Goal: Task Accomplishment & Management: Complete application form

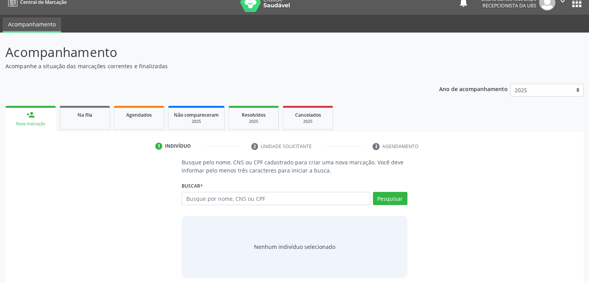
scroll to position [15, 0]
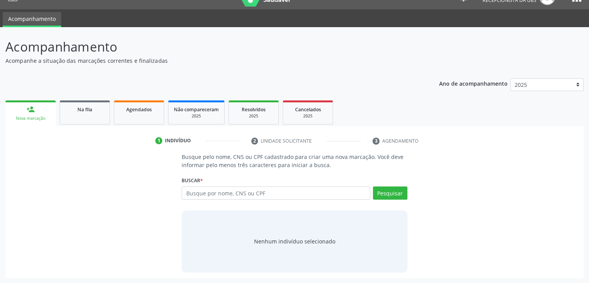
click at [239, 188] on input "text" at bounding box center [276, 192] width 188 height 13
type input "706708568600716"
click at [400, 198] on button "Pesquisar" at bounding box center [390, 192] width 34 height 13
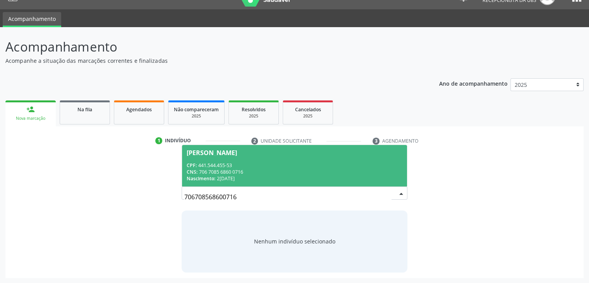
click at [282, 166] on div "CPF: 441.544.455-53" at bounding box center [294, 165] width 215 height 7
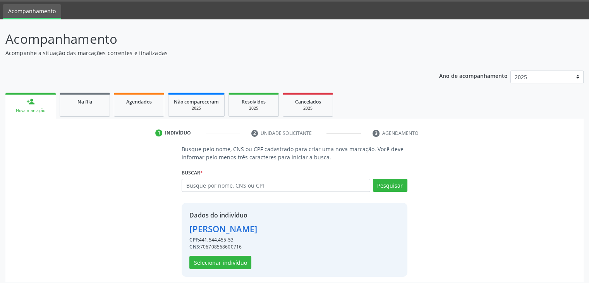
scroll to position [28, 0]
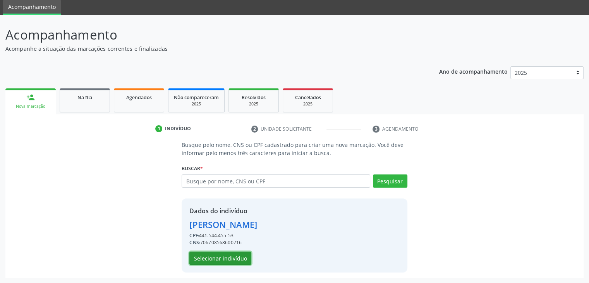
click at [212, 254] on button "Selecionar indivíduo" at bounding box center [220, 257] width 62 height 13
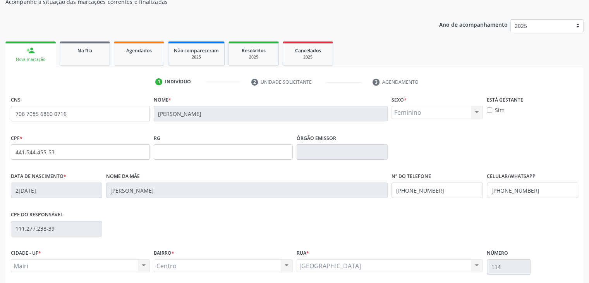
scroll to position [137, 0]
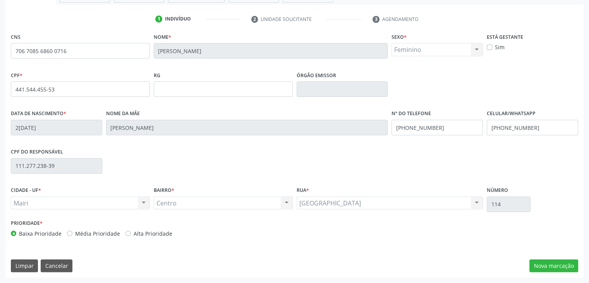
click at [159, 233] on label "Alta Prioridade" at bounding box center [153, 233] width 39 height 8
click at [131, 233] on input "Alta Prioridade" at bounding box center [127, 232] width 5 height 7
radio input "true"
click at [555, 264] on button "Nova marcação" at bounding box center [553, 265] width 49 height 13
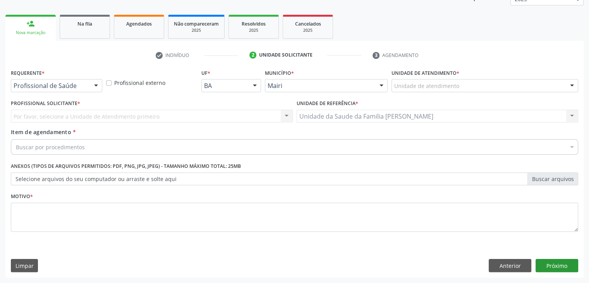
scroll to position [101, 0]
click at [426, 90] on div "Unidade de atendimento" at bounding box center [485, 85] width 187 height 13
type input "j"
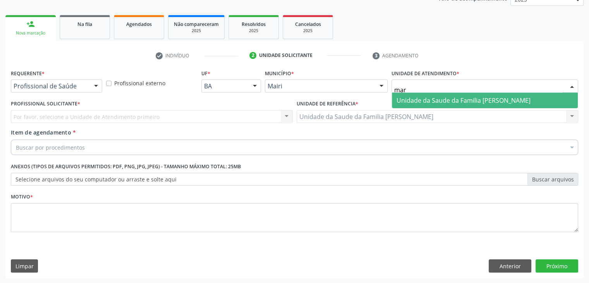
type input "mari"
click at [423, 103] on span "Unidade da Saude da Familia [PERSON_NAME]" at bounding box center [464, 100] width 134 height 9
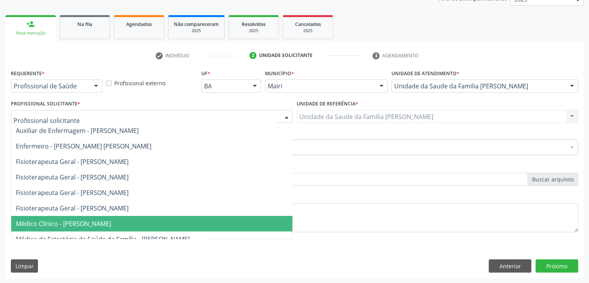
click at [56, 223] on span "Médico Clínico - [PERSON_NAME]" at bounding box center [63, 223] width 95 height 9
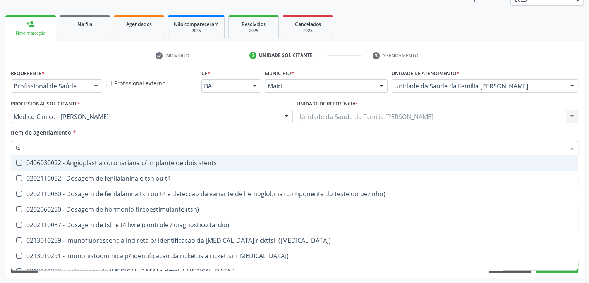
type input "tsh"
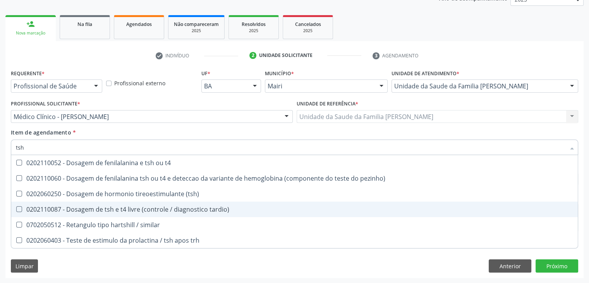
click at [90, 206] on div "0202110087 - Dosagem de tsh e t4 livre (controle / diagnostico tardio)" at bounding box center [294, 209] width 557 height 6
checkbox tardio\) "true"
type input "ts"
checkbox tardio\) "false"
checkbox similar "true"
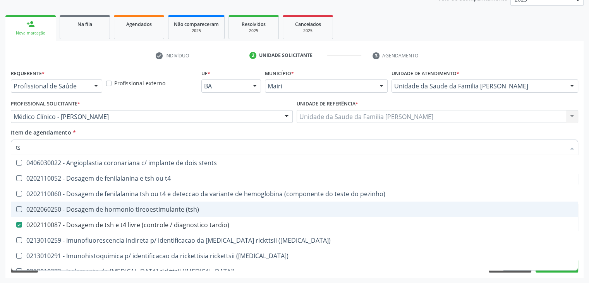
type input "t"
checkbox tardio\) "false"
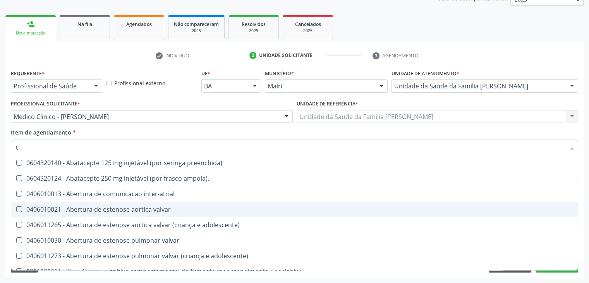
type input "[MEDICAL_DATA]"
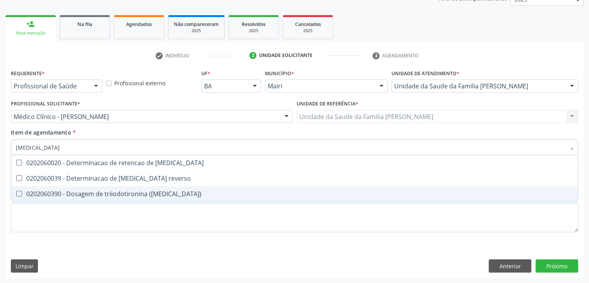
click at [99, 196] on div "0202060390 - Dosagem de triiodotironina ([MEDICAL_DATA])" at bounding box center [294, 194] width 557 height 6
checkbox \(t3\) "true"
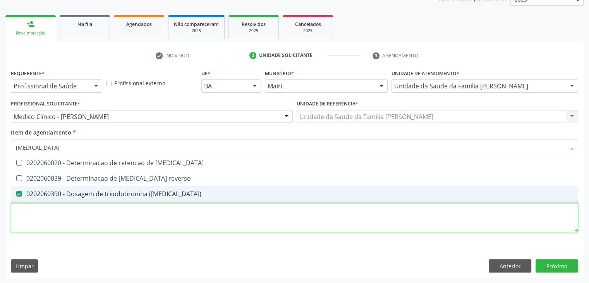
click at [88, 217] on div "Requerente * Profissional de Saúde Profissional de Saúde Paciente Nenhum result…" at bounding box center [294, 154] width 567 height 175
checkbox reverso "true"
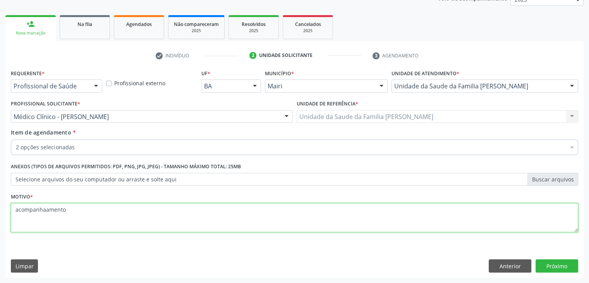
click at [47, 208] on textarea "acompanhaamento" at bounding box center [294, 217] width 567 height 29
type textarea "acompanhamento"
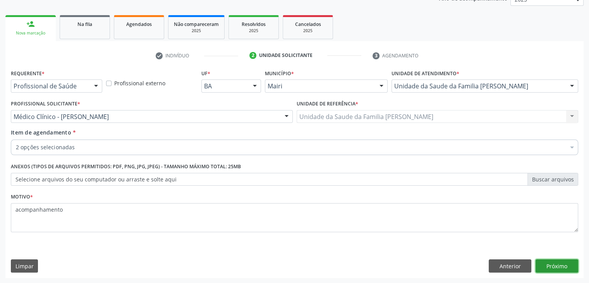
click at [570, 262] on button "Próximo" at bounding box center [557, 265] width 43 height 13
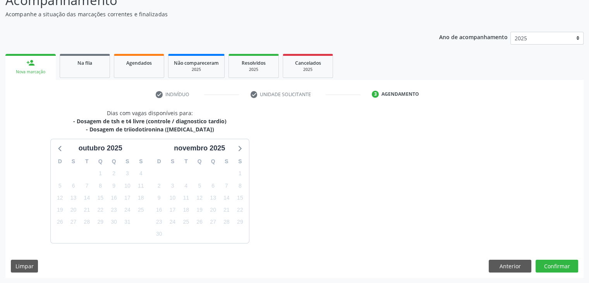
scroll to position [85, 0]
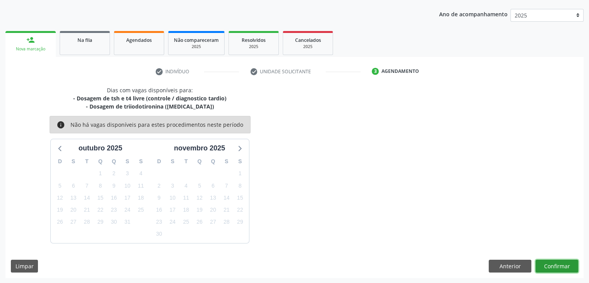
click at [567, 267] on button "Confirmar" at bounding box center [557, 266] width 43 height 13
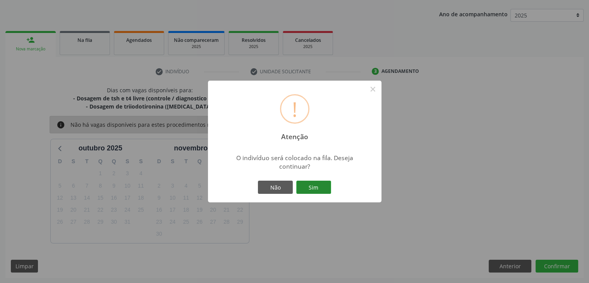
click at [318, 183] on button "Sim" at bounding box center [313, 186] width 35 height 13
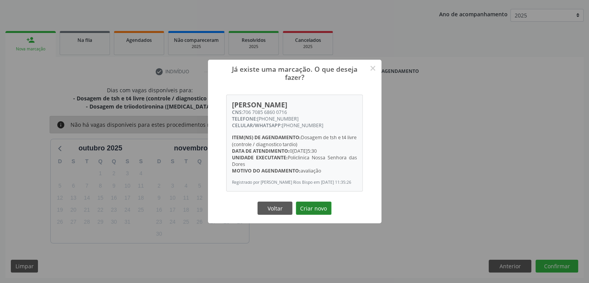
click at [321, 215] on button "Criar novo" at bounding box center [314, 207] width 36 height 13
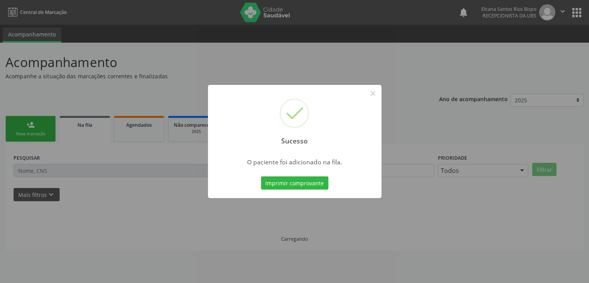
scroll to position [0, 0]
click at [303, 188] on button "Imprimir comprovante" at bounding box center [297, 182] width 67 height 13
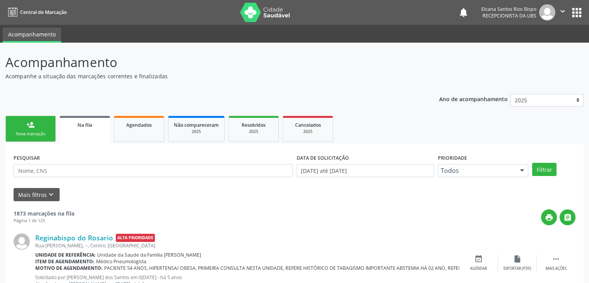
click at [34, 127] on div "person_add" at bounding box center [30, 124] width 9 height 9
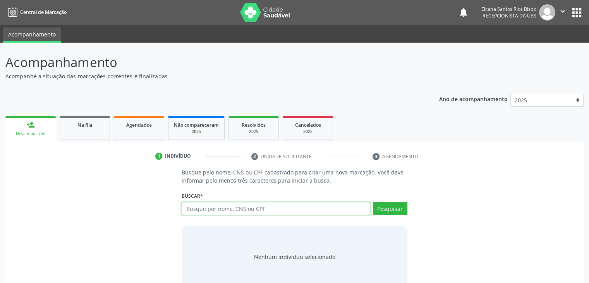
click at [196, 206] on input "text" at bounding box center [276, 208] width 188 height 13
paste input "706 7085 6860 0716"
type input "706 7085 6860 0716"
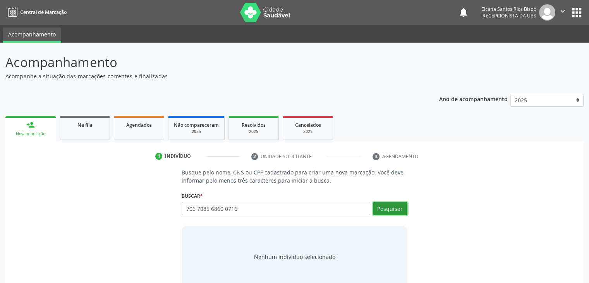
click at [383, 210] on button "Pesquisar" at bounding box center [390, 208] width 34 height 13
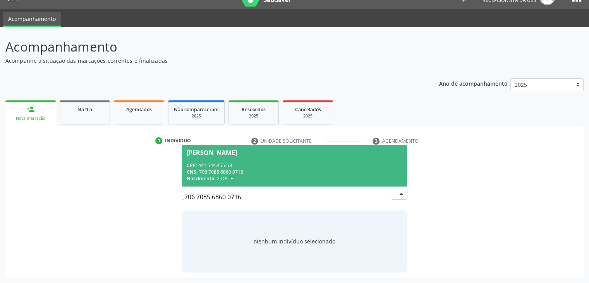
click at [214, 179] on span "Nascimento:" at bounding box center [201, 178] width 29 height 7
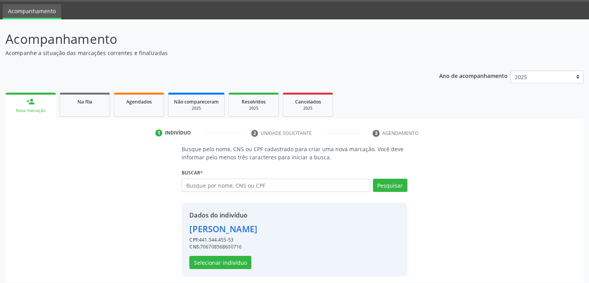
scroll to position [28, 0]
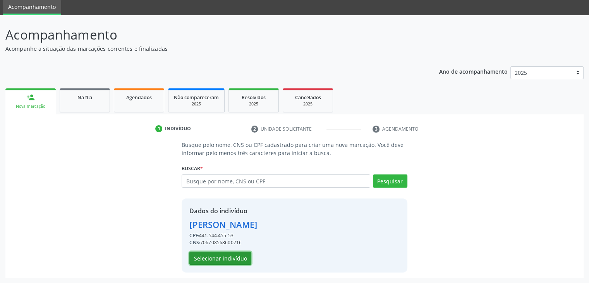
click at [232, 253] on button "Selecionar indivíduo" at bounding box center [220, 257] width 62 height 13
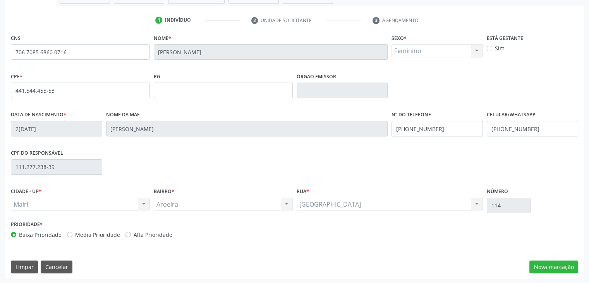
scroll to position [137, 0]
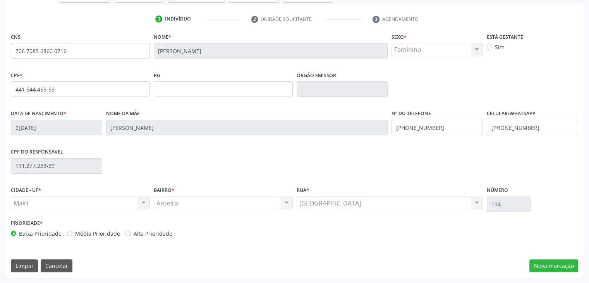
click at [153, 234] on label "Alta Prioridade" at bounding box center [153, 233] width 39 height 8
click at [131, 234] on input "Alta Prioridade" at bounding box center [127, 232] width 5 height 7
radio input "true"
click at [540, 268] on button "Nova marcação" at bounding box center [553, 265] width 49 height 13
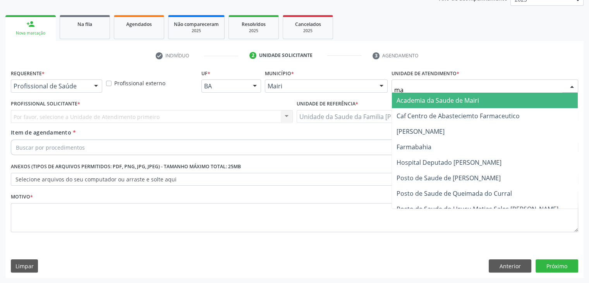
type input "mar"
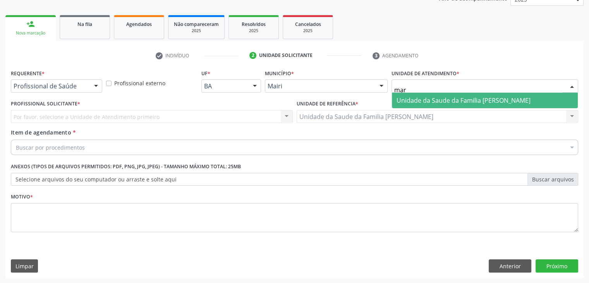
click at [425, 99] on span "Unidade da Saude da Familia [PERSON_NAME]" at bounding box center [464, 100] width 134 height 9
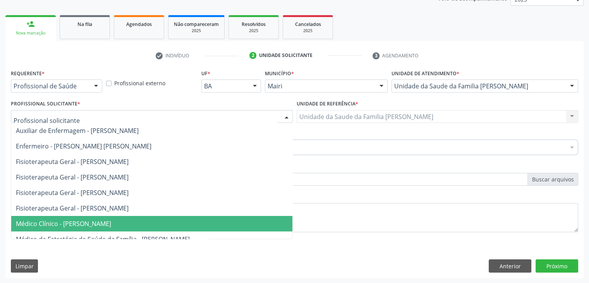
click at [43, 222] on span "Médico Clínico - [PERSON_NAME]" at bounding box center [63, 223] width 95 height 9
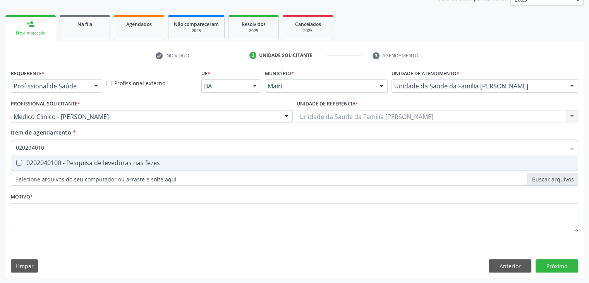
type input "0202040100"
click at [42, 160] on div "0202040100 - Pesquisa de leveduras nas fezes" at bounding box center [294, 163] width 557 height 6
checkbox fezes "true"
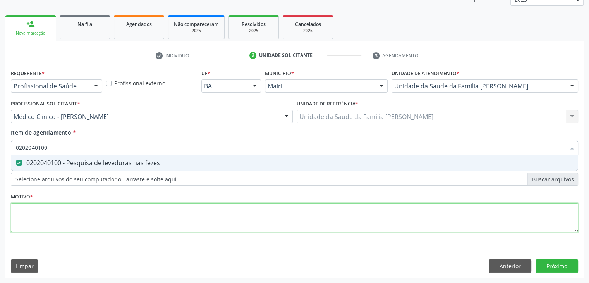
click at [45, 216] on div "Requerente * Profissional de Saúde Profissional de Saúde Paciente Nenhum result…" at bounding box center [294, 154] width 567 height 175
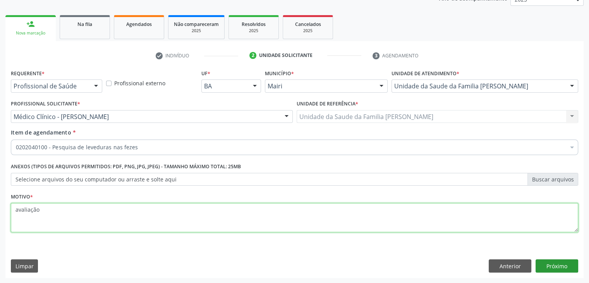
type textarea "avaliação"
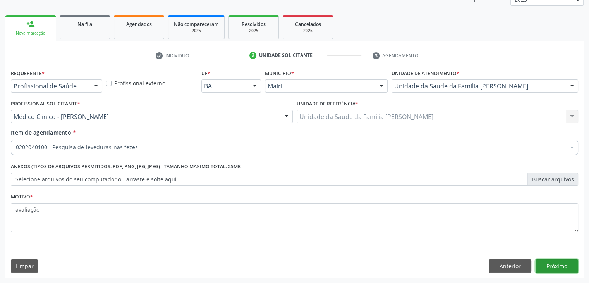
click at [551, 268] on button "Próximo" at bounding box center [557, 265] width 43 height 13
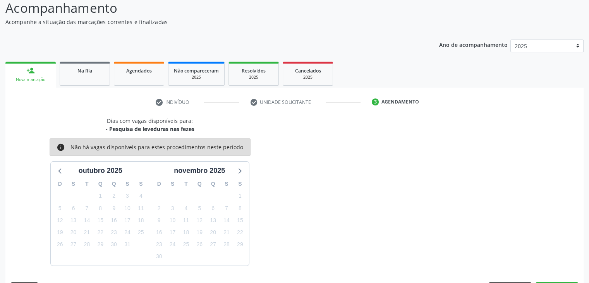
scroll to position [77, 0]
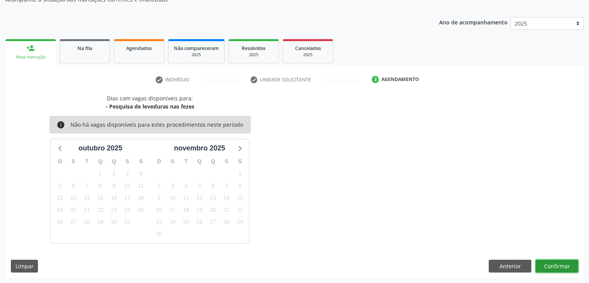
click at [552, 266] on button "Confirmar" at bounding box center [557, 266] width 43 height 13
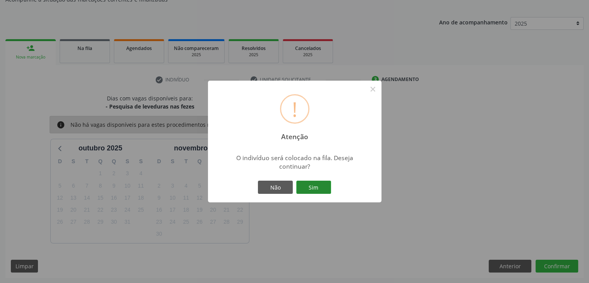
click at [320, 186] on button "Sim" at bounding box center [313, 186] width 35 height 13
click at [320, 186] on div "! Atenção × O indivíduo será colocado na fila. Deseja continuar? Não Sim" at bounding box center [294, 141] width 589 height 283
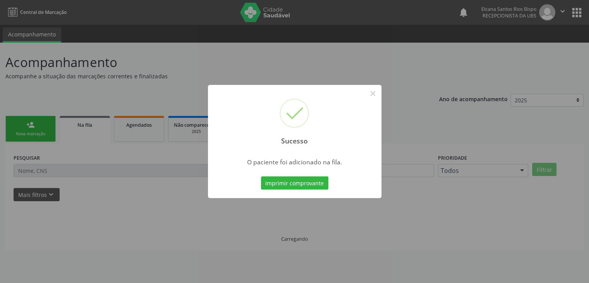
scroll to position [0, 0]
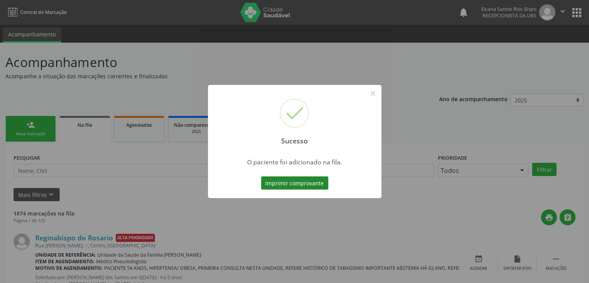
click at [320, 186] on button "Imprimir comprovante" at bounding box center [294, 182] width 67 height 13
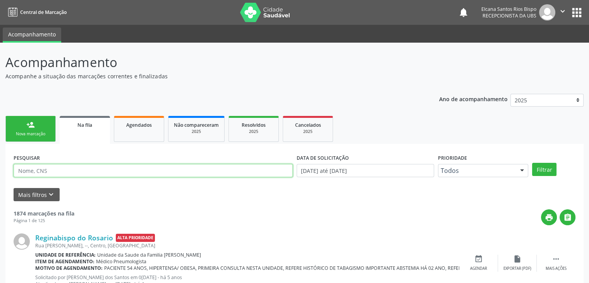
click at [86, 172] on input "text" at bounding box center [153, 170] width 279 height 13
paste input "706 7085 6860 0716"
type input "706 7085 6860 0716"
click at [532, 163] on button "Filtrar" at bounding box center [544, 169] width 24 height 13
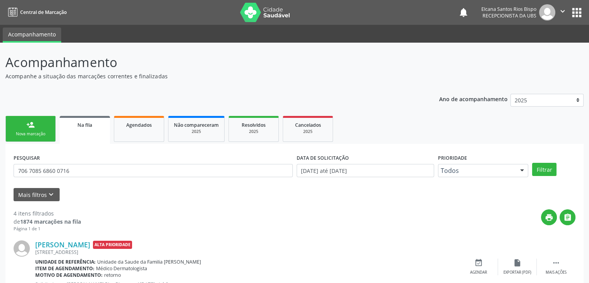
click at [24, 136] on div "Nova marcação" at bounding box center [30, 134] width 39 height 6
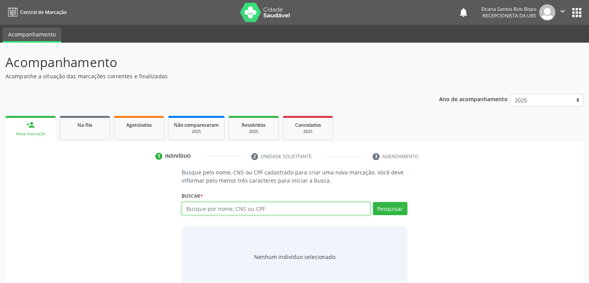
click at [277, 210] on input "text" at bounding box center [276, 208] width 188 height 13
type input "704605654650523"
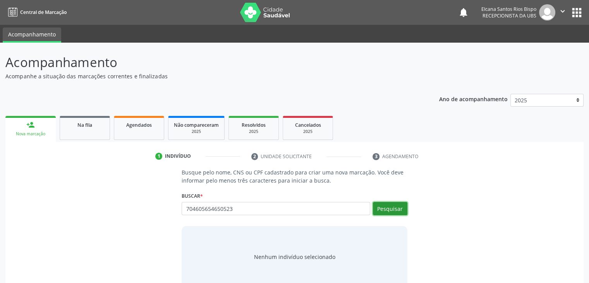
click at [400, 204] on button "Pesquisar" at bounding box center [390, 208] width 34 height 13
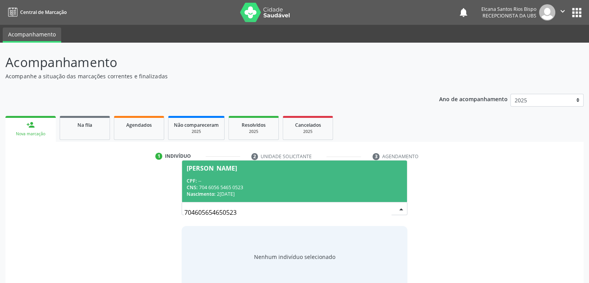
click at [225, 183] on div "CPF: --" at bounding box center [294, 180] width 215 height 7
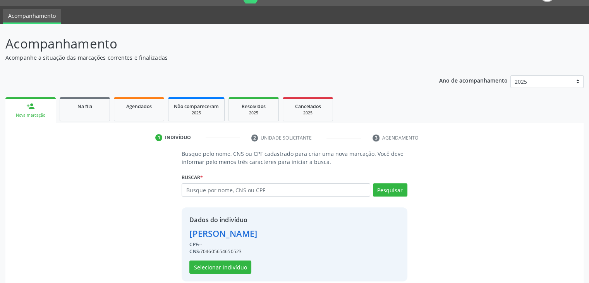
scroll to position [28, 0]
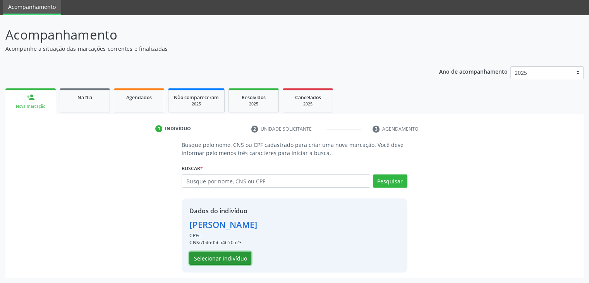
click at [225, 255] on button "Selecionar indivíduo" at bounding box center [220, 257] width 62 height 13
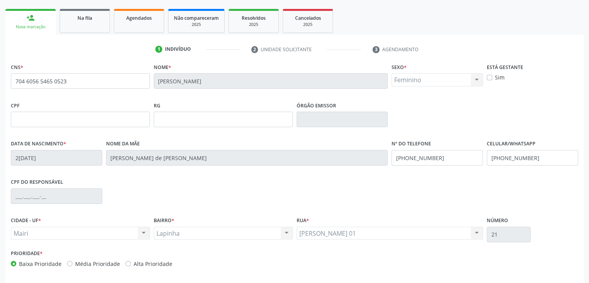
scroll to position [137, 0]
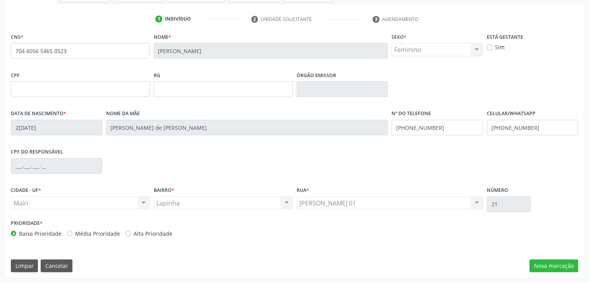
click at [150, 237] on div "Prioridade * Baixa Prioridade Média Prioridade Alta Prioridade" at bounding box center [152, 230] width 286 height 26
click at [150, 234] on label "Alta Prioridade" at bounding box center [153, 233] width 39 height 8
click at [134, 234] on label "Alta Prioridade" at bounding box center [153, 233] width 39 height 8
click at [127, 234] on input "Alta Prioridade" at bounding box center [127, 232] width 5 height 7
radio input "true"
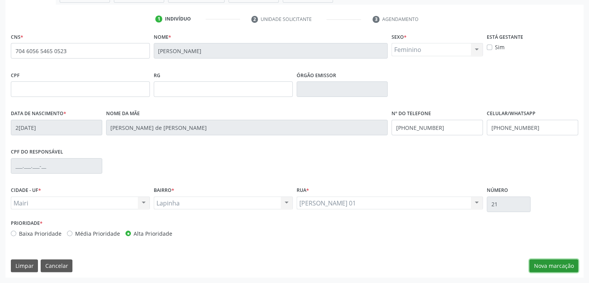
click at [545, 261] on button "Nova marcação" at bounding box center [553, 265] width 49 height 13
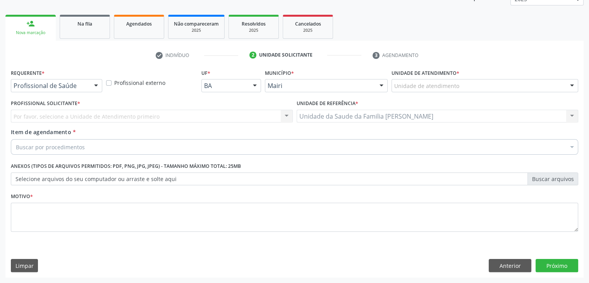
scroll to position [101, 0]
click at [418, 81] on div "Unidade de atendimento" at bounding box center [485, 85] width 187 height 13
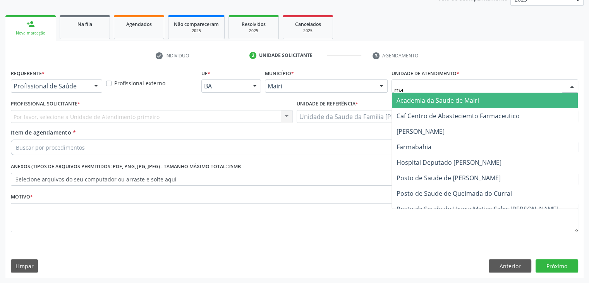
type input "mar"
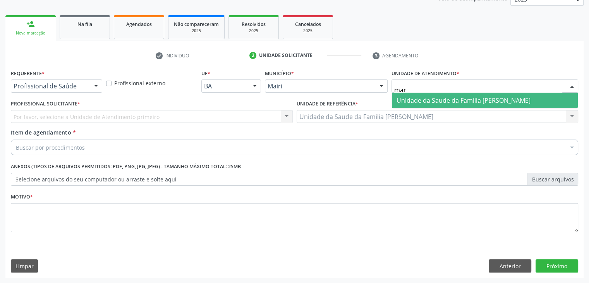
click at [422, 100] on span "Unidade da Saude da Familia [PERSON_NAME]" at bounding box center [464, 100] width 134 height 9
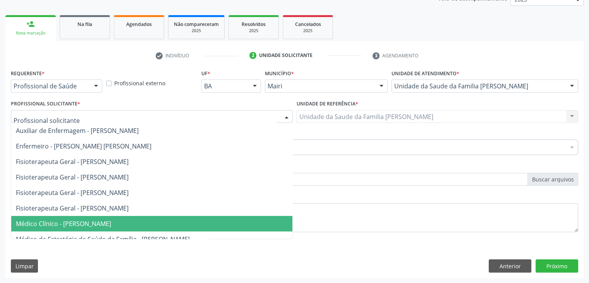
click at [31, 217] on span "Médico Clínico - [PERSON_NAME]" at bounding box center [151, 223] width 281 height 15
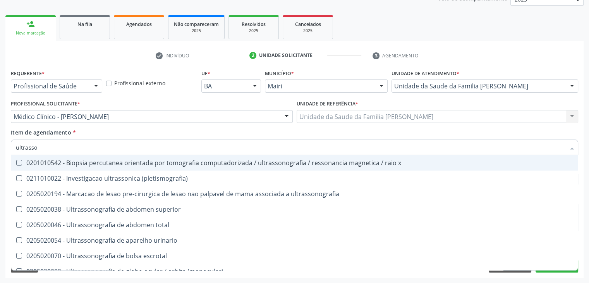
type input "ultrasson"
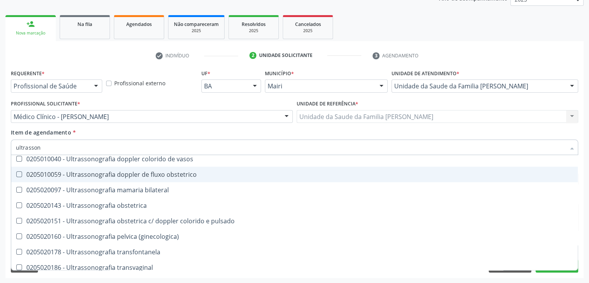
scroll to position [210, 0]
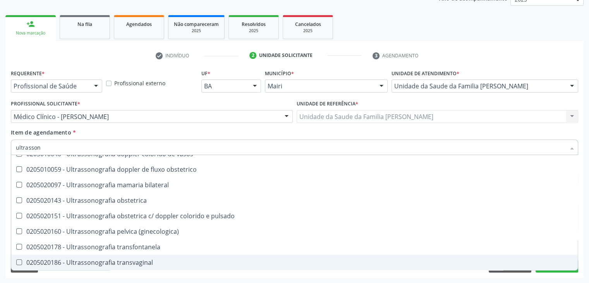
click at [117, 262] on div "0205020186 - Ultrassonografia transvaginal" at bounding box center [294, 262] width 557 height 6
checkbox transvaginal "true"
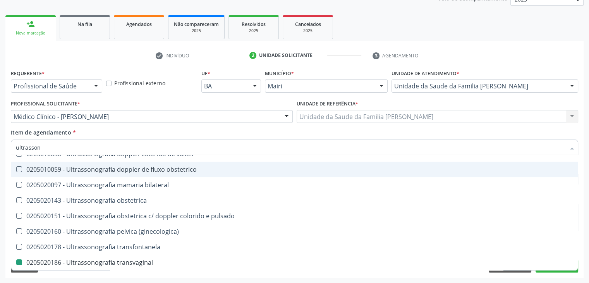
click at [131, 134] on div "Item de agendamento * ultrasson Desfazer seleção 0201010542 - Biopsia percutane…" at bounding box center [294, 140] width 567 height 24
checkbox \(pletismografia\) "true"
checkbox transvaginal "false"
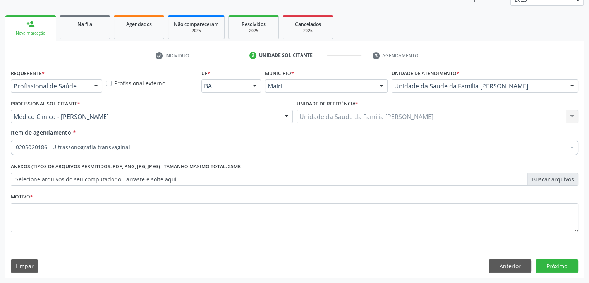
scroll to position [0, 0]
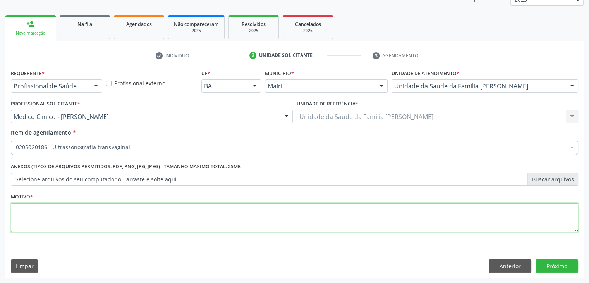
click at [77, 209] on textarea at bounding box center [294, 217] width 567 height 29
type textarea "avaliação"
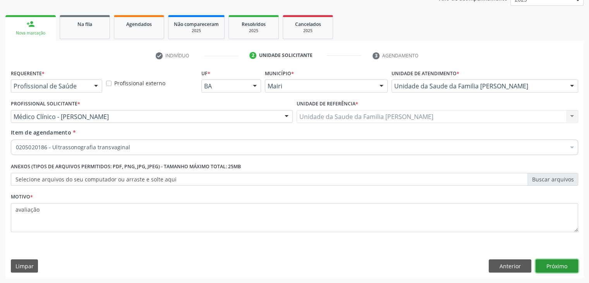
click at [547, 261] on button "Próximo" at bounding box center [557, 265] width 43 height 13
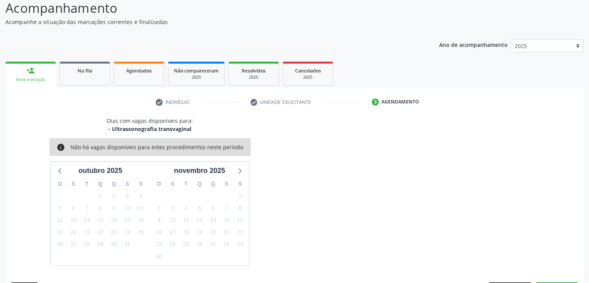
scroll to position [77, 0]
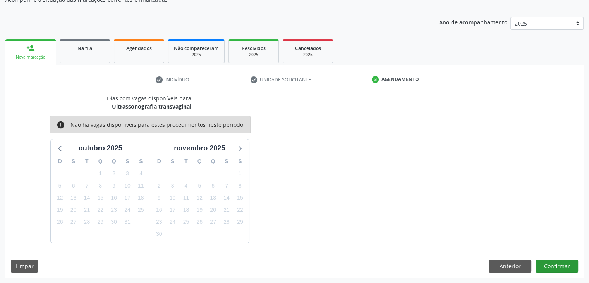
drag, startPoint x: 567, startPoint y: 278, endPoint x: 562, endPoint y: 267, distance: 11.4
click at [566, 278] on div "Acompanhamento Acompanhe a situação das marcações correntes e finalizadas Relat…" at bounding box center [294, 124] width 589 height 317
click at [562, 266] on button "Confirmar" at bounding box center [557, 266] width 43 height 13
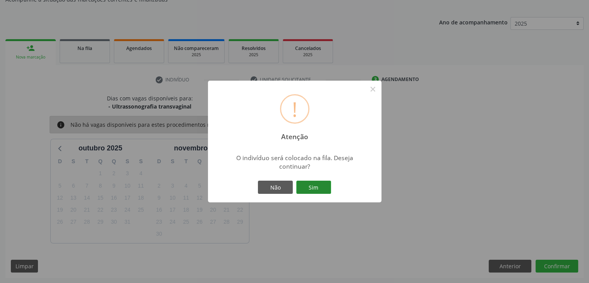
click at [314, 189] on button "Sim" at bounding box center [313, 186] width 35 height 13
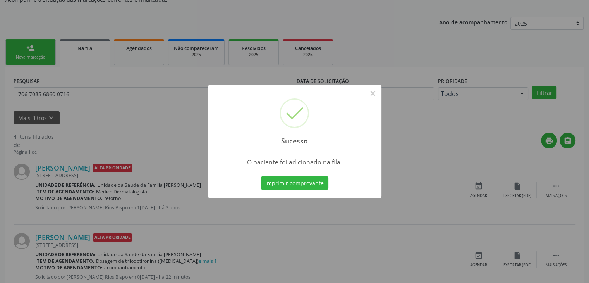
scroll to position [0, 0]
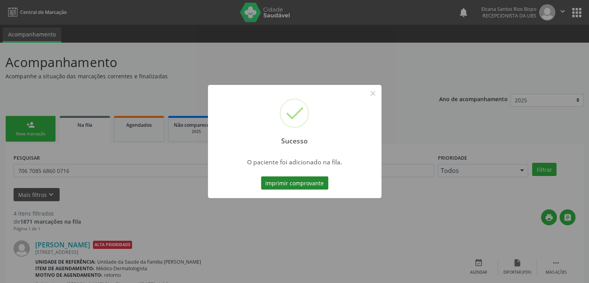
click at [312, 186] on button "Imprimir comprovante" at bounding box center [294, 182] width 67 height 13
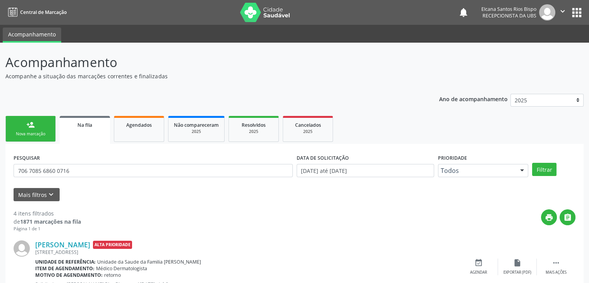
click at [19, 117] on link "person_add Nova marcação" at bounding box center [30, 129] width 50 height 26
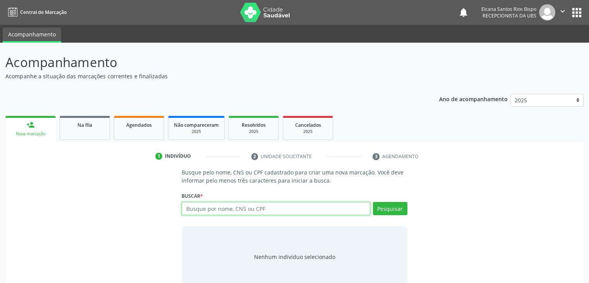
click at [240, 206] on input "text" at bounding box center [276, 208] width 188 height 13
paste input "704 6056 5465 0523"
type input "704 6056 5465 0523"
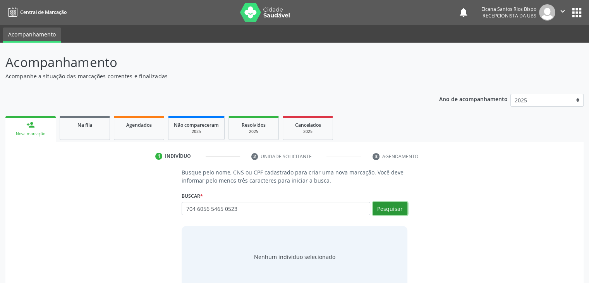
click at [387, 208] on button "Pesquisar" at bounding box center [390, 208] width 34 height 13
type input "704 6056 5465 0523"
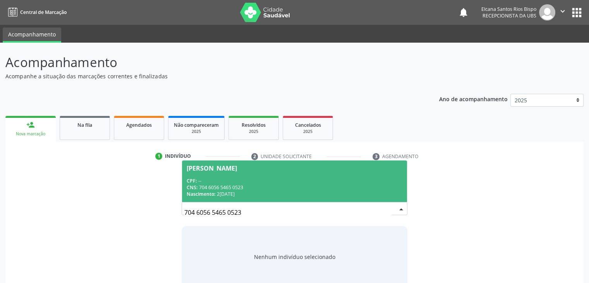
drag, startPoint x: 220, startPoint y: 179, endPoint x: 222, endPoint y: 191, distance: 11.3
click at [220, 179] on div "CPF: --" at bounding box center [294, 180] width 215 height 7
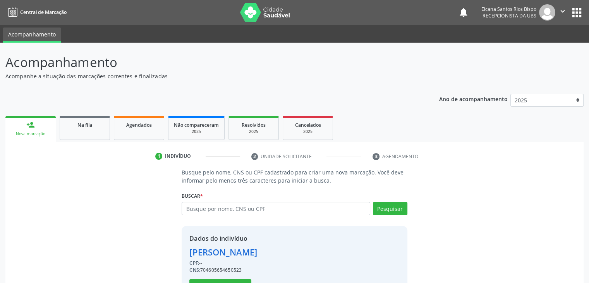
scroll to position [28, 0]
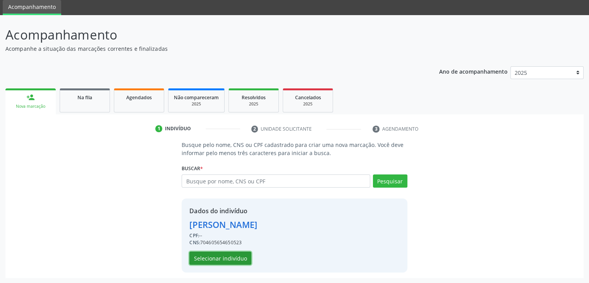
click at [220, 261] on button "Selecionar indivíduo" at bounding box center [220, 257] width 62 height 13
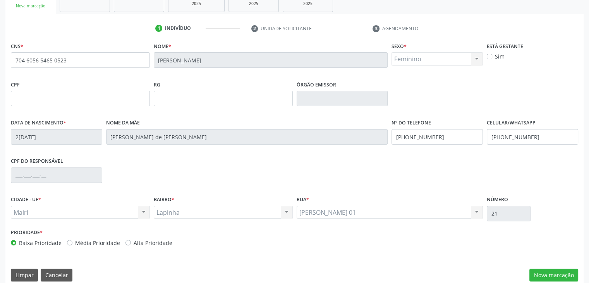
scroll to position [137, 0]
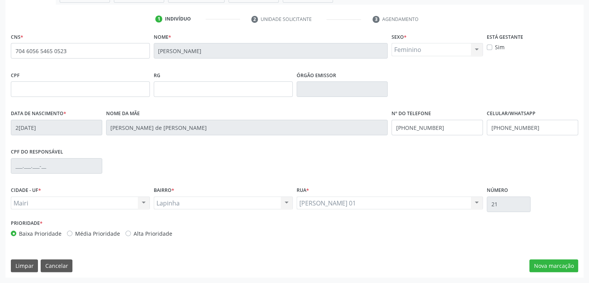
click at [130, 226] on div "Prioridade * Baixa Prioridade Média Prioridade Alta Prioridade" at bounding box center [152, 227] width 282 height 20
click at [134, 231] on label "Alta Prioridade" at bounding box center [153, 233] width 39 height 8
click at [131, 231] on input "Alta Prioridade" at bounding box center [127, 232] width 5 height 7
radio input "true"
click at [134, 231] on label "Alta Prioridade" at bounding box center [153, 233] width 39 height 8
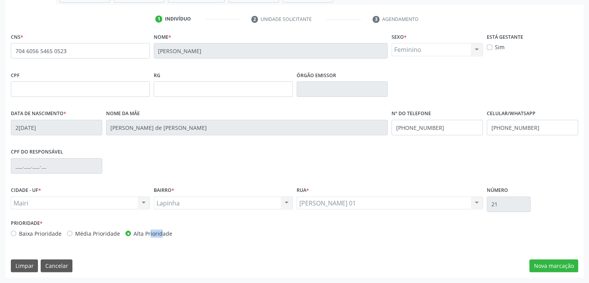
click at [131, 231] on input "Alta Prioridade" at bounding box center [127, 232] width 5 height 7
click at [539, 262] on button "Nova marcação" at bounding box center [553, 265] width 49 height 13
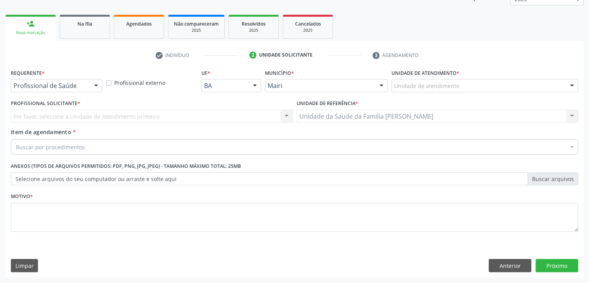
scroll to position [101, 0]
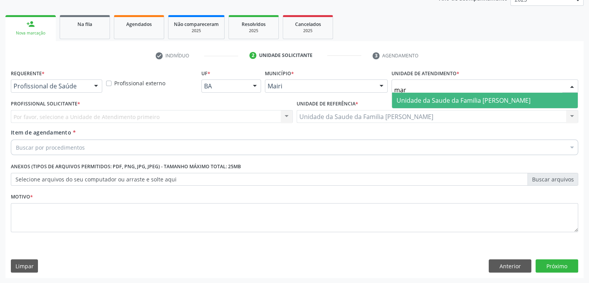
click at [443, 96] on span "Unidade da Saude da Familia [PERSON_NAME]" at bounding box center [464, 100] width 134 height 9
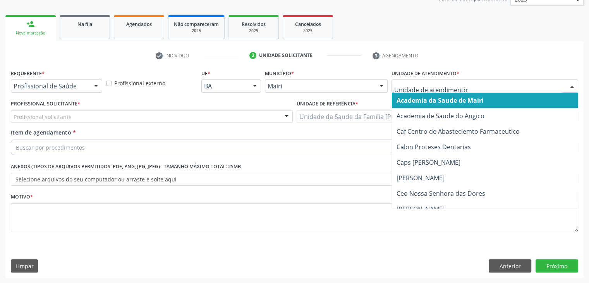
click at [415, 85] on input "text" at bounding box center [478, 89] width 168 height 15
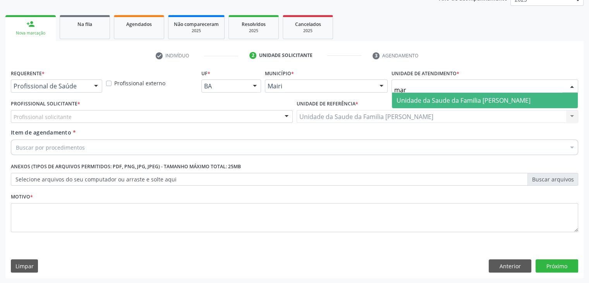
type input "mari"
click at [423, 102] on span "Unidade da Saude da Familia [PERSON_NAME]" at bounding box center [464, 100] width 134 height 9
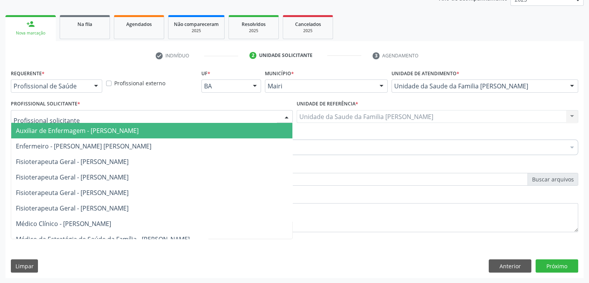
click at [81, 117] on div at bounding box center [152, 116] width 282 height 13
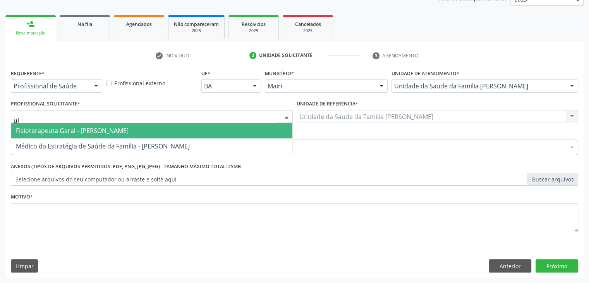
type input "u"
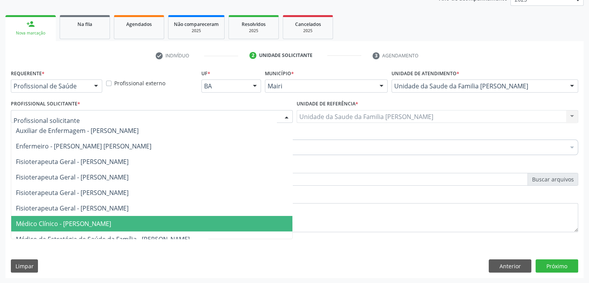
click at [76, 221] on span "Médico Clínico - [PERSON_NAME]" at bounding box center [63, 223] width 95 height 9
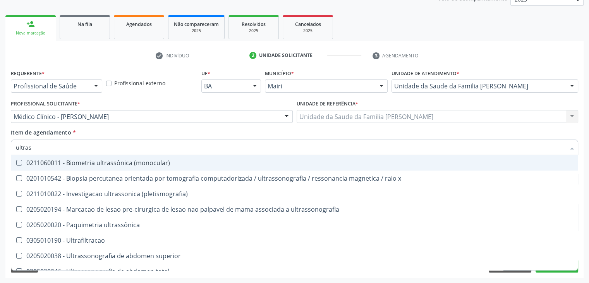
type input "ultrass"
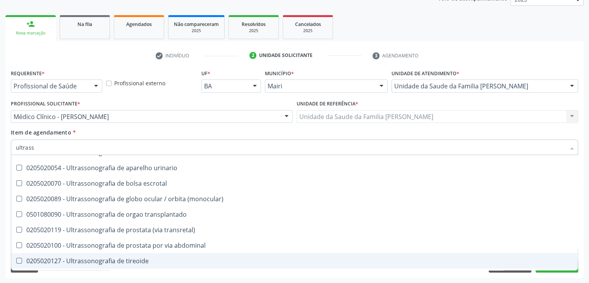
scroll to position [86, 0]
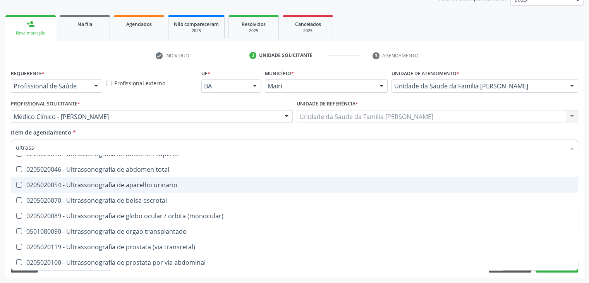
click at [109, 183] on div "0205020054 - Ultrassonografia de aparelho urinario" at bounding box center [294, 185] width 557 height 6
click at [110, 183] on div "0205020054 - Ultrassonografia de aparelho urinario" at bounding box center [294, 185] width 557 height 6
checkbox urinario "true"
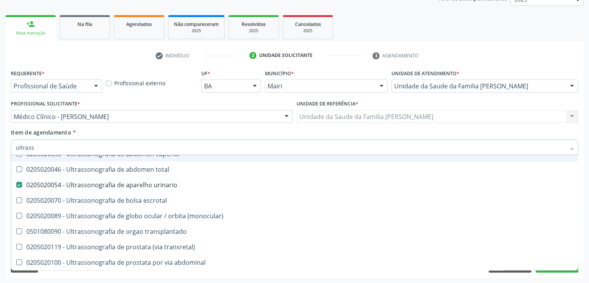
click at [130, 131] on div "Item de agendamento * ultrass Desfazer seleção 0211060011 - Biometria ultrassôn…" at bounding box center [294, 140] width 567 height 24
checkbox x "true"
checkbox urinario "false"
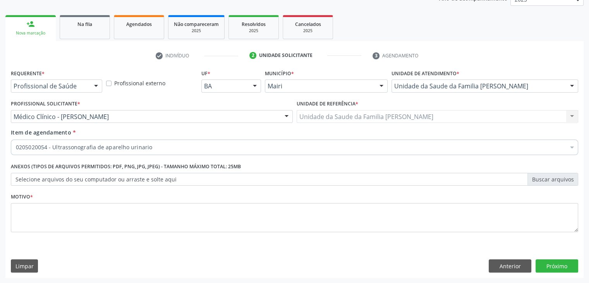
scroll to position [0, 0]
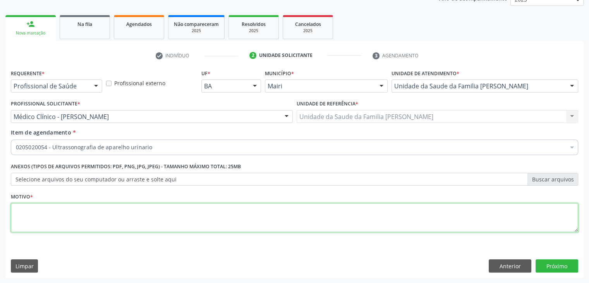
click at [93, 213] on textarea at bounding box center [294, 217] width 567 height 29
type textarea "avaliação"
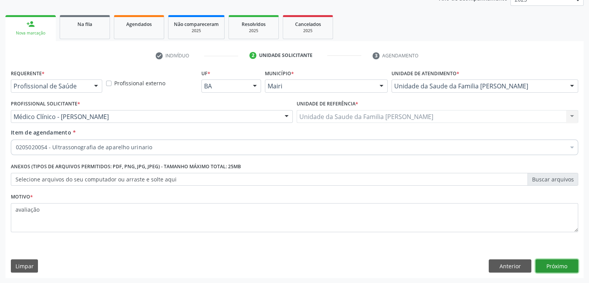
click at [563, 261] on button "Próximo" at bounding box center [557, 265] width 43 height 13
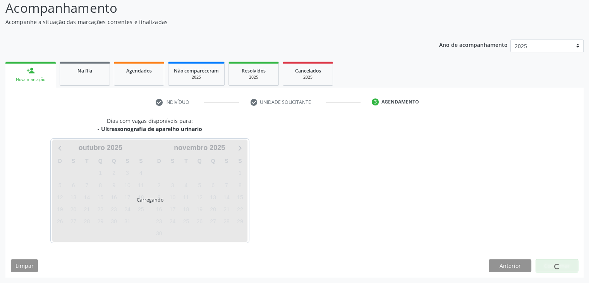
scroll to position [77, 0]
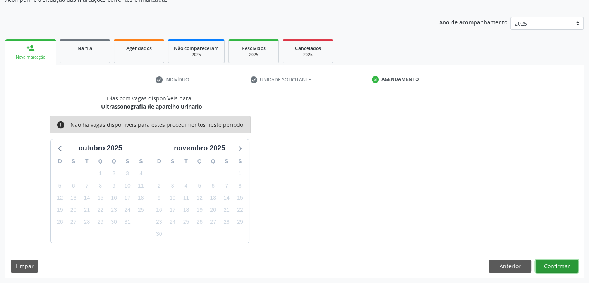
click at [561, 265] on button "Confirmar" at bounding box center [557, 266] width 43 height 13
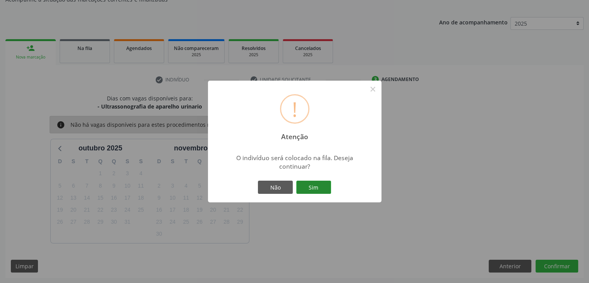
click at [323, 184] on button "Sim" at bounding box center [313, 186] width 35 height 13
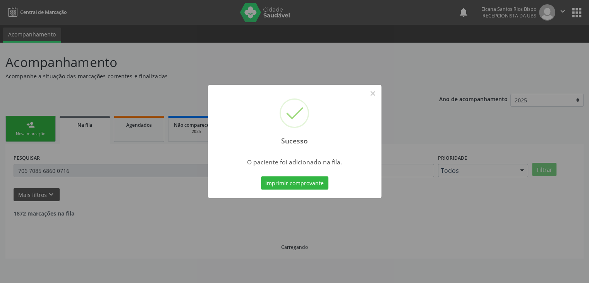
scroll to position [0, 0]
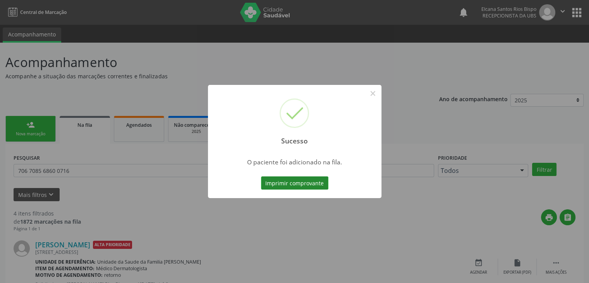
click at [304, 180] on button "Imprimir comprovante" at bounding box center [294, 182] width 67 height 13
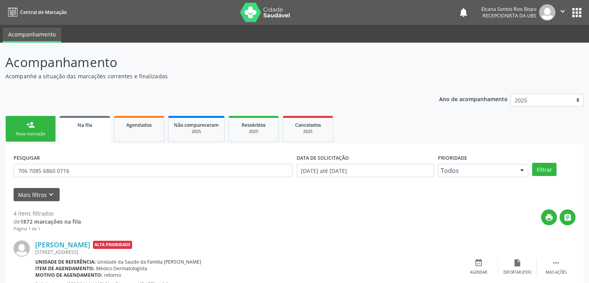
click at [33, 133] on div "Nova marcação" at bounding box center [30, 134] width 39 height 6
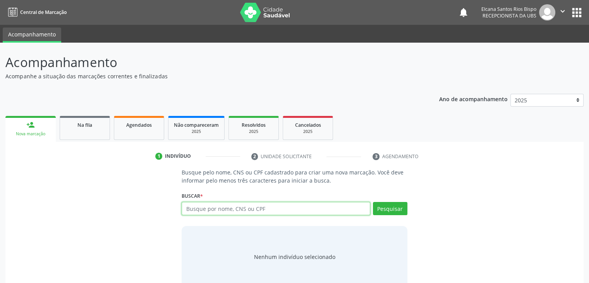
click at [215, 207] on input "text" at bounding box center [276, 208] width 188 height 13
paste input "704 6056 5465 0523"
type input "704 6056 5465 0523"
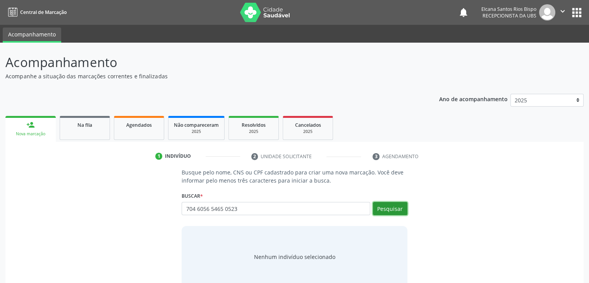
click at [392, 207] on button "Pesquisar" at bounding box center [390, 208] width 34 height 13
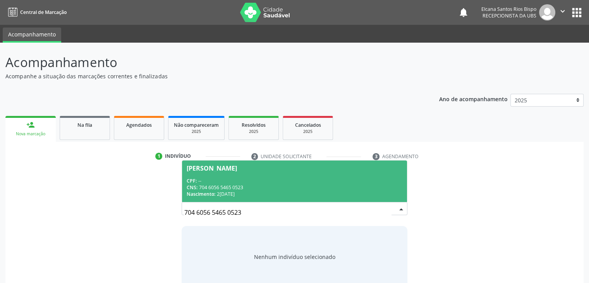
click at [286, 179] on div "CPF: --" at bounding box center [294, 180] width 215 height 7
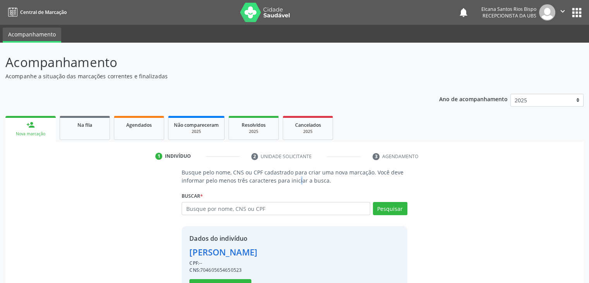
click at [286, 179] on p "Busque pelo nome, CNS ou CPF cadastrado para criar uma nova marcação. Você deve…" at bounding box center [294, 176] width 225 height 16
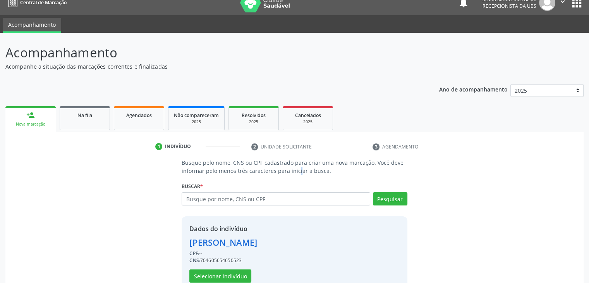
scroll to position [28, 0]
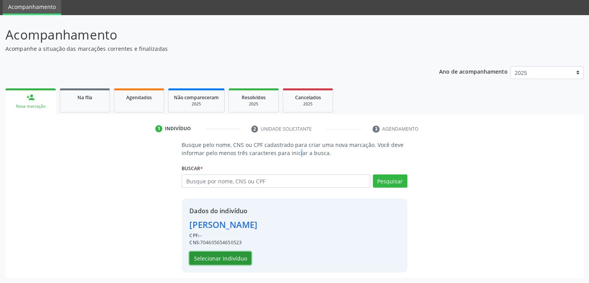
click at [226, 255] on button "Selecionar indivíduo" at bounding box center [220, 257] width 62 height 13
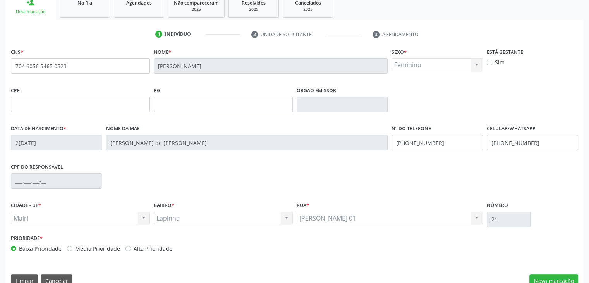
scroll to position [137, 0]
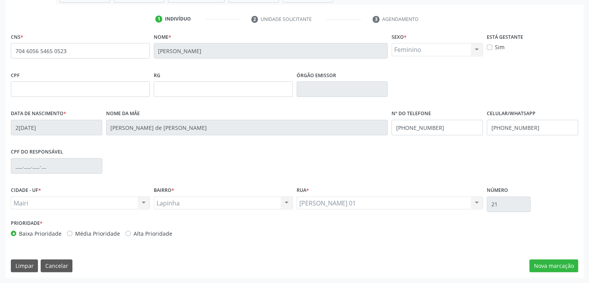
click at [158, 234] on label "Alta Prioridade" at bounding box center [153, 233] width 39 height 8
click at [131, 234] on input "Alta Prioridade" at bounding box center [127, 232] width 5 height 7
radio input "true"
click at [553, 268] on button "Nova marcação" at bounding box center [553, 265] width 49 height 13
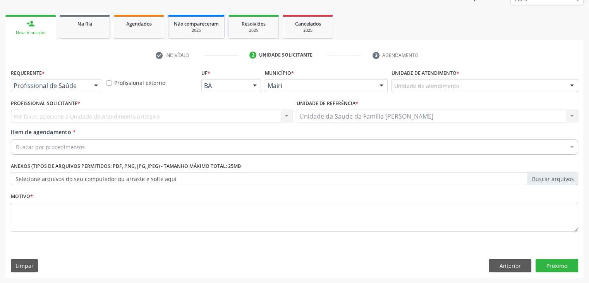
scroll to position [101, 0]
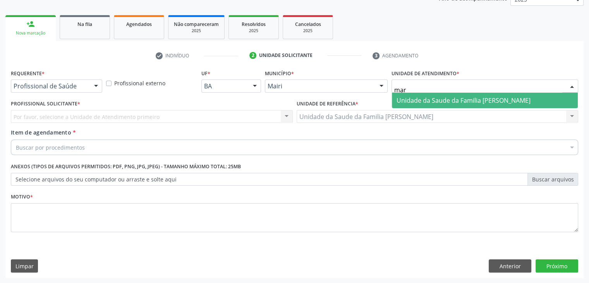
type input "mari"
click at [428, 98] on span "Unidade da Saude da Familia [PERSON_NAME]" at bounding box center [464, 100] width 134 height 9
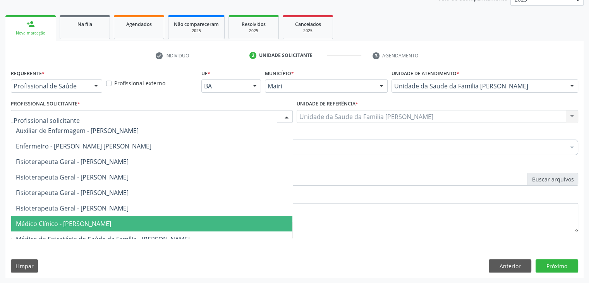
click at [32, 224] on span "Médico Clínico - [PERSON_NAME]" at bounding box center [63, 223] width 95 height 9
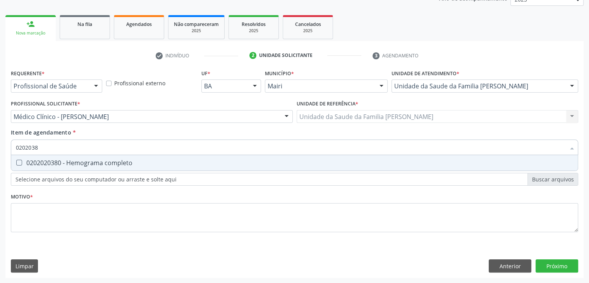
type input "02020380"
click at [40, 166] on span "0202020380 - Hemograma completo" at bounding box center [294, 162] width 567 height 15
checkbox completo "true"
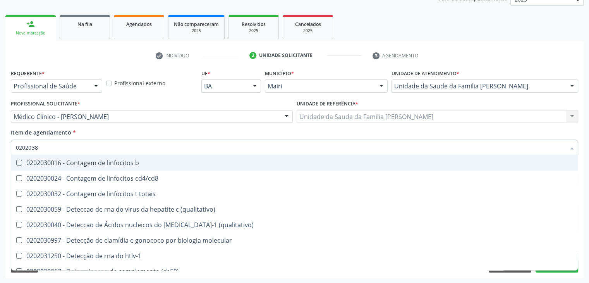
type input "020203"
checkbox b "false"
type input "02020"
checkbox completo "false"
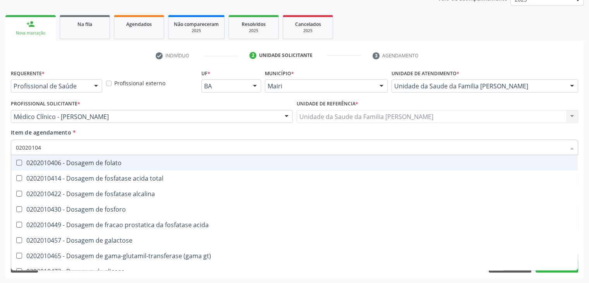
type input "020201047"
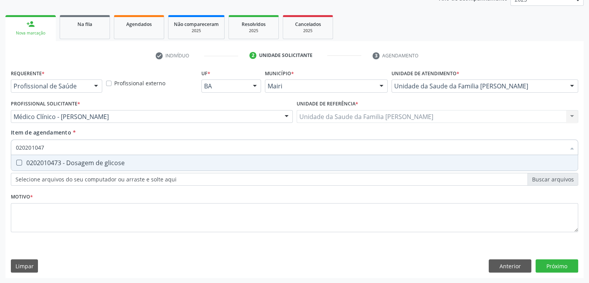
click at [40, 166] on span "0202010473 - Dosagem de glicose" at bounding box center [294, 162] width 567 height 15
checkbox glicose "true"
type input "02020104"
checkbox glicose "false"
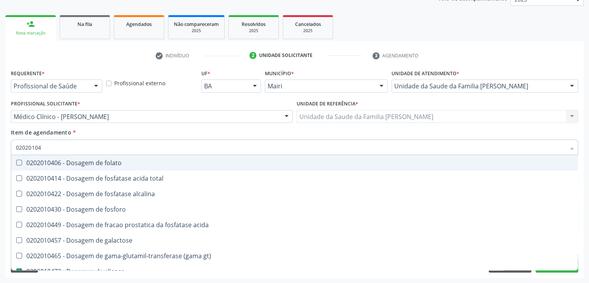
type input "0202010"
checkbox glicose "false"
type input "020201050"
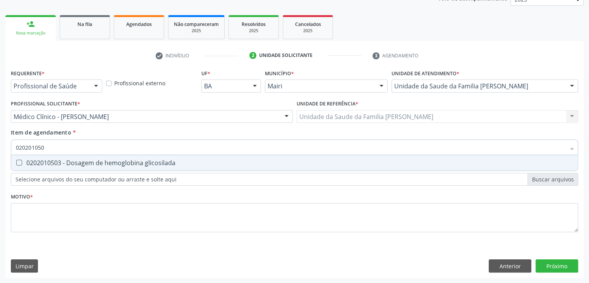
click at [40, 166] on span "0202010503 - Dosagem de hemoglobina glicosilada" at bounding box center [294, 162] width 567 height 15
checkbox glicosilada "true"
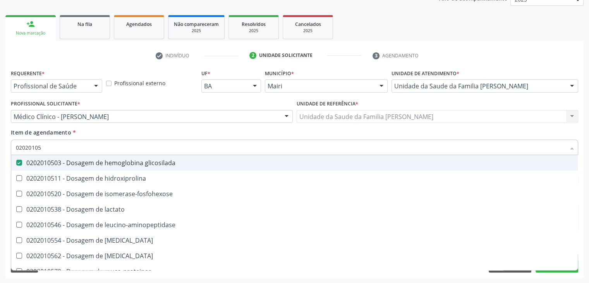
type input "0202010"
checkbox glicosilada "false"
type input "020201064"
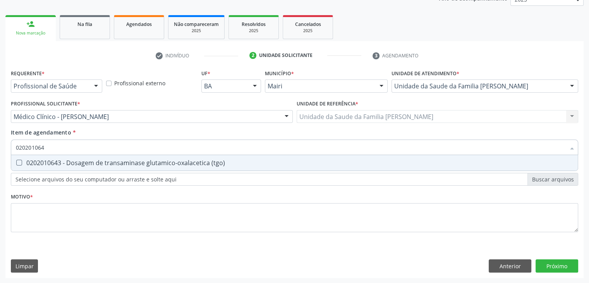
click at [40, 166] on span "0202010643 - Dosagem de transaminase glutamico-oxalacetica (tgo)" at bounding box center [294, 162] width 567 height 15
checkbox \(tgo\) "true"
type input "02020106"
checkbox \(tgo\) "false"
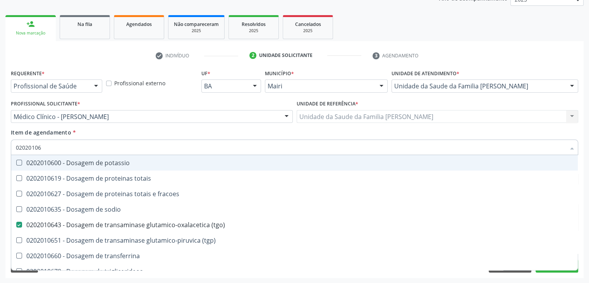
type input "020201065"
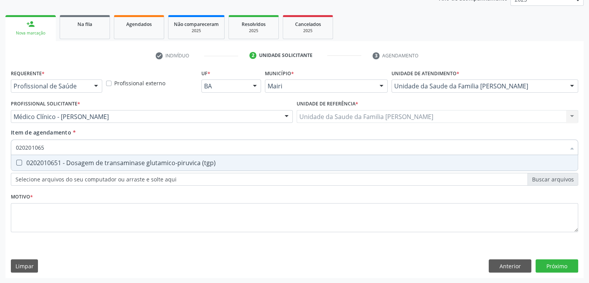
click at [40, 166] on span "0202010651 - Dosagem de transaminase glutamico-piruvica (tgp)" at bounding box center [294, 162] width 567 height 15
checkbox \(tgp\) "true"
type input "02020106"
checkbox \(tgp\) "false"
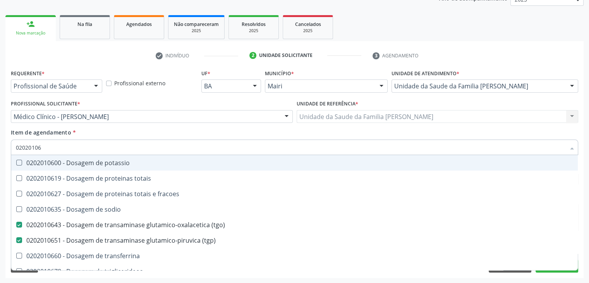
type input "0202010"
checkbox \(tgo\) "false"
checkbox \(tgp\) "false"
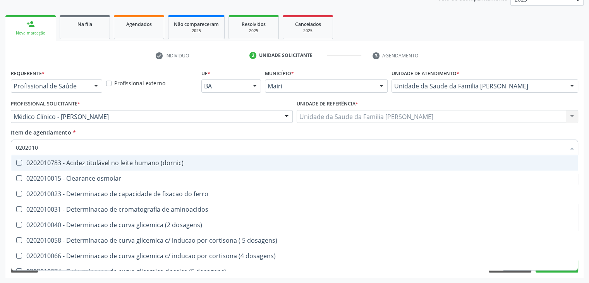
type input "020201"
checkbox glicose "false"
checkbox glicosilada "false"
checkbox magnesio "true"
checkbox porfirinas "true"
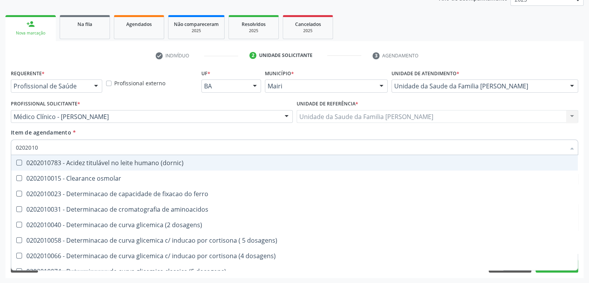
checkbox \(tgo\) "false"
checkbox \(tgp\) "false"
checkbox \) "true"
checkbox d-xilose "true"
type input "02020"
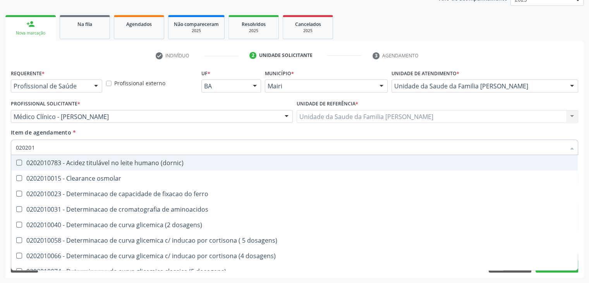
checkbox glicose "false"
checkbox glicosilada "false"
checkbox \(tgo\) "false"
checkbox \(tgp\) "false"
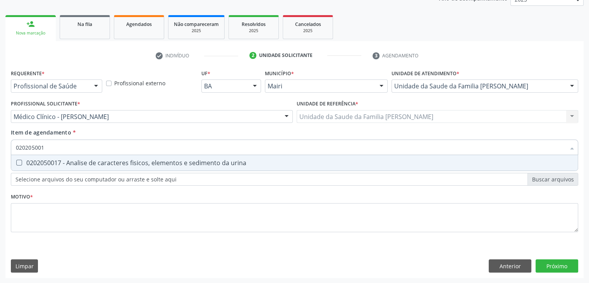
type input "0202050017"
click at [40, 166] on span "0202050017 - Analise de caracteres fisicos, elementos e sedimento da urina" at bounding box center [294, 162] width 567 height 15
checkbox urina "true"
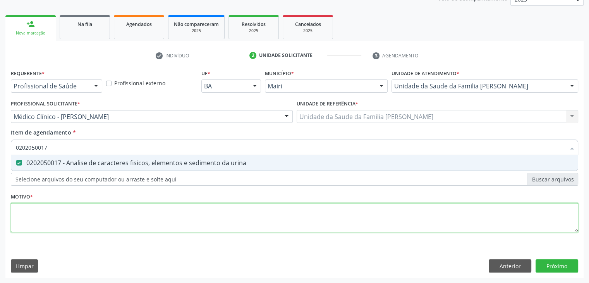
click at [50, 217] on div "Requerente * Profissional de Saúde Profissional de Saúde Paciente Nenhum result…" at bounding box center [294, 154] width 567 height 175
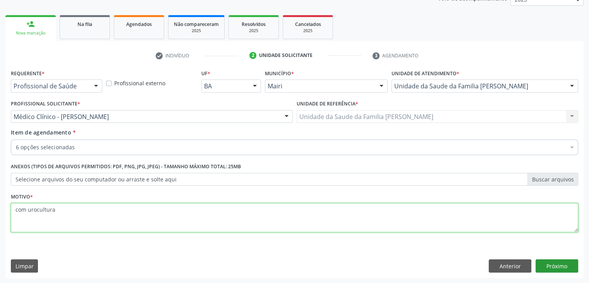
type textarea "com urocultura"
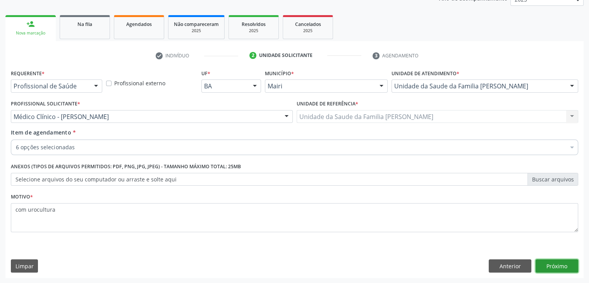
click at [555, 266] on button "Próximo" at bounding box center [557, 265] width 43 height 13
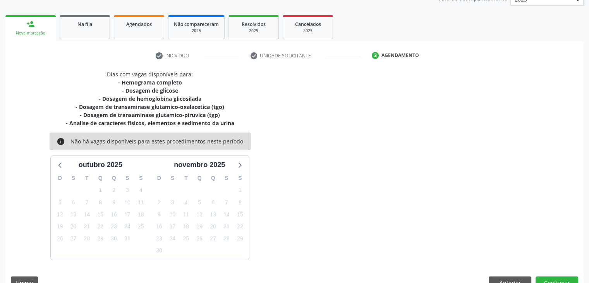
click at [557, 266] on div "Dias com vagas disponíveis para: - Hemograma completo - Dosagem de glicose - Do…" at bounding box center [294, 182] width 578 height 224
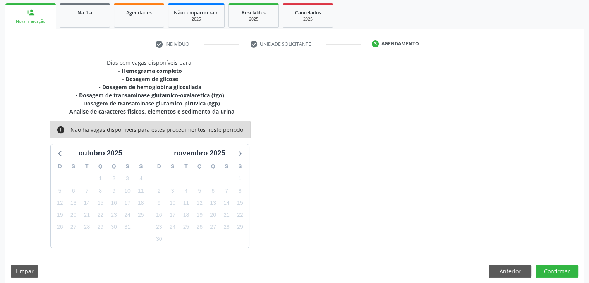
scroll to position [117, 0]
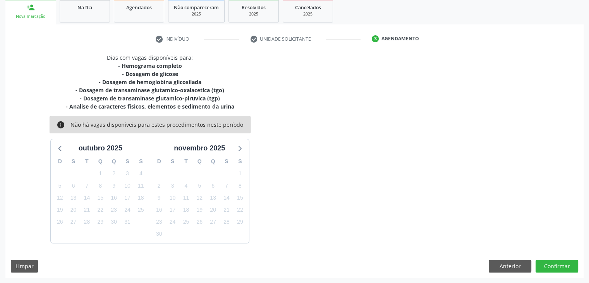
click at [560, 272] on div "Dias com vagas disponíveis para: - Hemograma completo - Dosagem de glicose - Do…" at bounding box center [294, 165] width 578 height 224
click at [561, 264] on button "Confirmar" at bounding box center [557, 266] width 43 height 13
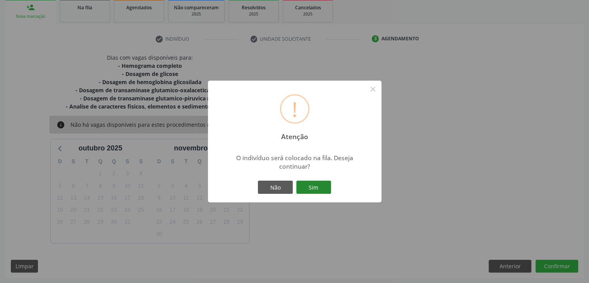
click at [309, 188] on button "Sim" at bounding box center [313, 186] width 35 height 13
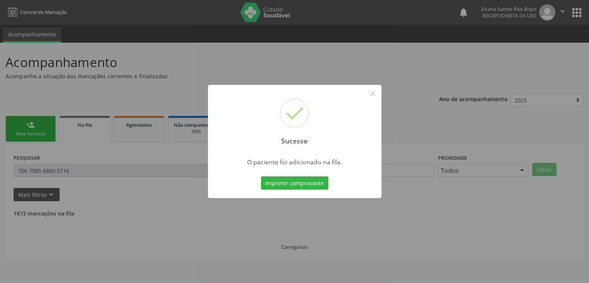
scroll to position [0, 0]
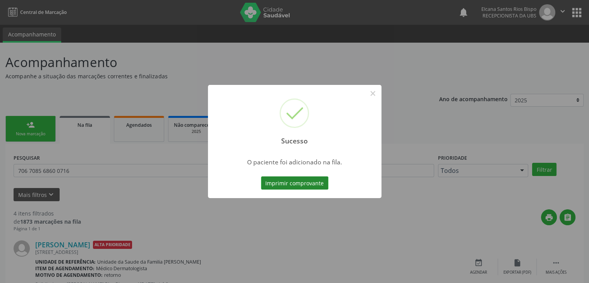
click at [303, 182] on button "Imprimir comprovante" at bounding box center [294, 182] width 67 height 13
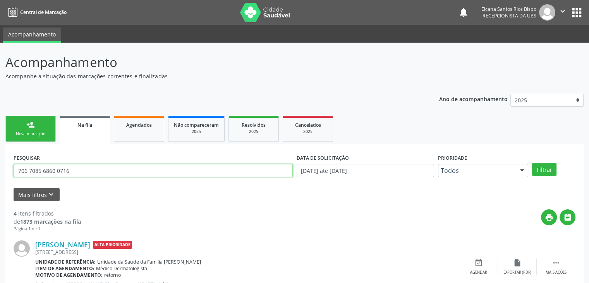
drag, startPoint x: 75, startPoint y: 166, endPoint x: 0, endPoint y: 171, distance: 75.3
click at [0, 171] on div "Acompanhamento Acompanhe a situação das marcações correntes e finalizadas Relat…" at bounding box center [294, 283] width 589 height 480
paste input "4 6056 5465 0523"
type input "704 6056 5465 0523"
click at [532, 163] on button "Filtrar" at bounding box center [544, 169] width 24 height 13
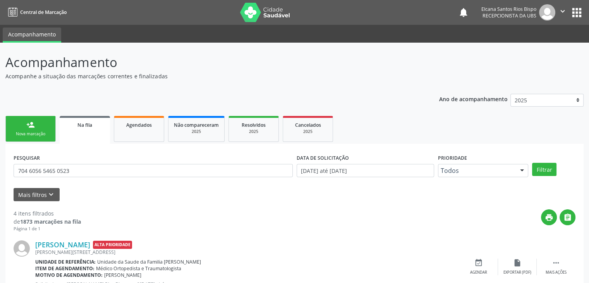
click at [22, 120] on link "person_add Nova marcação" at bounding box center [30, 129] width 50 height 26
click at [26, 129] on link "person_add Nova marcação" at bounding box center [30, 129] width 50 height 26
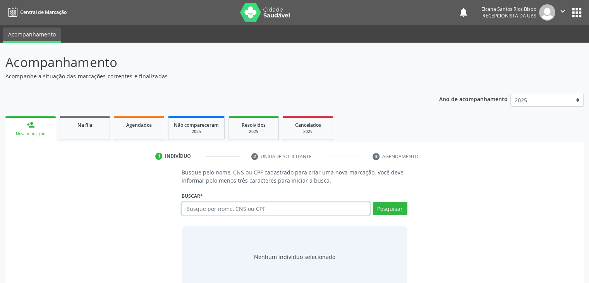
click at [245, 206] on input "text" at bounding box center [276, 208] width 188 height 13
paste input "704 6056 5465 0523"
type input "704 6056 5465 0523"
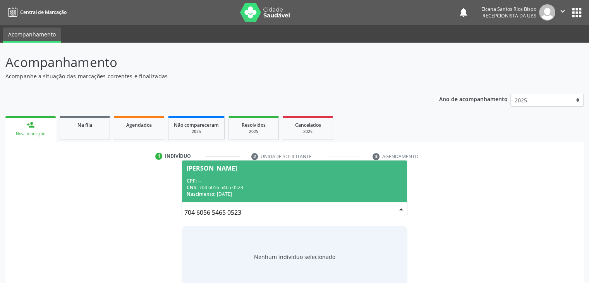
scroll to position [15, 0]
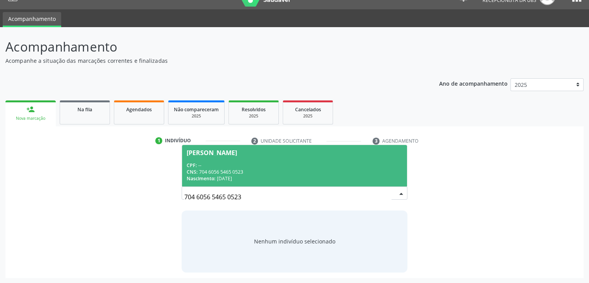
click at [222, 165] on div "CPF: --" at bounding box center [294, 165] width 215 height 7
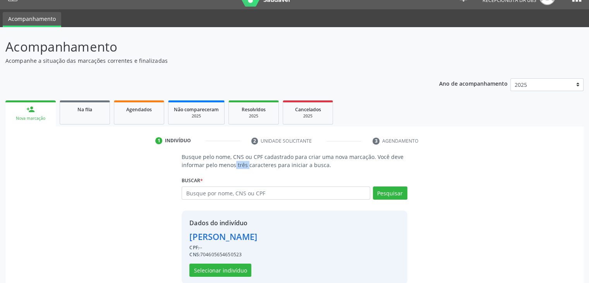
drag, startPoint x: 222, startPoint y: 165, endPoint x: 221, endPoint y: 182, distance: 16.7
click at [222, 165] on p "Busque pelo nome, CNS ou CPF cadastrado para criar uma nova marcação. Você deve…" at bounding box center [294, 161] width 225 height 16
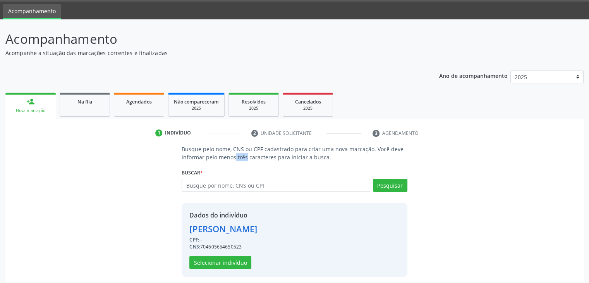
scroll to position [28, 0]
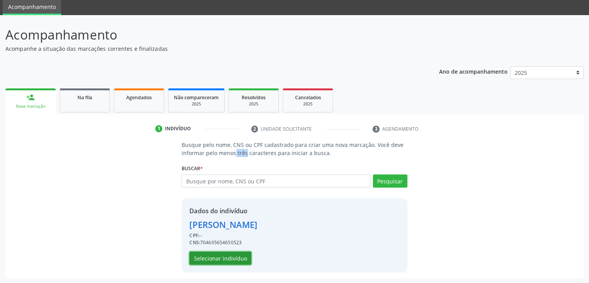
click at [220, 256] on button "Selecionar indivíduo" at bounding box center [220, 257] width 62 height 13
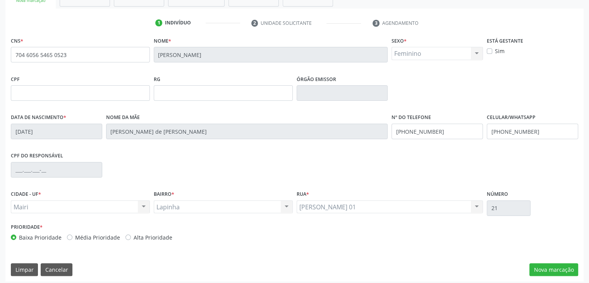
scroll to position [137, 0]
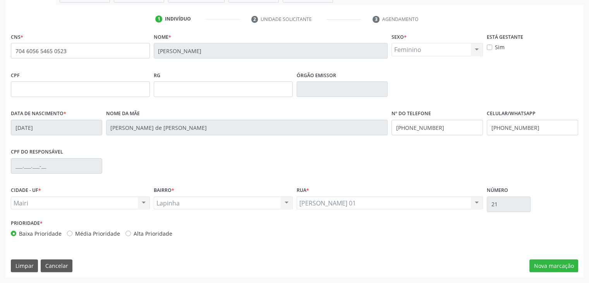
click at [150, 231] on label "Alta Prioridade" at bounding box center [153, 233] width 39 height 8
click at [131, 231] on input "Alta Prioridade" at bounding box center [127, 232] width 5 height 7
radio input "true"
click at [547, 264] on button "Nova marcação" at bounding box center [553, 265] width 49 height 13
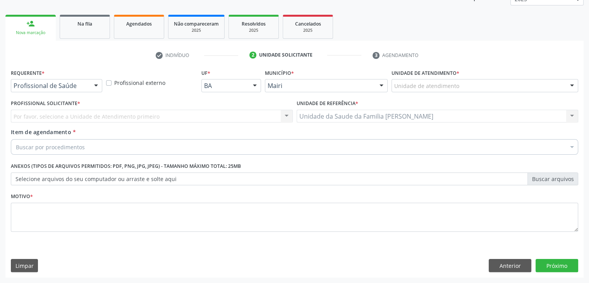
scroll to position [101, 0]
click at [394, 86] on input "text" at bounding box center [394, 89] width 0 height 15
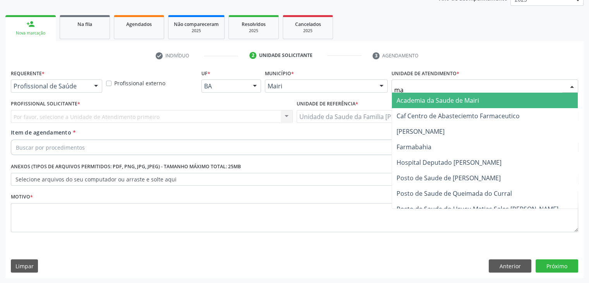
type input "mar"
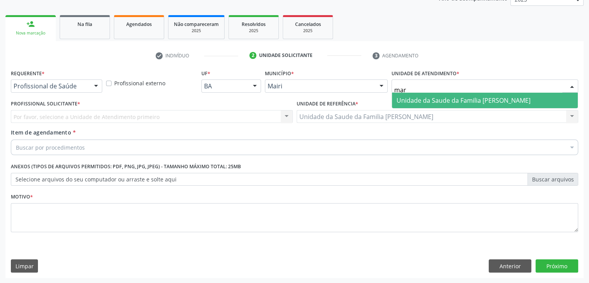
click at [445, 98] on span "Unidade da Saude da Familia [PERSON_NAME]" at bounding box center [464, 100] width 134 height 9
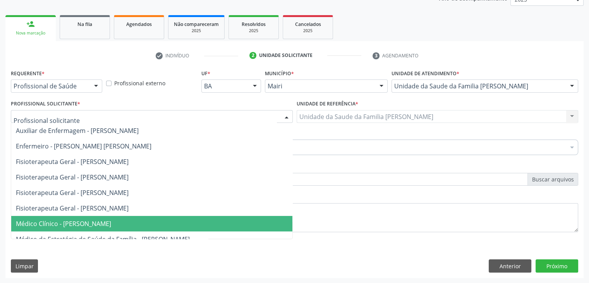
click at [45, 223] on span "Médico Clínico - [PERSON_NAME]" at bounding box center [63, 223] width 95 height 9
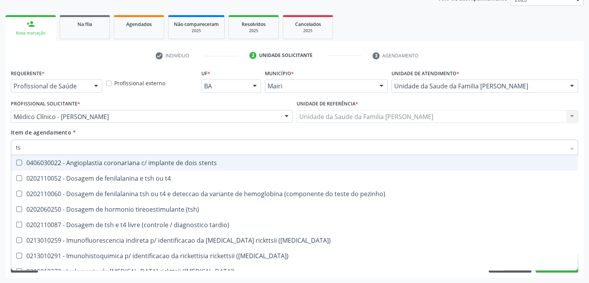
type input "tsh"
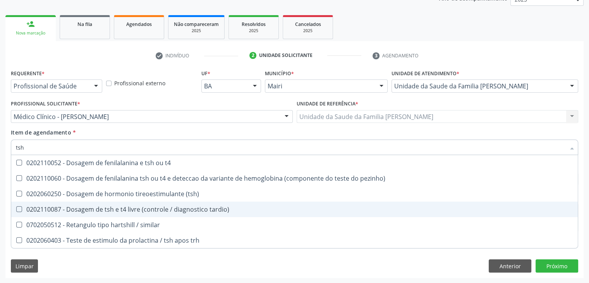
click at [89, 210] on div "0202110087 - Dosagem de tsh e t4 livre (controle / diagnostico tardio)" at bounding box center [294, 209] width 557 height 6
checkbox tardio\) "true"
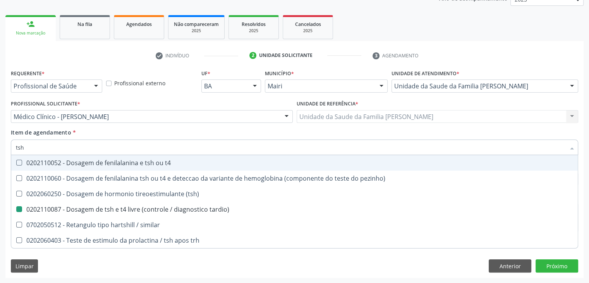
click at [181, 126] on div "Profissional Solicitante * Médico Clínico - Marilia Sodre Barreto Auxiliar de E…" at bounding box center [152, 113] width 286 height 30
checkbox pezinho\) "true"
checkbox tardio\) "false"
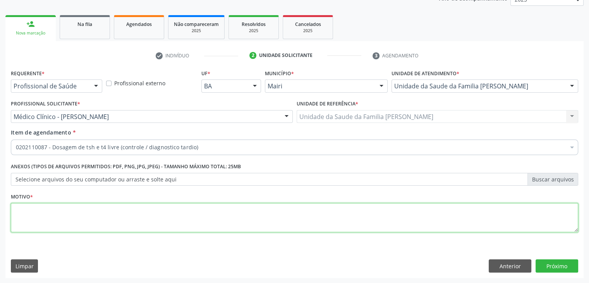
click at [56, 210] on textarea at bounding box center [294, 217] width 567 height 29
type textarea "avaliação"
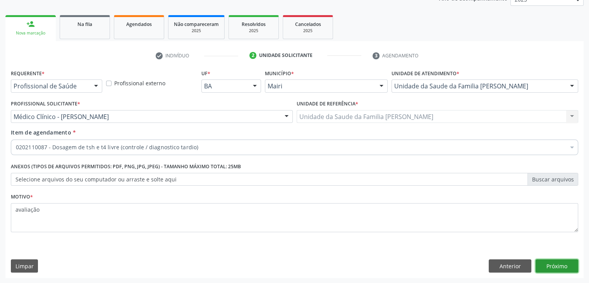
click at [570, 262] on button "Próximo" at bounding box center [557, 265] width 43 height 13
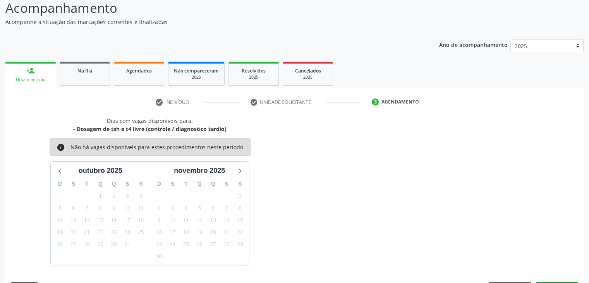
scroll to position [77, 0]
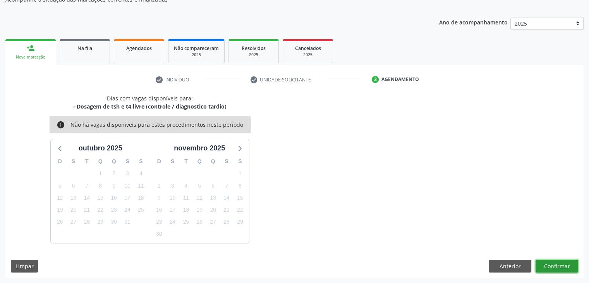
click at [554, 267] on button "Confirmar" at bounding box center [557, 266] width 43 height 13
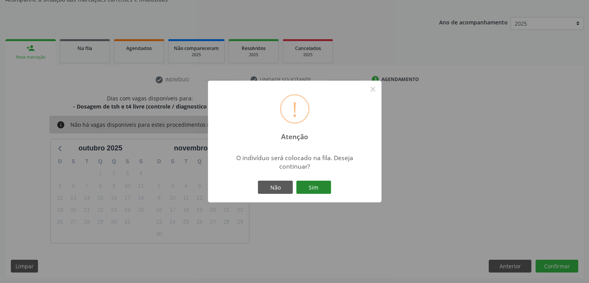
click at [321, 187] on button "Sim" at bounding box center [313, 186] width 35 height 13
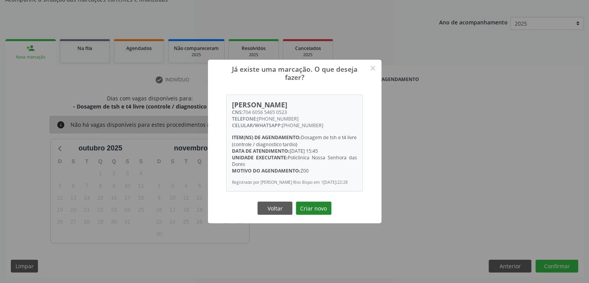
click at [318, 210] on button "Criar novo" at bounding box center [314, 207] width 36 height 13
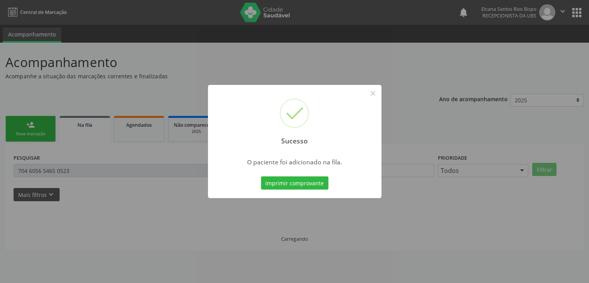
scroll to position [0, 0]
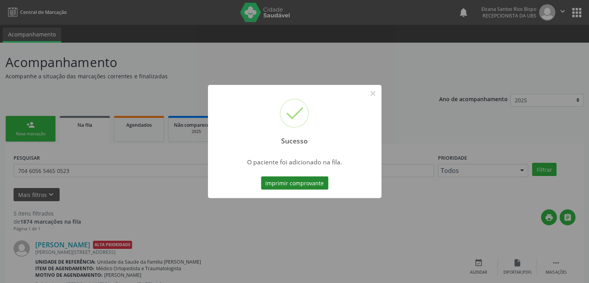
click at [316, 182] on button "Imprimir comprovante" at bounding box center [294, 182] width 67 height 13
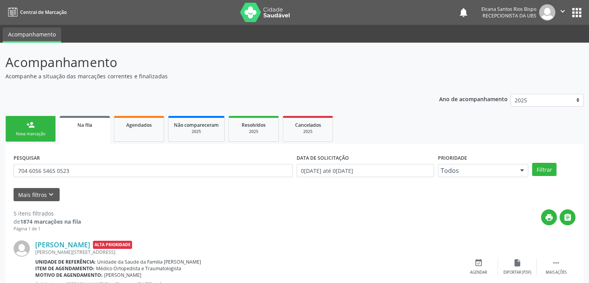
click at [32, 126] on div "person_add" at bounding box center [30, 124] width 9 height 9
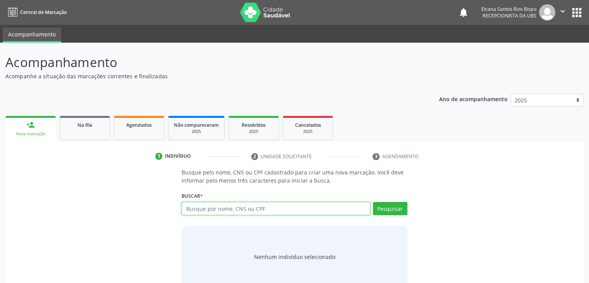
click at [230, 208] on input "text" at bounding box center [276, 208] width 188 height 13
type input "702006320872285"
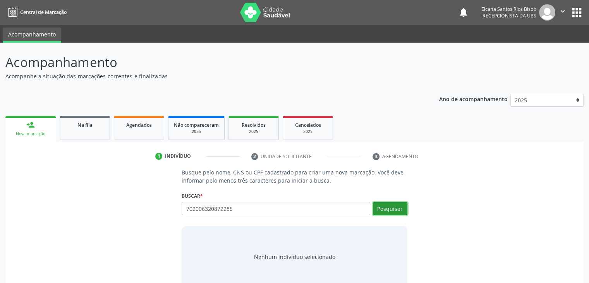
click at [394, 208] on button "Pesquisar" at bounding box center [390, 208] width 34 height 13
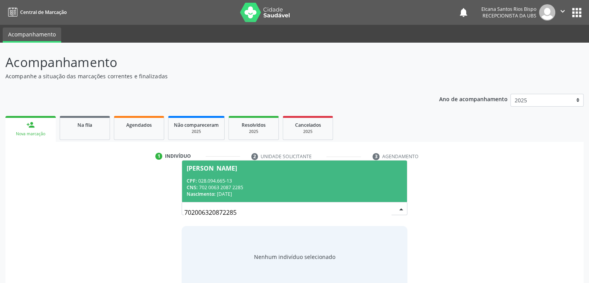
click at [206, 188] on div "CNS: 702 0063 2087 2285" at bounding box center [294, 187] width 215 height 7
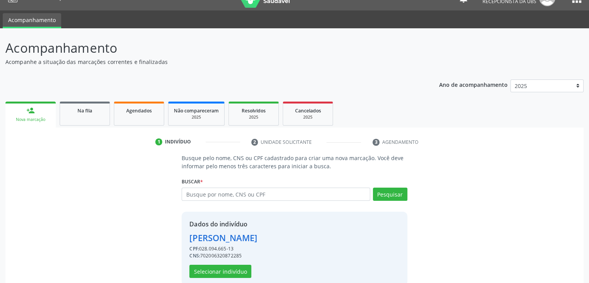
scroll to position [28, 0]
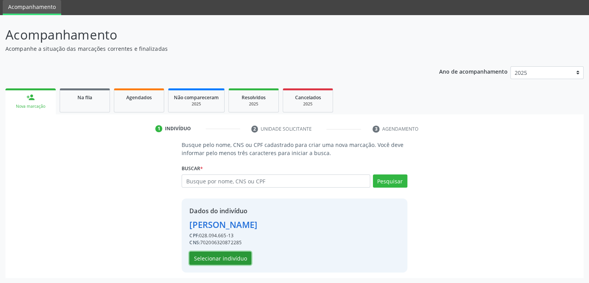
click at [220, 257] on button "Selecionar indivíduo" at bounding box center [220, 257] width 62 height 13
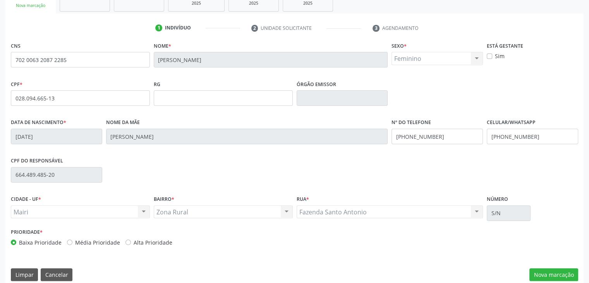
scroll to position [137, 0]
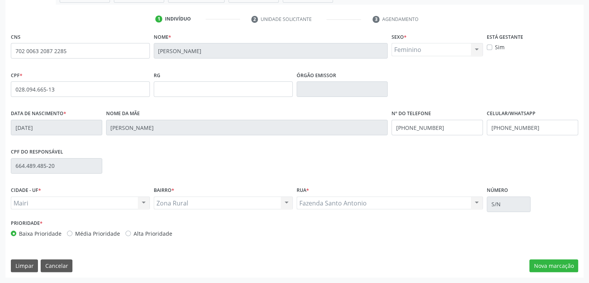
click at [155, 234] on label "Alta Prioridade" at bounding box center [153, 233] width 39 height 8
click at [131, 234] on input "Alta Prioridade" at bounding box center [127, 232] width 5 height 7
radio input "true"
click at [555, 265] on button "Nova marcação" at bounding box center [553, 265] width 49 height 13
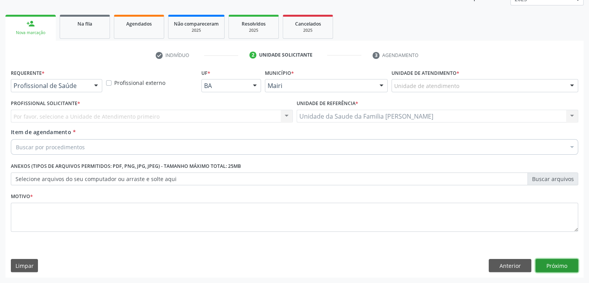
scroll to position [101, 0]
click at [555, 265] on button "Próximo" at bounding box center [557, 265] width 43 height 13
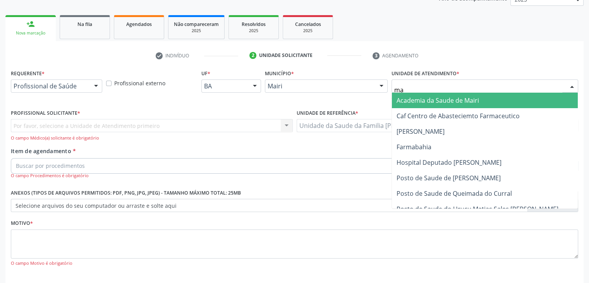
type input "mar"
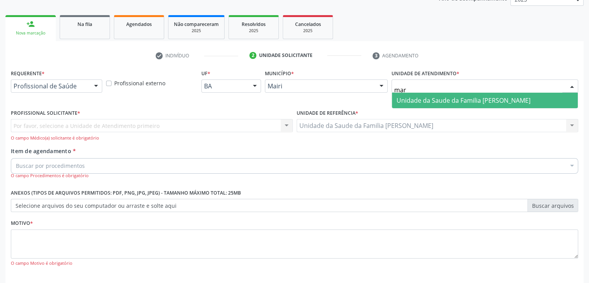
click at [421, 97] on span "Unidade da Saude da Familia [PERSON_NAME]" at bounding box center [464, 100] width 134 height 9
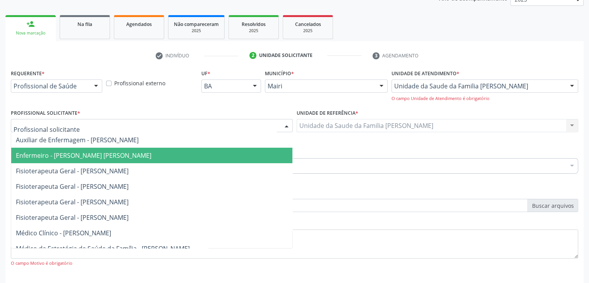
click at [46, 155] on span "Enfermeiro - [PERSON_NAME] [PERSON_NAME]" at bounding box center [84, 155] width 136 height 9
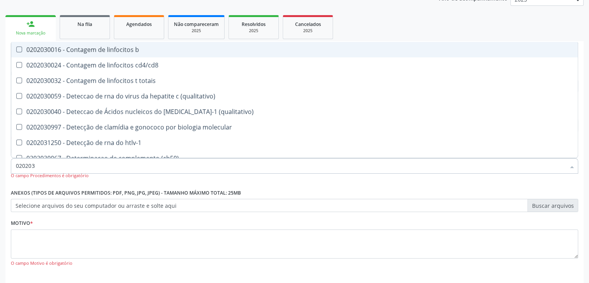
type input "0202038"
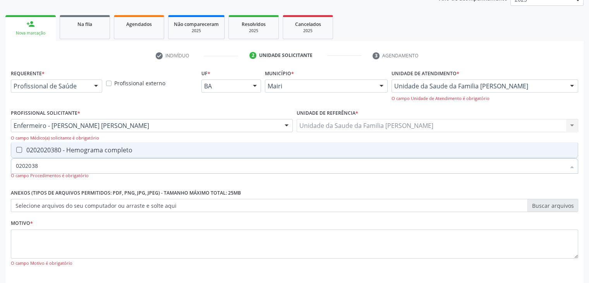
click at [65, 151] on div "0202020380 - Hemograma completo" at bounding box center [294, 150] width 557 height 6
checkbox completo "true"
type input "020203"
checkbox completo "false"
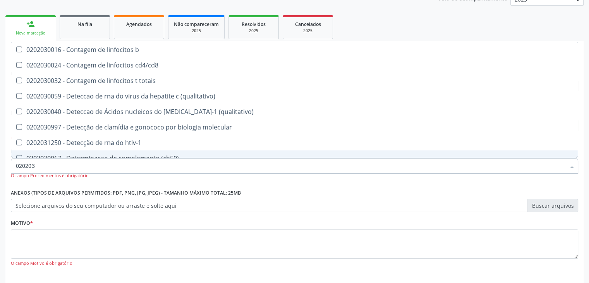
type input "02020"
checkbox completo "false"
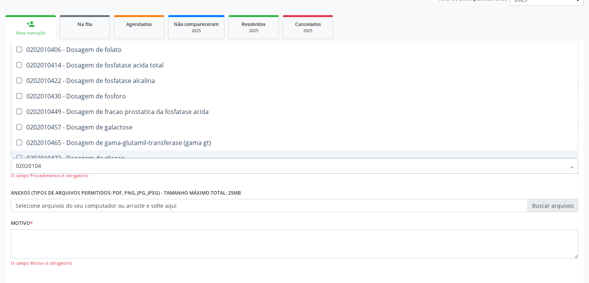
type input "020201047"
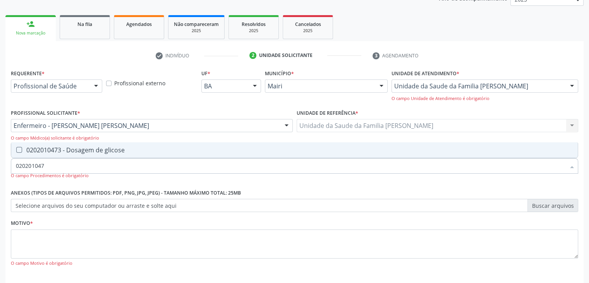
click at [65, 151] on div "0202010473 - Dosagem de glicose" at bounding box center [294, 150] width 557 height 6
checkbox glicose "true"
type input "02020104"
checkbox glicose "false"
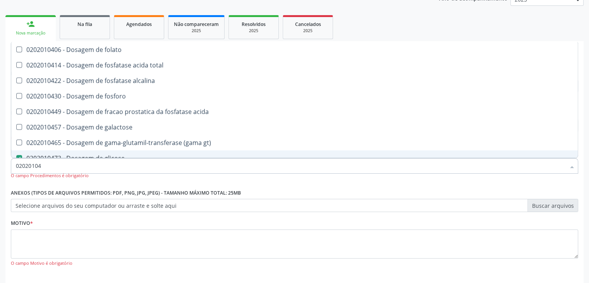
type input "0202010"
checkbox glicose "false"
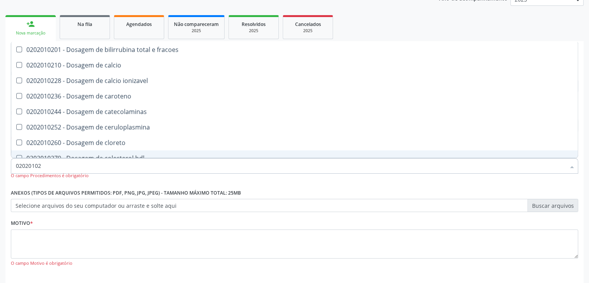
type input "020201029"
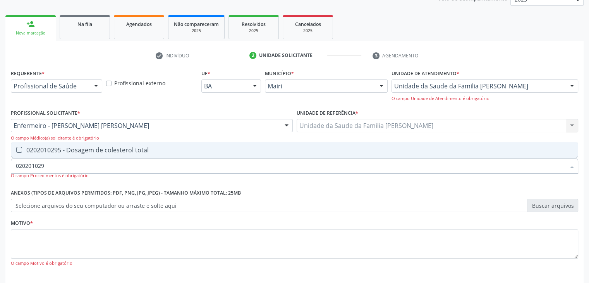
click at [65, 151] on div "0202010295 - Dosagem de colesterol total" at bounding box center [294, 150] width 557 height 6
checkbox total "true"
type input "02020102"
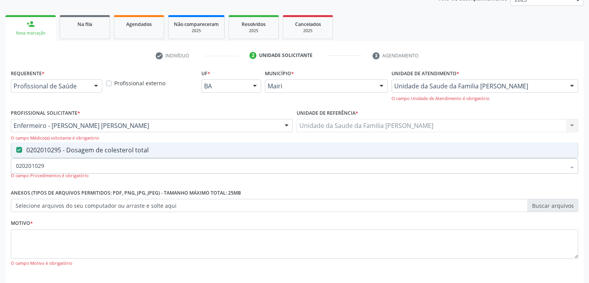
checkbox total "false"
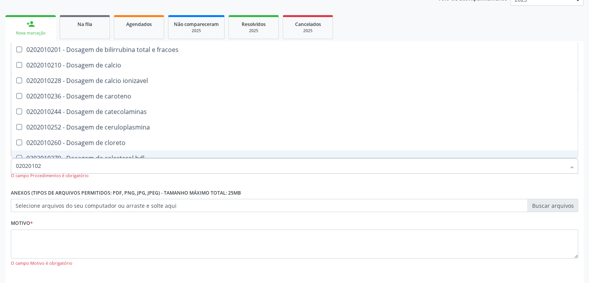
type input "020201028"
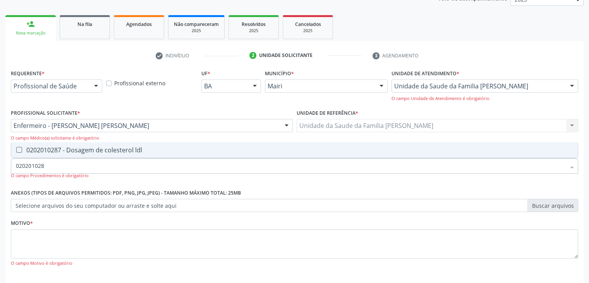
click at [65, 151] on div "0202010287 - Dosagem de colesterol ldl" at bounding box center [294, 150] width 557 height 6
checkbox ldl "true"
type input "02020102"
checkbox ldl "false"
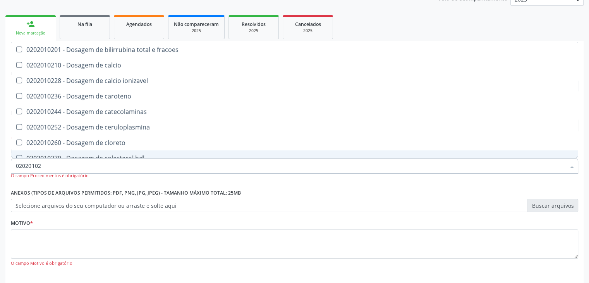
type input "020201027"
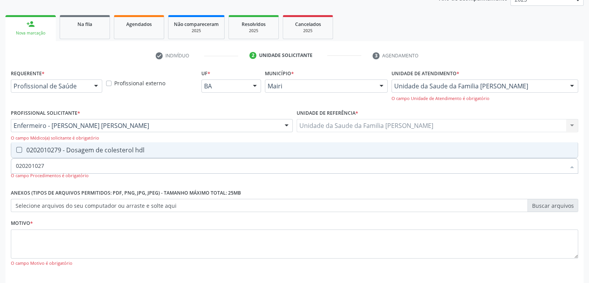
click at [65, 151] on div "0202010279 - Dosagem de colesterol hdl" at bounding box center [294, 150] width 557 height 6
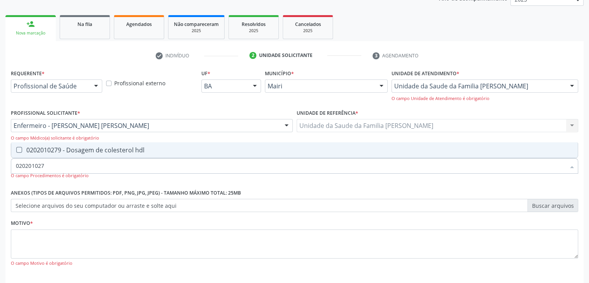
checkbox hdl "true"
type input "02020102"
checkbox hdl "false"
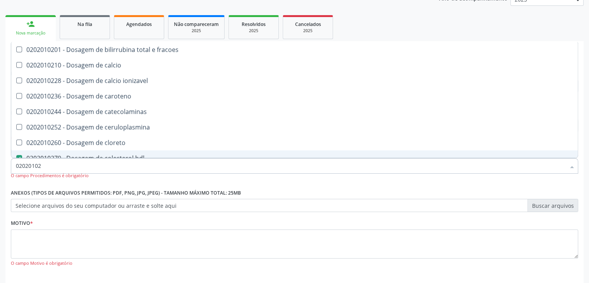
type input "0202010"
checkbox hdl "false"
checkbox ldl "false"
checkbox total "false"
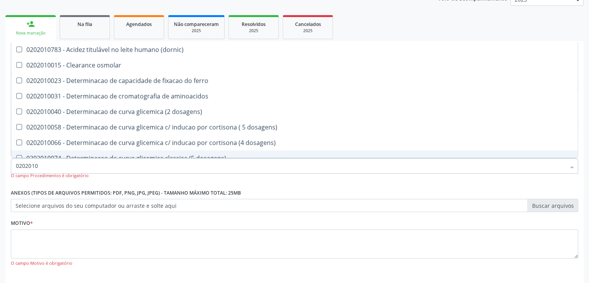
type input "02020104"
checkbox dosagens\) "true"
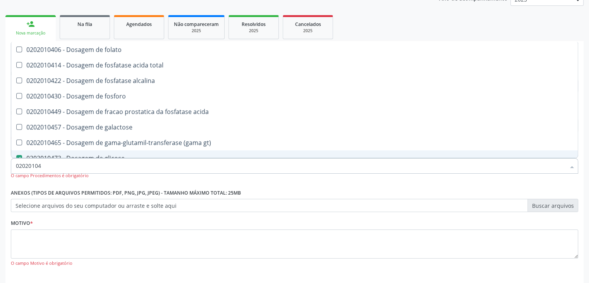
type input "020201047"
checkbox folato "true"
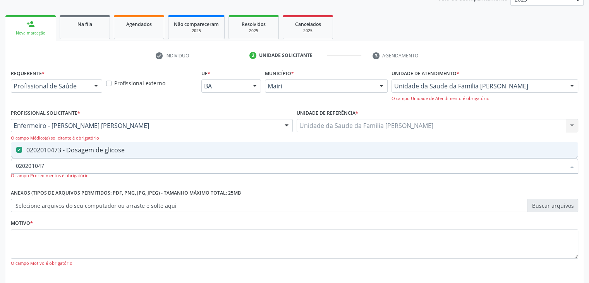
type input "02020104"
checkbox glicose "false"
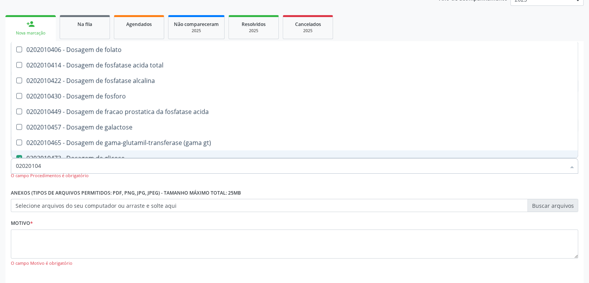
type input "0202010"
checkbox glicose "false"
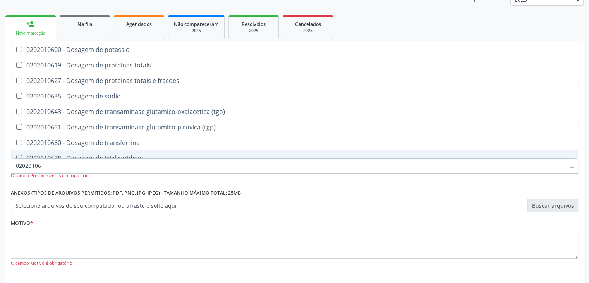
type input "020201067"
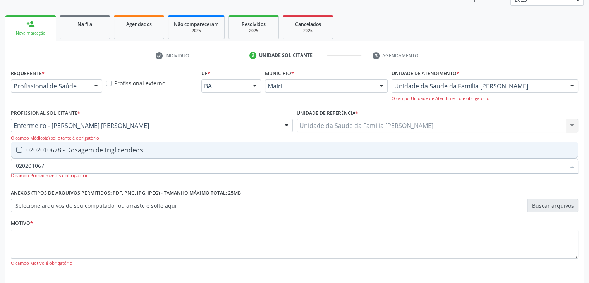
click at [65, 151] on div "0202010678 - Dosagem de triglicerideos" at bounding box center [294, 150] width 557 height 6
checkbox triglicerideos "true"
type input "02020106"
checkbox triglicerideos "false"
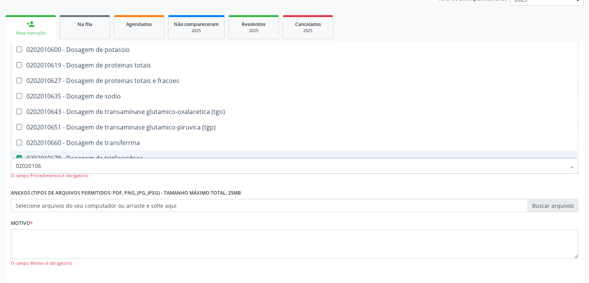
type input "0202010"
checkbox triglicerideos "false"
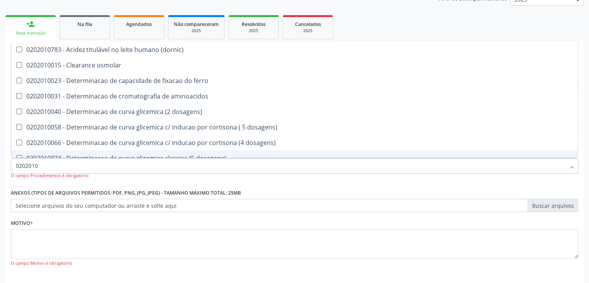
type input "02020106"
checkbox dosagens\) "true"
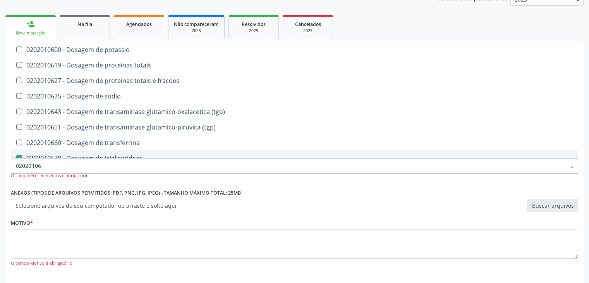
type input "020201069"
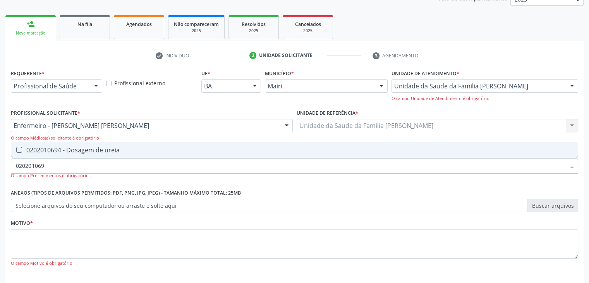
click at [65, 151] on div "0202010694 - Dosagem de ureia" at bounding box center [294, 150] width 557 height 6
checkbox ureia "true"
type input "02020106"
checkbox ureia "false"
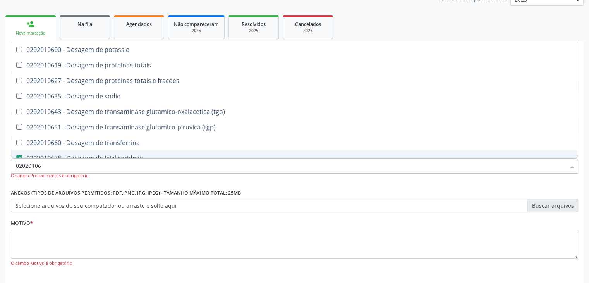
type input "0202010"
checkbox triglicerideos "false"
checkbox ureia "false"
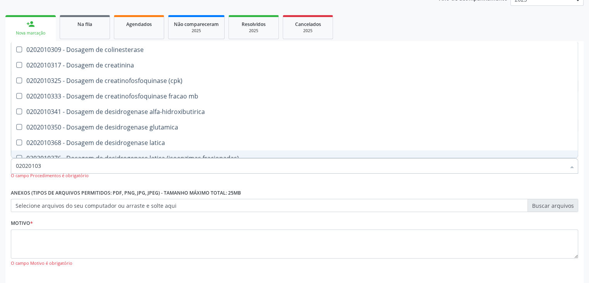
type input "020201031"
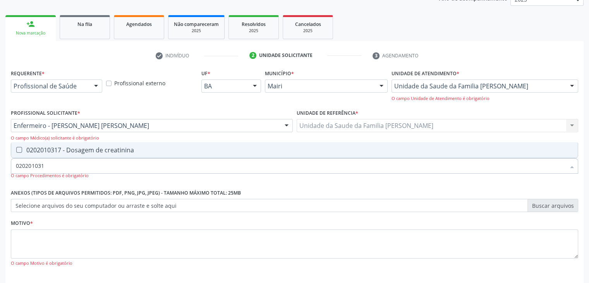
click at [65, 151] on div "0202010317 - Dosagem de creatinina" at bounding box center [294, 150] width 557 height 6
checkbox creatinina "true"
type input "02020103"
checkbox creatinina "false"
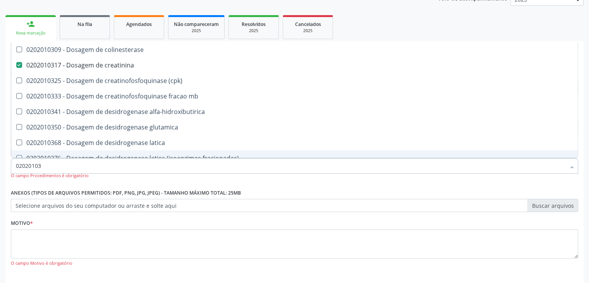
type input "0202010"
checkbox creatinina "false"
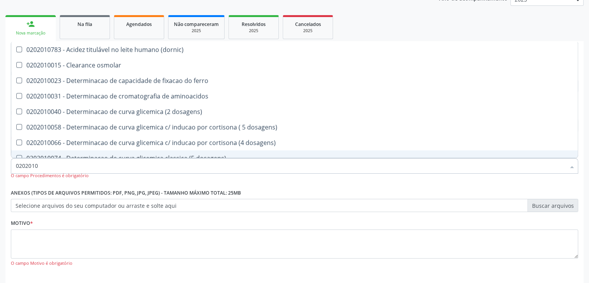
type input "02020106"
checkbox dosagens\) "true"
checkbox ivy "true"
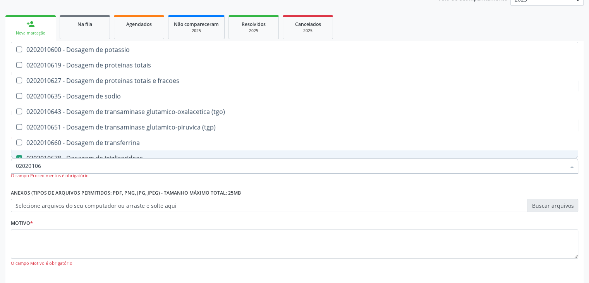
type input "020201064"
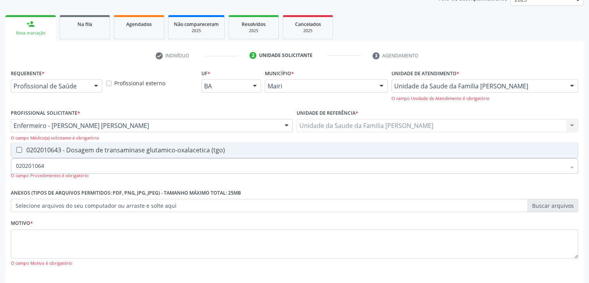
click at [65, 151] on div "0202010643 - Dosagem de transaminase glutamico-oxalacetica (tgo)" at bounding box center [294, 150] width 557 height 6
checkbox \(tgo\) "true"
type input "02020106"
checkbox \(tgo\) "false"
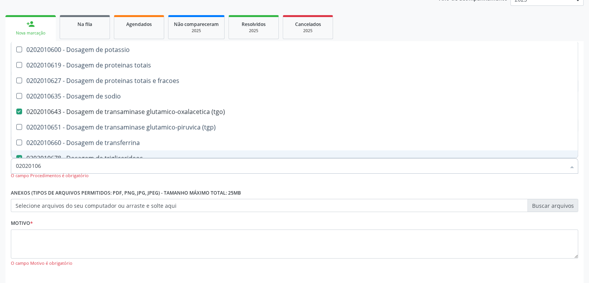
type input "020201065"
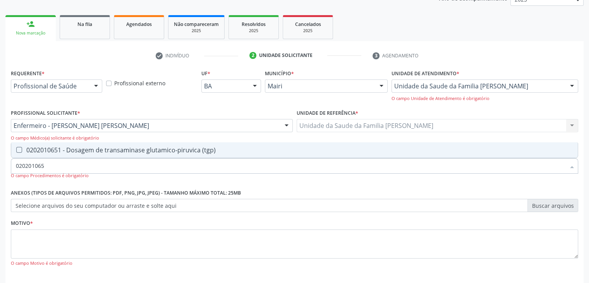
click at [65, 151] on div "0202010651 - Dosagem de transaminase glutamico-piruvica (tgp)" at bounding box center [294, 150] width 557 height 6
checkbox \(tgp\) "true"
type input "02020106"
checkbox \(tgp\) "false"
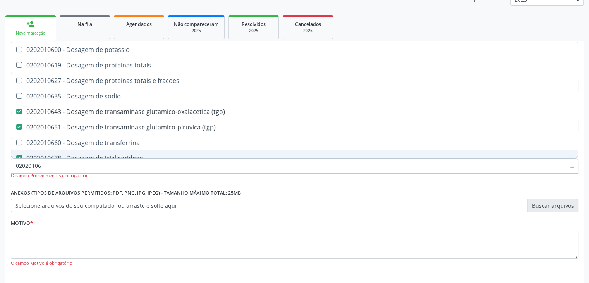
type input "0202010"
checkbox \(tgo\) "false"
checkbox \(tgp\) "false"
checkbox triglicerideos "false"
checkbox ureia "false"
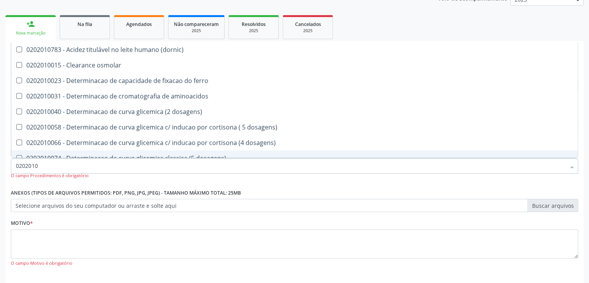
type input "02020106"
checkbox dosagens\) "true"
checkbox ivy "true"
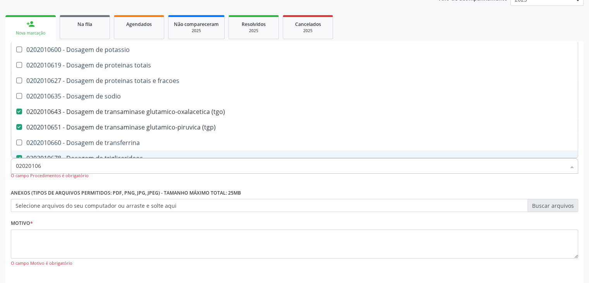
type input "020201063"
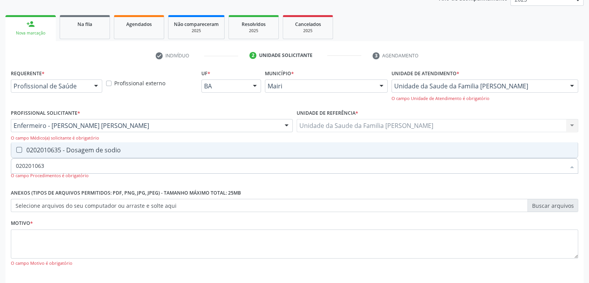
click at [65, 151] on div "0202010635 - Dosagem de sodio" at bounding box center [294, 150] width 557 height 6
checkbox sodio "true"
type input "02020106"
checkbox sodio "false"
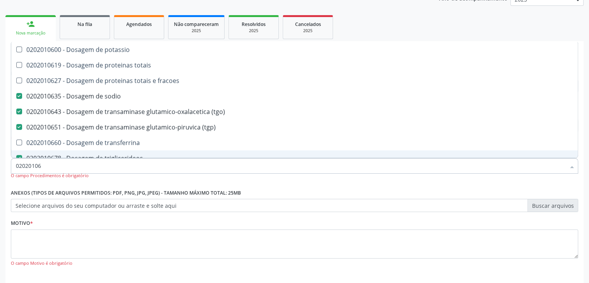
type input "0202010"
checkbox sodio "false"
checkbox \(tgo\) "false"
checkbox \(tgp\) "false"
checkbox triglicerideos "false"
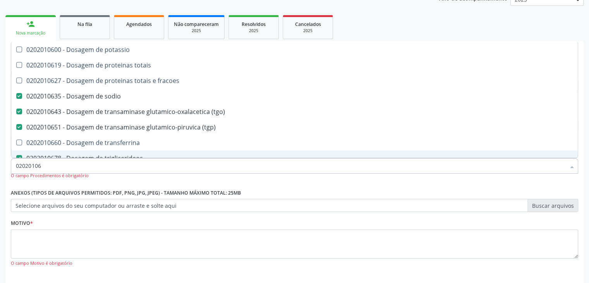
checkbox ureia "false"
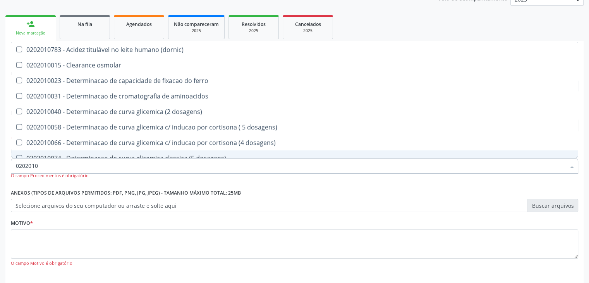
type input "020201"
checkbox hdl "false"
checkbox ldl "false"
checkbox total "false"
checkbox creatinina "false"
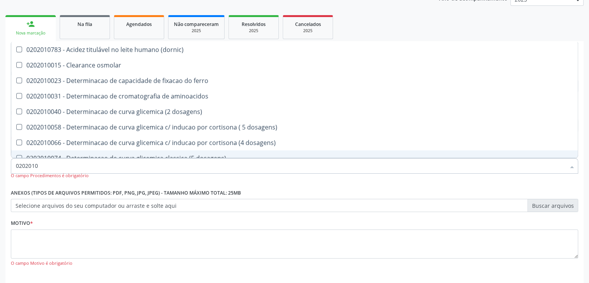
checkbox alfa-hidroxibutirica "true"
checkbox glutamica "true"
checkbox latica "true"
checkbox ferritina "true"
checkbox glicose "false"
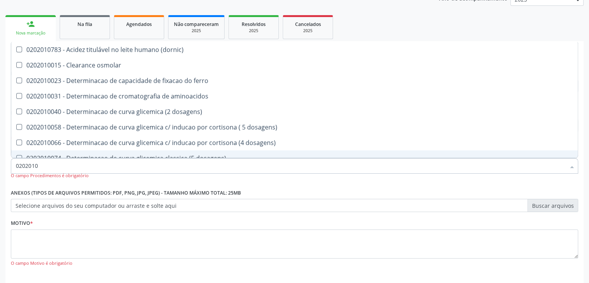
checkbox magnesio "true"
checkbox sodio "false"
checkbox \(tgo\) "false"
checkbox \(tgp\) "false"
checkbox triglicerideos "false"
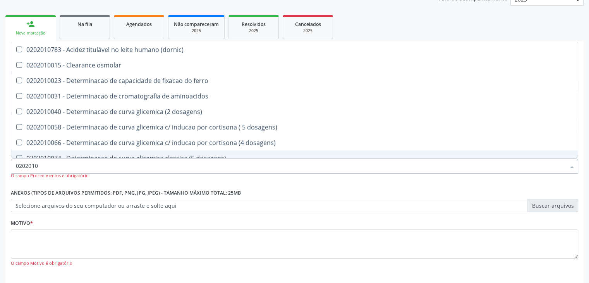
checkbox ureia "false"
checkbox proteinas "true"
checkbox \) "true"
checkbox d-xilose "true"
type input "02020"
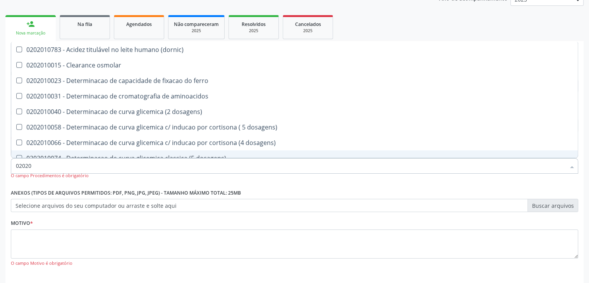
checkbox hdl "false"
checkbox ldl "false"
checkbox total "false"
checkbox creatinina "false"
checkbox glicose "false"
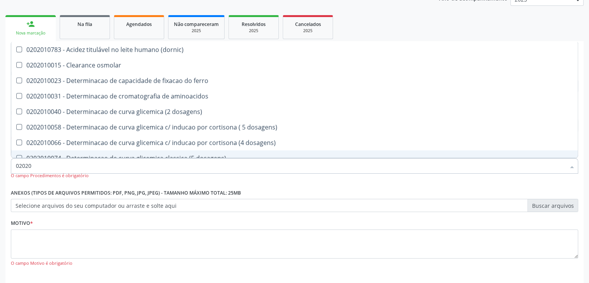
checkbox sodio "false"
checkbox \(tgo\) "false"
checkbox \(tgp\) "false"
checkbox triglicerideos "false"
checkbox ureia "false"
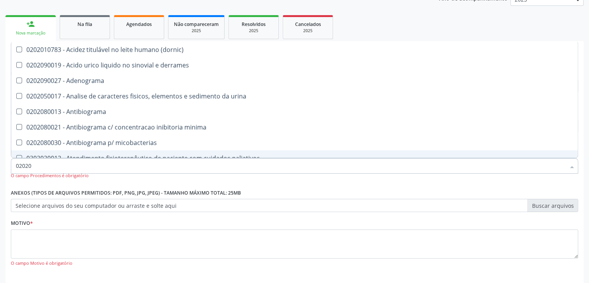
type input "020201"
checkbox \(qualitativo\) "true"
checkbox molecular "true"
checkbox htlv-1 "true"
checkbox \(ch50\) "true"
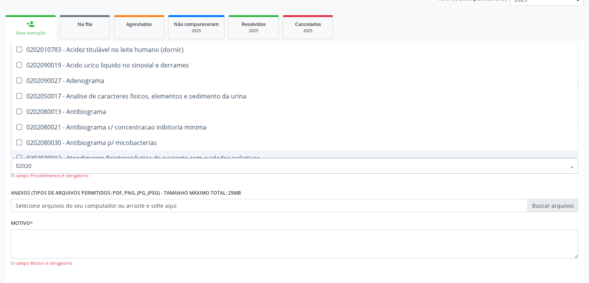
checkbox -duke "true"
checkbox \(serotonina\) "true"
checkbox ascorbico "true"
checkbox delta-aminolevulinico "true"
checkbox mandelico "true"
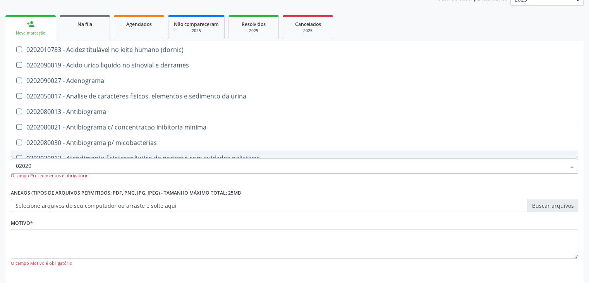
checkbox urico "true"
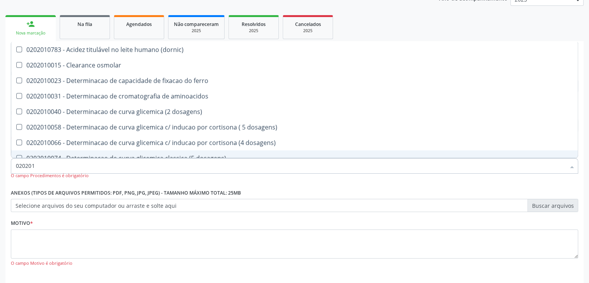
type input "0202010"
checkbox fracoes "true"
checkbox calcio "true"
checkbox ionizavel "true"
checkbox catecolaminas "true"
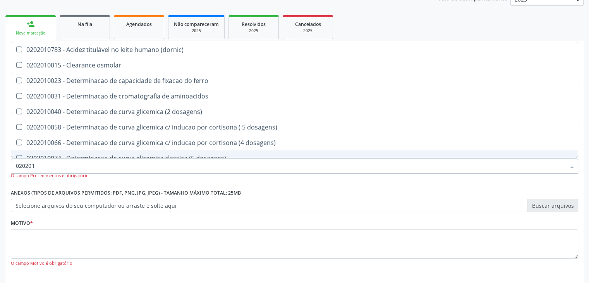
checkbox hdl "false"
checkbox ldl "false"
checkbox total "false"
checkbox creatinina "false"
checkbox ferritina "true"
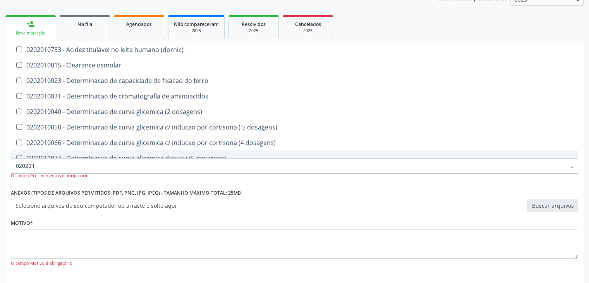
checkbox glicose "false"
checkbox leucino-aminopeptidase "true"
checkbox lipase "true"
checkbox magnesio "true"
checkbox piruvato "true"
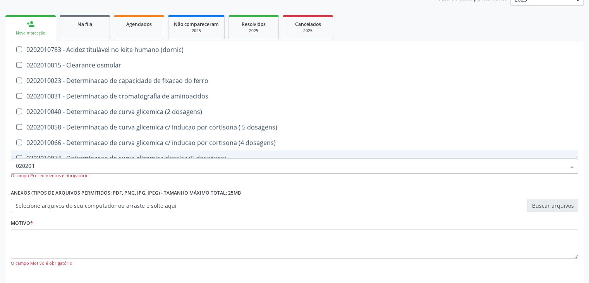
checkbox potassio "true"
checkbox sodio "false"
checkbox \(tgo\) "false"
checkbox \(tgp\) "false"
type input "02020106"
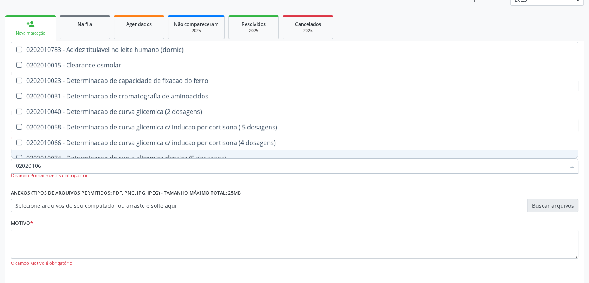
checkbox aminoacidos "true"
checkbox dosagens\) "true"
checkbox ivy "true"
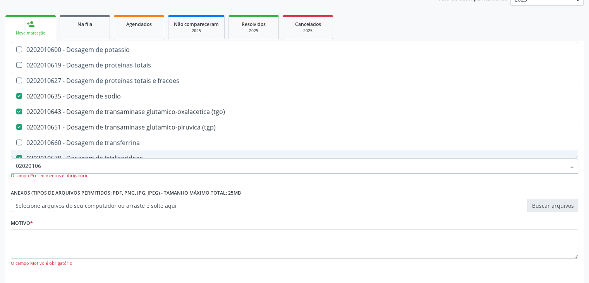
type input "020201060"
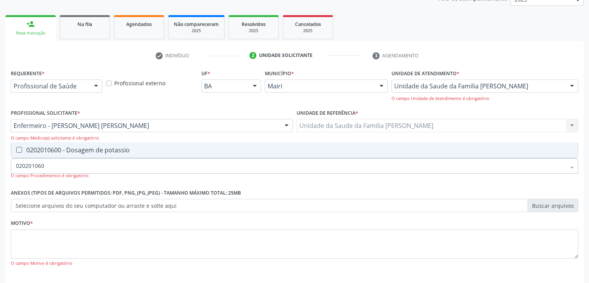
click at [65, 151] on div "0202010600 - Dosagem de potassio" at bounding box center [294, 150] width 557 height 6
checkbox potassio "true"
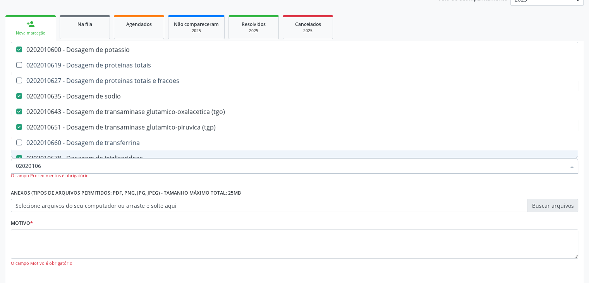
type input "0202010"
checkbox potassio "false"
checkbox sodio "false"
checkbox \(tgo\) "false"
checkbox \(tgp\) "false"
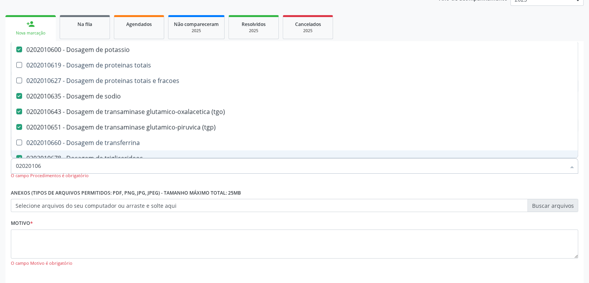
checkbox triglicerideos "false"
checkbox ureia "false"
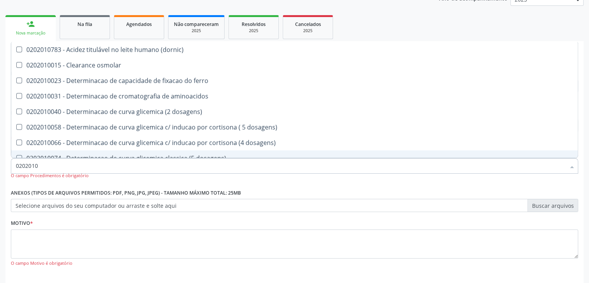
type input "020201"
checkbox hdl "false"
checkbox ldl "false"
checkbox total "false"
checkbox creatinina "false"
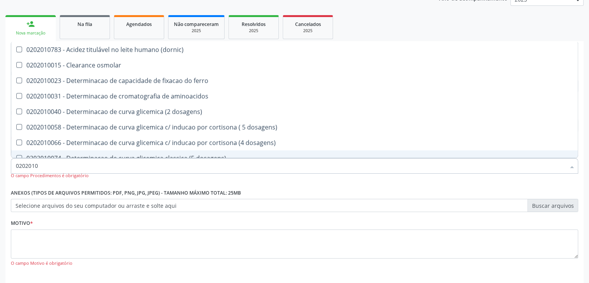
checkbox alfa-hidroxibutirica "true"
checkbox glutamica "true"
checkbox latica "true"
checkbox ferritina "true"
checkbox glicose "false"
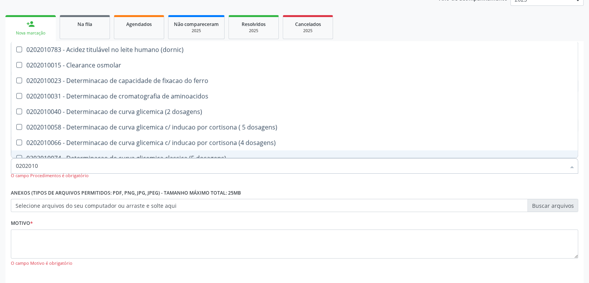
checkbox magnesio "true"
checkbox potassio "false"
checkbox sodio "false"
checkbox \(tgo\) "false"
checkbox \(tgp\) "false"
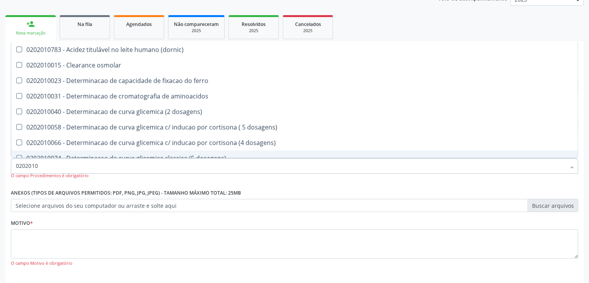
checkbox triglicerideos "false"
checkbox proteinas "true"
checkbox \) "true"
checkbox d-xilose "true"
type input "02020"
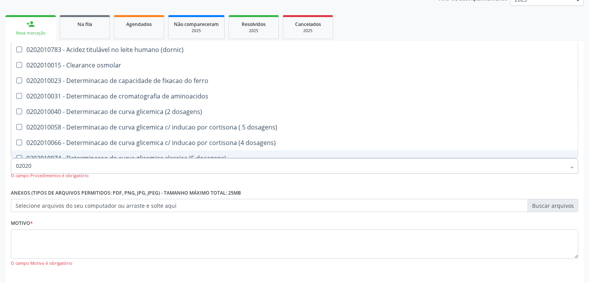
checkbox hdl "false"
checkbox ldl "false"
checkbox total "false"
checkbox creatinina "false"
checkbox glicose "false"
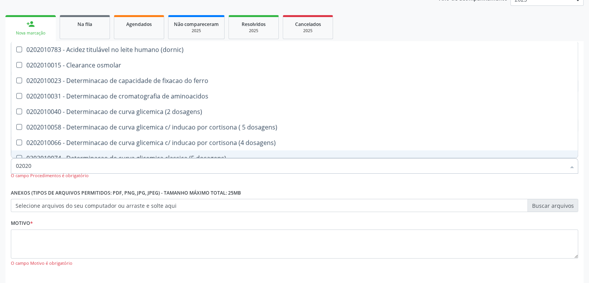
checkbox potassio "false"
checkbox sodio "false"
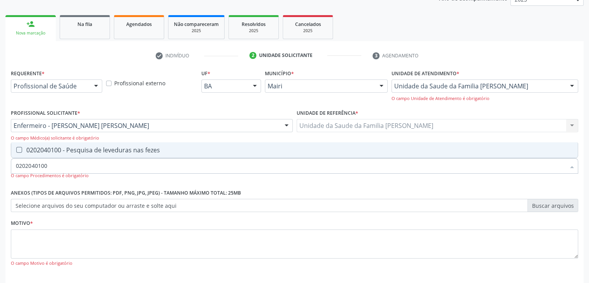
click at [65, 151] on div "0202040100 - Pesquisa de leveduras nas fezes" at bounding box center [294, 150] width 557 height 6
click at [65, 151] on div "0202050017 - Analise de caracteres fisicos, elementos e sedimento da urina" at bounding box center [294, 150] width 557 height 6
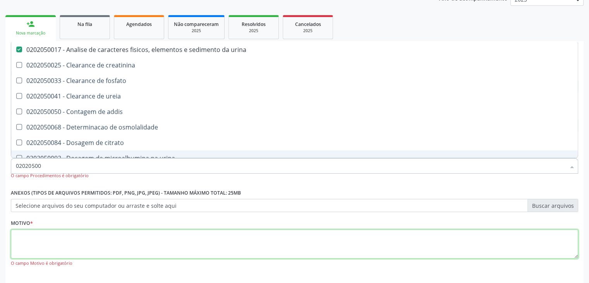
click at [45, 236] on textarea at bounding box center [294, 243] width 567 height 29
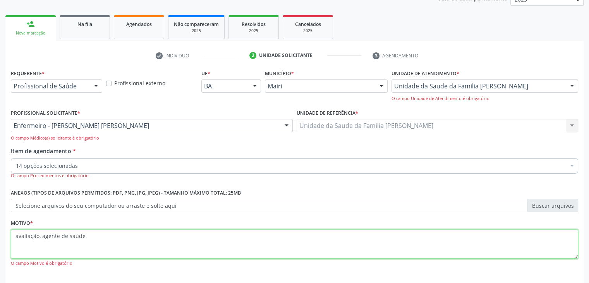
click at [112, 231] on textarea "avaliação, agente de saúde" at bounding box center [294, 243] width 567 height 29
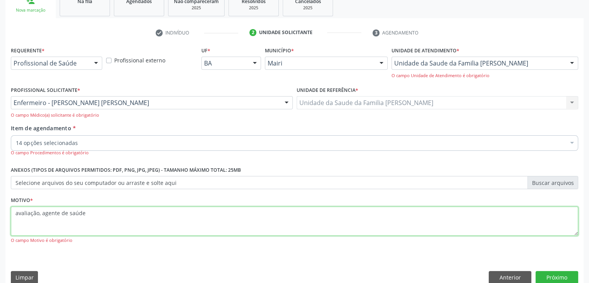
scroll to position [135, 0]
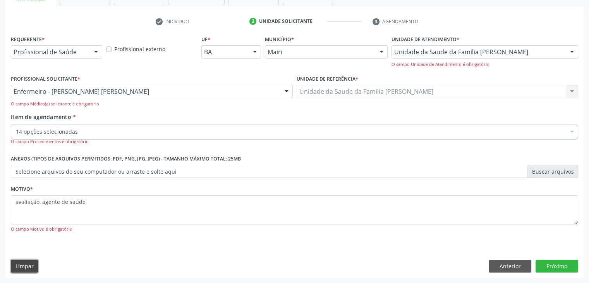
click at [22, 261] on button "Limpar" at bounding box center [24, 266] width 27 height 13
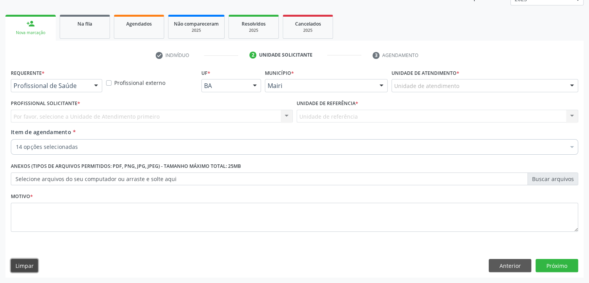
scroll to position [101, 0]
click at [502, 261] on button "Anterior" at bounding box center [510, 265] width 43 height 13
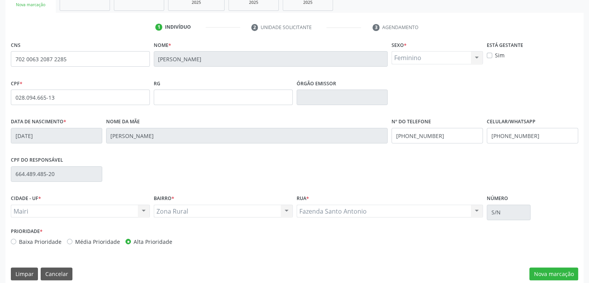
scroll to position [137, 0]
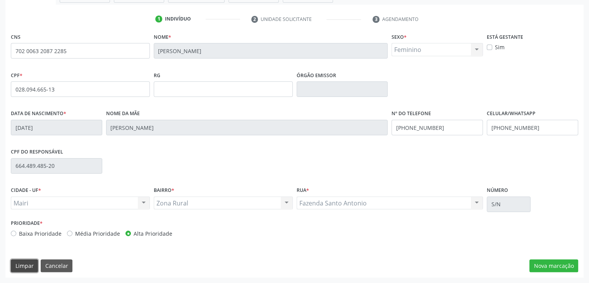
click at [25, 264] on button "Limpar" at bounding box center [24, 265] width 27 height 13
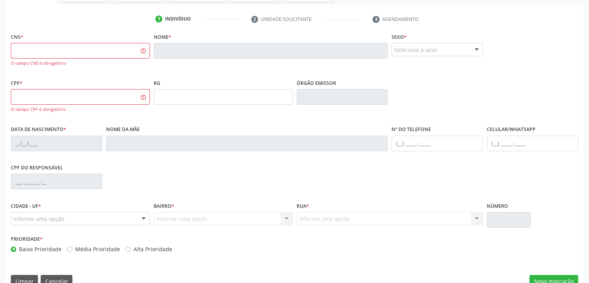
click at [24, 264] on div "CNS * O campo CNS é obrigatório Nome * Sexo * Selecione o sexo Masculino Femini…" at bounding box center [294, 162] width 578 height 262
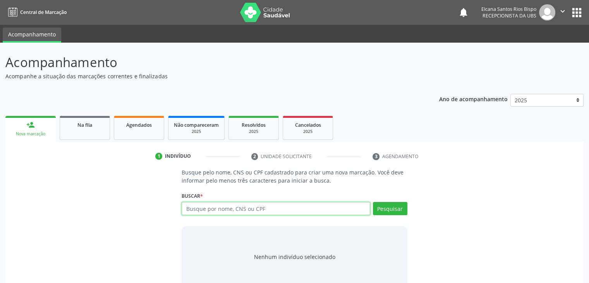
click at [220, 209] on input "text" at bounding box center [276, 208] width 188 height 13
type input "702006320872285"
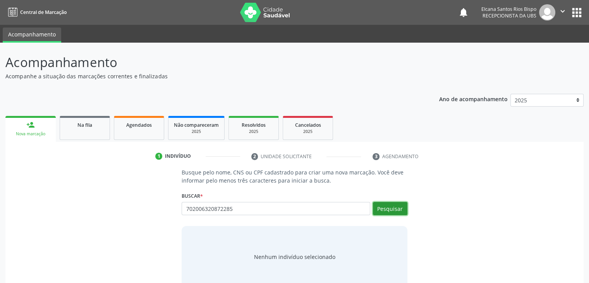
click at [390, 209] on button "Pesquisar" at bounding box center [390, 208] width 34 height 13
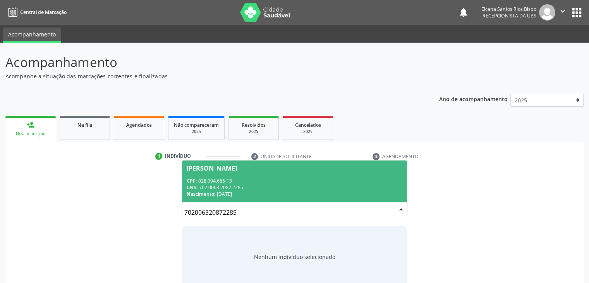
click at [226, 188] on div "CNS: 702 0063 2087 2285" at bounding box center [294, 187] width 215 height 7
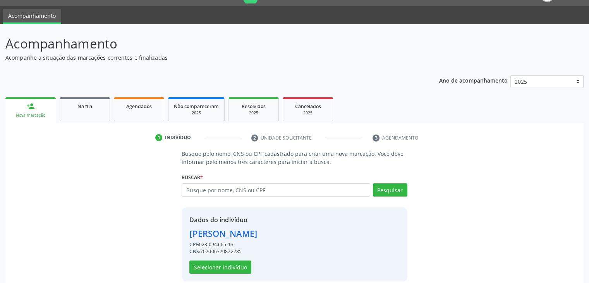
scroll to position [28, 0]
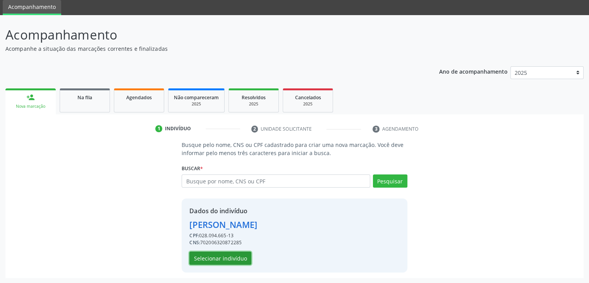
click at [225, 258] on button "Selecionar indivíduo" at bounding box center [220, 257] width 62 height 13
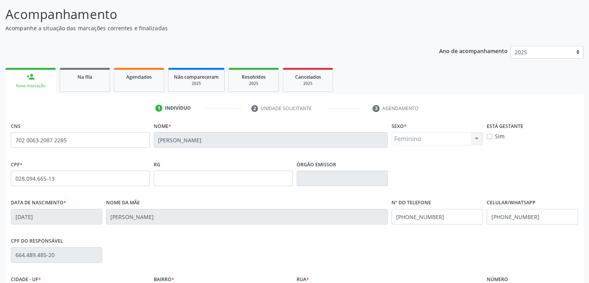
scroll to position [137, 0]
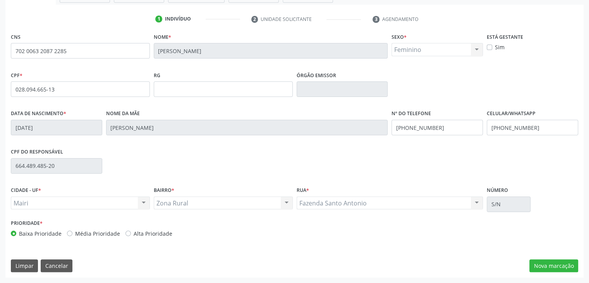
click at [155, 236] on label "Alta Prioridade" at bounding box center [153, 233] width 39 height 8
click at [131, 236] on input "Alta Prioridade" at bounding box center [127, 232] width 5 height 7
radio input "true"
click at [155, 237] on label "Alta Prioridade" at bounding box center [153, 233] width 39 height 8
click at [131, 236] on input "Alta Prioridade" at bounding box center [127, 232] width 5 height 7
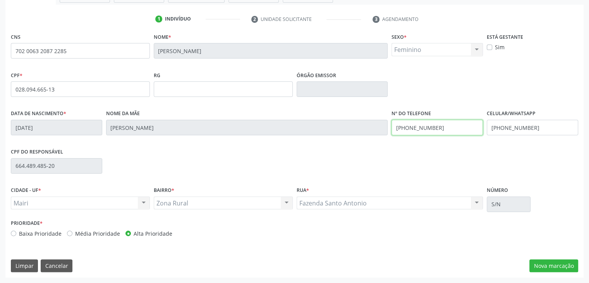
click at [450, 126] on input "[PHONE_NUMBER]" at bounding box center [437, 127] width 91 height 15
type input "[PHONE_NUMBER]"
click at [548, 127] on input "[PHONE_NUMBER]" at bounding box center [532, 127] width 91 height 15
type input "[PHONE_NUMBER]"
click at [542, 263] on button "Nova marcação" at bounding box center [553, 265] width 49 height 13
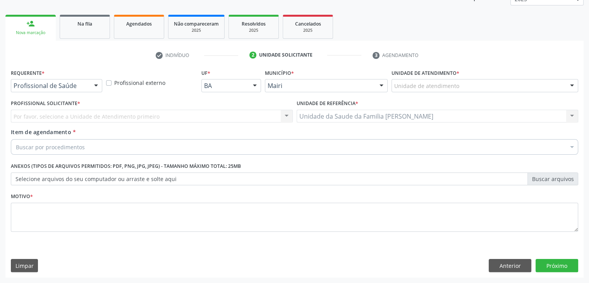
scroll to position [101, 0]
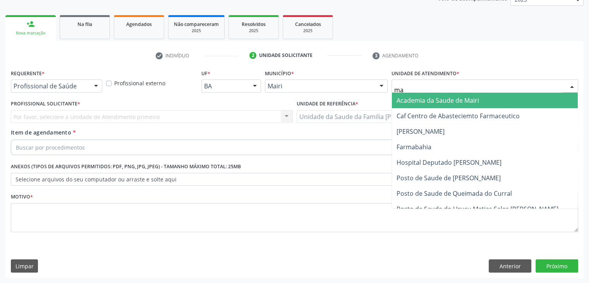
type input "mar"
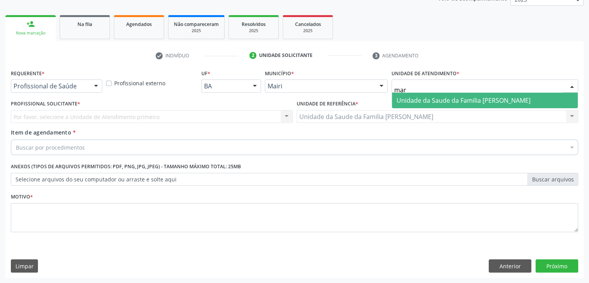
click at [441, 99] on span "Unidade da Saude da Familia [PERSON_NAME]" at bounding box center [464, 100] width 134 height 9
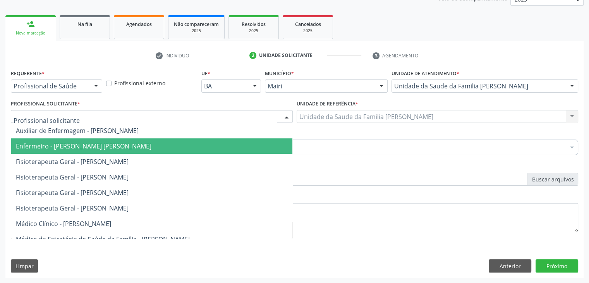
click at [62, 150] on span "Enfermeiro - [PERSON_NAME] [PERSON_NAME]" at bounding box center [151, 145] width 281 height 15
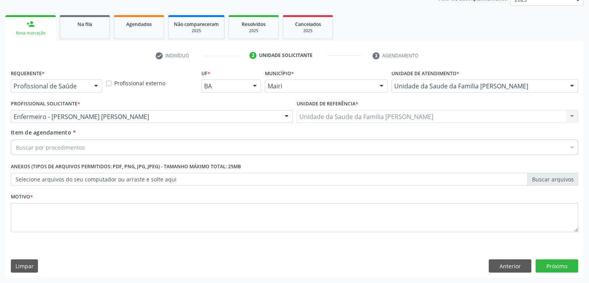
click at [125, 148] on div "Buscar por procedimentos" at bounding box center [294, 146] width 567 height 15
click at [16, 148] on input "Item de agendamento *" at bounding box center [16, 146] width 0 height 15
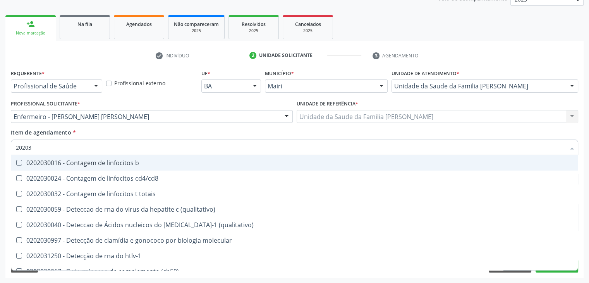
type input "202038"
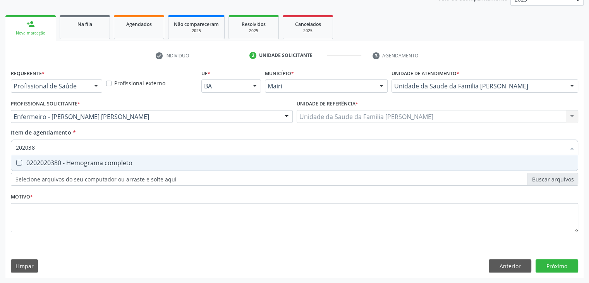
click at [110, 166] on div "0202020380 - Hemograma completo" at bounding box center [294, 163] width 557 height 6
checkbox completo "true"
type input "20203"
checkbox completo "false"
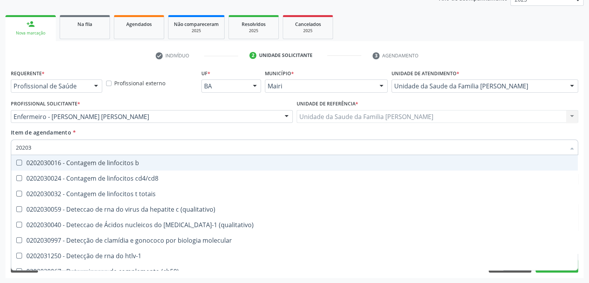
type input "2020"
checkbox completo "false"
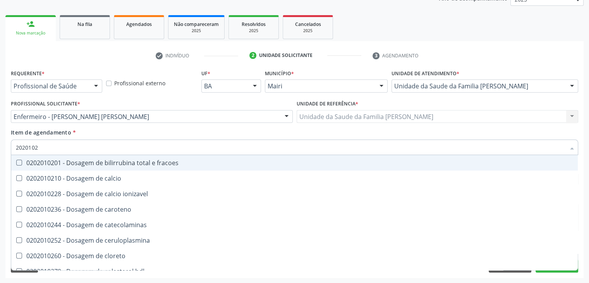
type input "20201029"
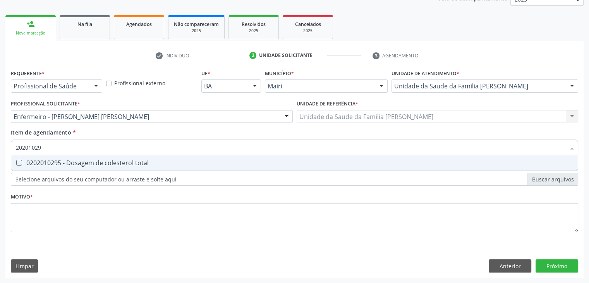
click at [110, 166] on span "0202010295 - Dosagem de colesterol total" at bounding box center [294, 162] width 567 height 15
checkbox total "true"
type input "2020102"
checkbox total "false"
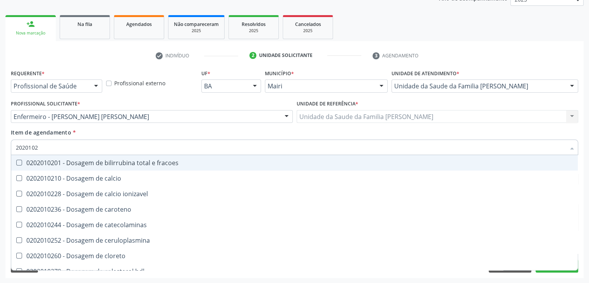
type input "20201028"
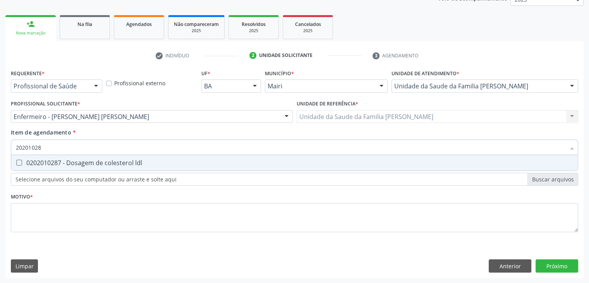
drag, startPoint x: 100, startPoint y: 171, endPoint x: 77, endPoint y: 178, distance: 24.6
click at [92, 175] on div "Requerente * Profissional de Saúde Profissional de Saúde Paciente Nenhum result…" at bounding box center [294, 154] width 567 height 175
click at [84, 162] on div "0202010287 - Dosagem de colesterol ldl" at bounding box center [294, 163] width 557 height 6
checkbox ldl "true"
type input "2020102"
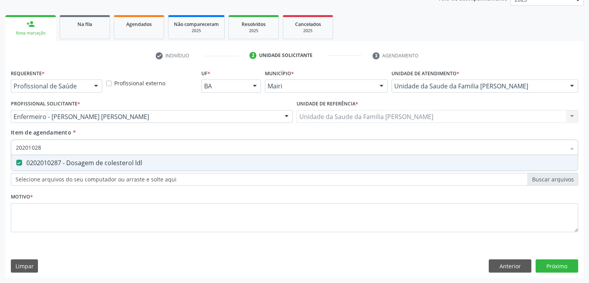
checkbox ldl "false"
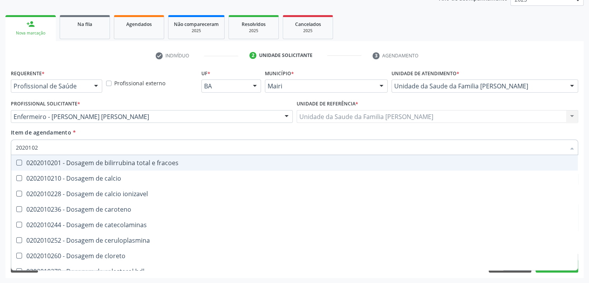
type input "20201027"
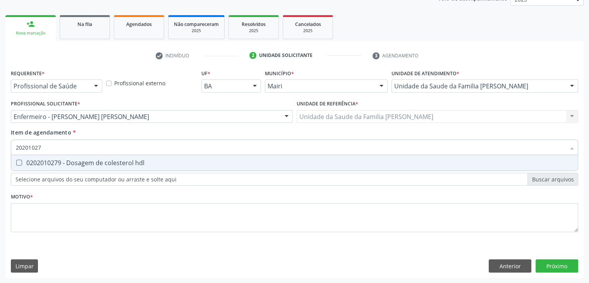
click at [84, 162] on div "0202010279 - Dosagem de colesterol hdl" at bounding box center [294, 163] width 557 height 6
checkbox hdl "true"
type input "2020102"
checkbox hdl "false"
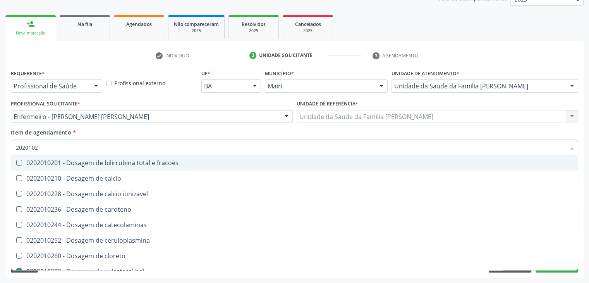
type input "202010"
checkbox hdl "false"
checkbox ldl "false"
checkbox total "false"
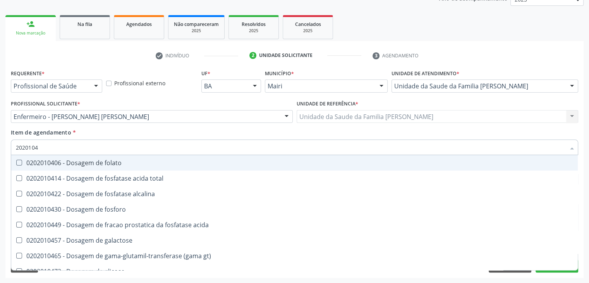
type input "20201047"
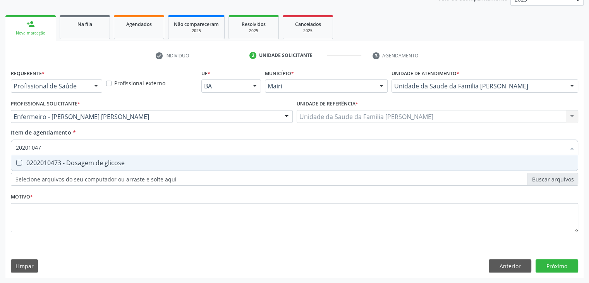
click at [84, 162] on div "0202010473 - Dosagem de glicose" at bounding box center [294, 163] width 557 height 6
checkbox glicose "true"
type input "2020104"
checkbox glicose "false"
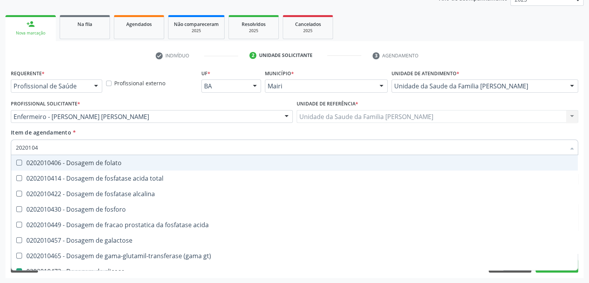
type input "202010"
checkbox glicose "false"
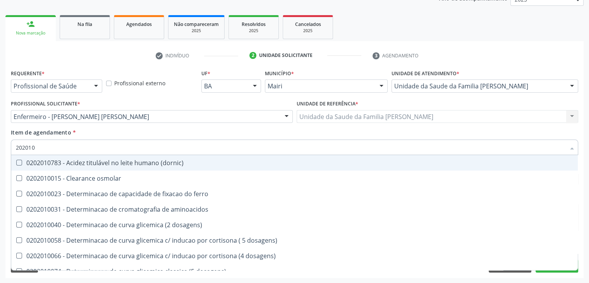
type input "2020102"
checkbox dosagens\) "true"
checkbox osmolaridade "true"
checkbox ivy "true"
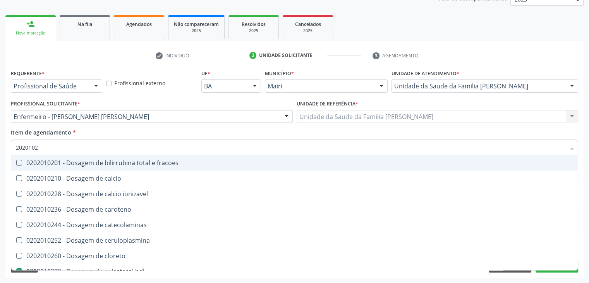
type input "202010"
checkbox hdl "false"
checkbox ldl "false"
checkbox total "false"
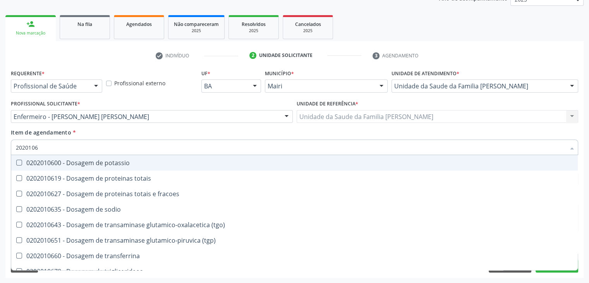
type input "20201067"
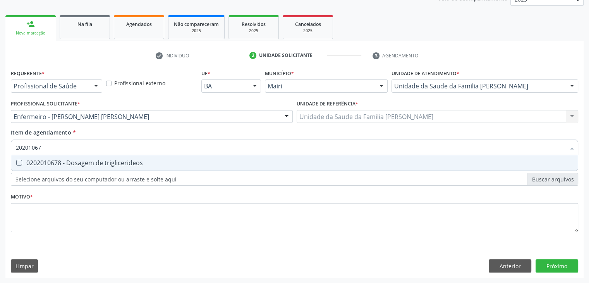
click at [84, 162] on div "0202010678 - Dosagem de triglicerideos" at bounding box center [294, 163] width 557 height 6
checkbox triglicerideos "true"
type input "2020106"
checkbox triglicerideos "false"
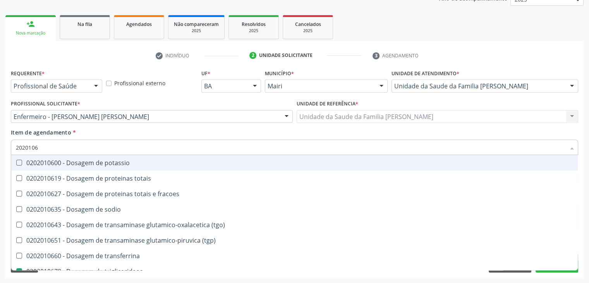
type input "20201069"
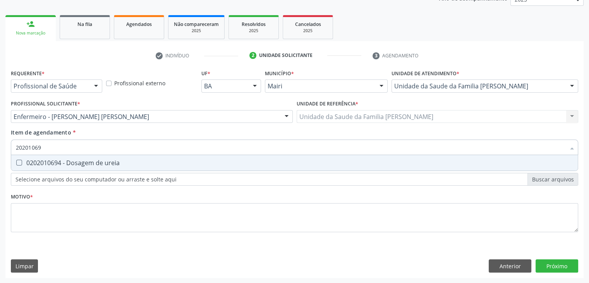
click at [84, 162] on div "0202010694 - Dosagem de ureia" at bounding box center [294, 163] width 557 height 6
checkbox ureia "true"
type input "2020106"
checkbox ureia "false"
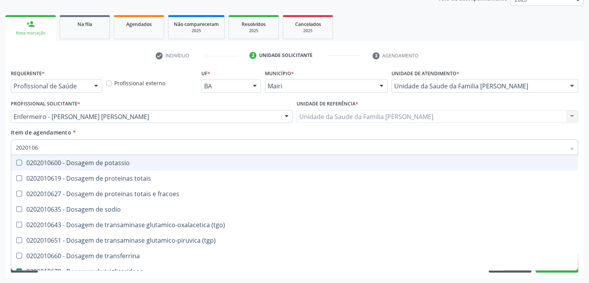
type input "202010"
checkbox triglicerideos "false"
checkbox ureia "false"
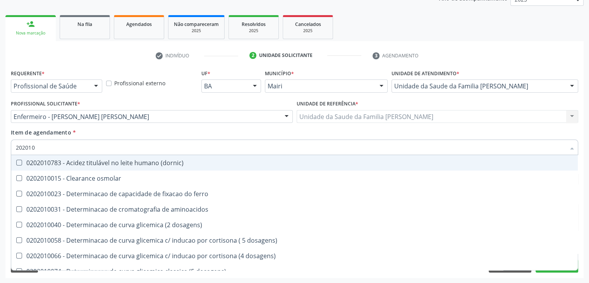
type input "2020106"
checkbox dosagens\) "true"
checkbox ivy "true"
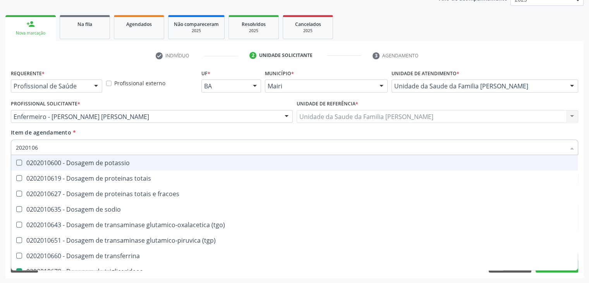
type input "20201064"
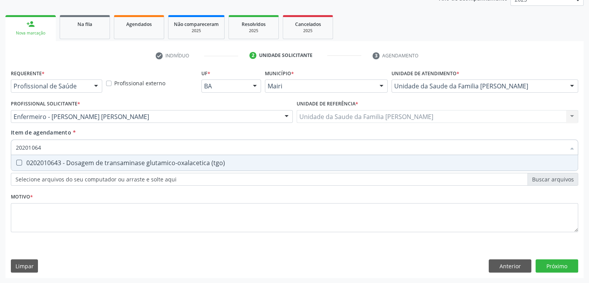
click at [84, 162] on div "0202010643 - Dosagem de transaminase glutamico-oxalacetica (tgo)" at bounding box center [294, 163] width 557 height 6
checkbox \(tgo\) "true"
type input "2020106"
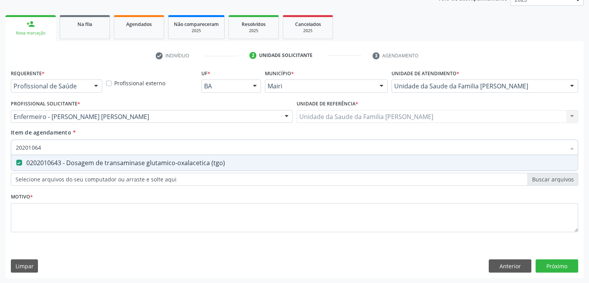
checkbox \(tgo\) "false"
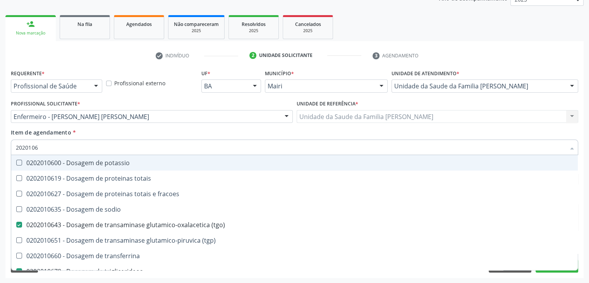
type input "20201065"
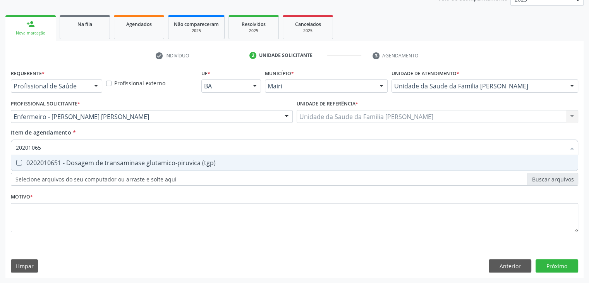
click at [84, 162] on div "0202010651 - Dosagem de transaminase glutamico-piruvica (tgp)" at bounding box center [294, 163] width 557 height 6
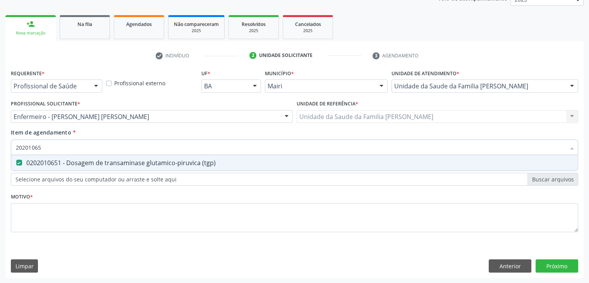
click at [84, 162] on div "0202010651 - Dosagem de transaminase glutamico-piruvica (tgp)" at bounding box center [294, 163] width 557 height 6
checkbox \(tgp\) "true"
type input "2020106"
checkbox \(tgp\) "false"
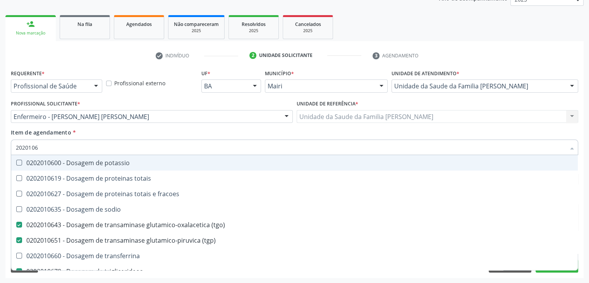
type input "20201069"
checkbox potassio "true"
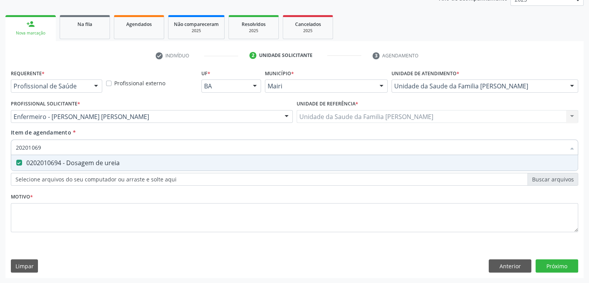
type input "2020106"
checkbox ureia "false"
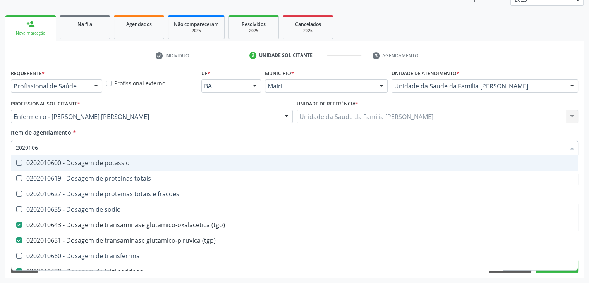
type input "20201063"
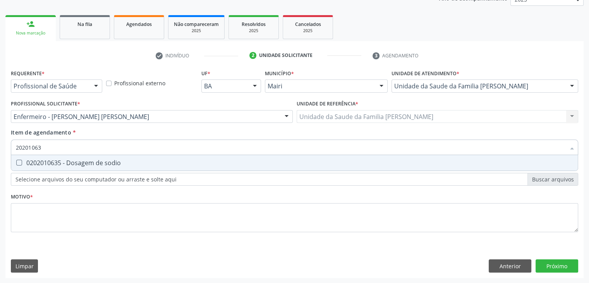
click at [84, 162] on div "0202010635 - Dosagem de sodio" at bounding box center [294, 163] width 557 height 6
click at [85, 162] on div "0202010635 - Dosagem de sodio" at bounding box center [294, 163] width 557 height 6
checkbox sodio "true"
type input "2020106"
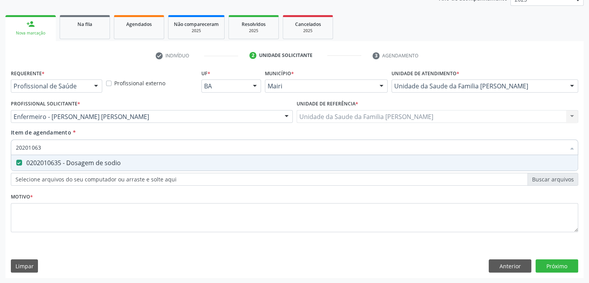
checkbox sodio "false"
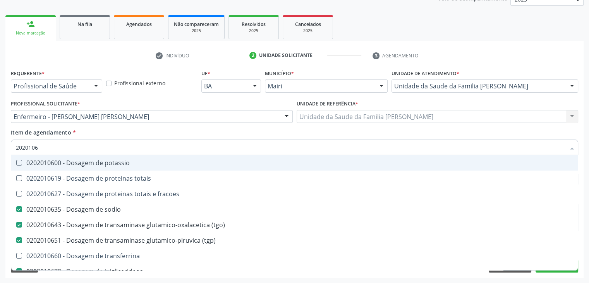
type input "20201060"
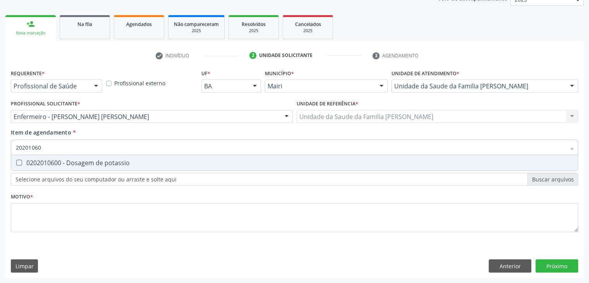
click at [85, 162] on div "0202010600 - Dosagem de potassio" at bounding box center [294, 163] width 557 height 6
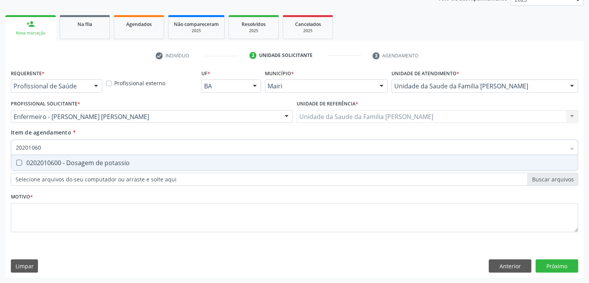
checkbox potassio "true"
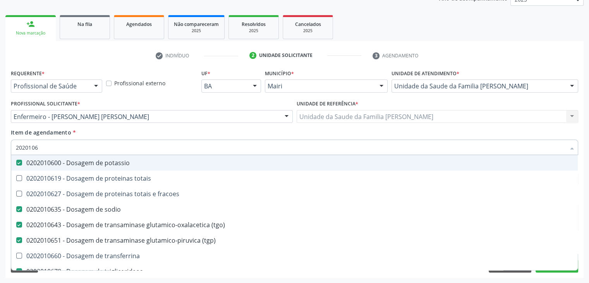
type input "202010"
checkbox potassio "false"
checkbox sodio "false"
checkbox \(tgo\) "false"
checkbox \(tgp\) "false"
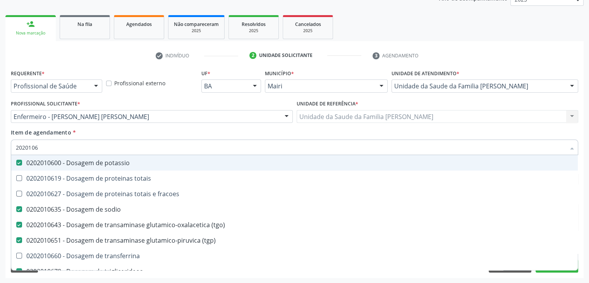
checkbox triglicerideos "false"
checkbox ureia "false"
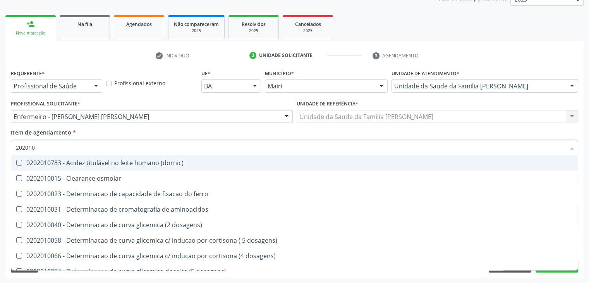
type input "20201"
checkbox hdl "false"
checkbox ldl "false"
checkbox total "false"
checkbox alfa-hidroxibutirica "true"
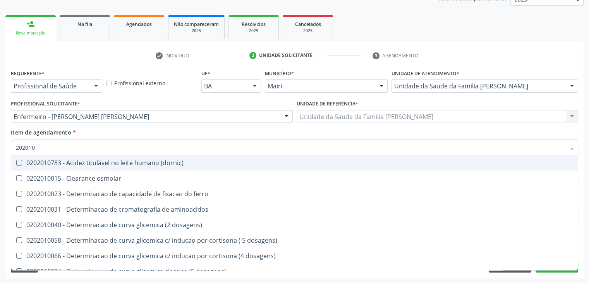
checkbox glutamica "true"
checkbox latica "true"
checkbox glicose "false"
checkbox magnesio "true"
checkbox potassio "false"
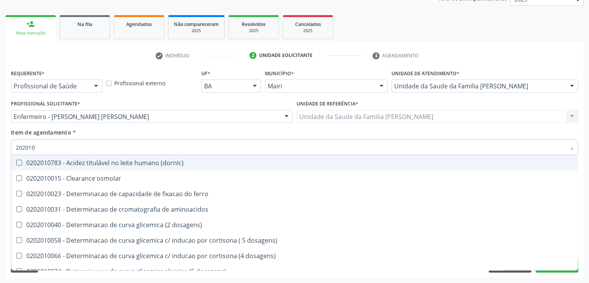
checkbox sodio "false"
checkbox \(tgo\) "false"
checkbox \(tgp\) "false"
checkbox triglicerideos "false"
checkbox proteinas "true"
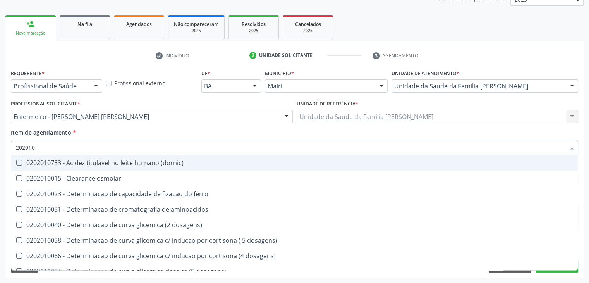
checkbox \) "true"
checkbox d-xilose "true"
type input "2020"
checkbox hdl "false"
checkbox ldl "false"
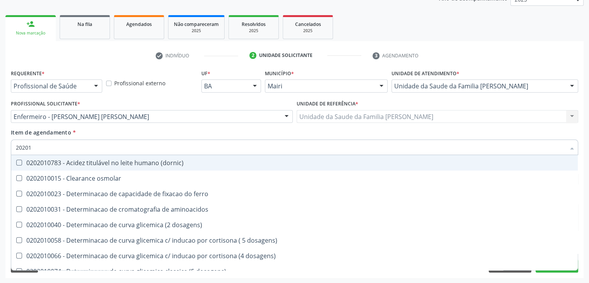
checkbox total "false"
checkbox glicose "false"
checkbox potassio "false"
checkbox sodio "false"
checkbox \(tgo\) "false"
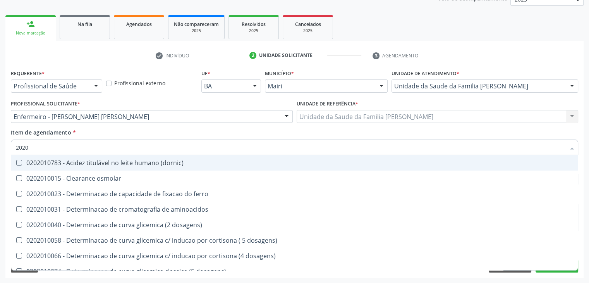
checkbox \(tgp\) "false"
checkbox triglicerideos "false"
checkbox ureia "false"
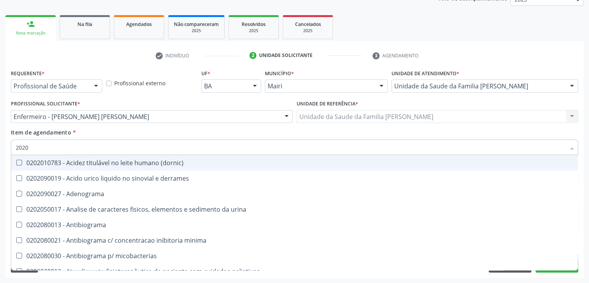
type input "20201"
checkbox plaquetas "true"
checkbox \(qualitativo\) "true"
checkbox coagulacao "true"
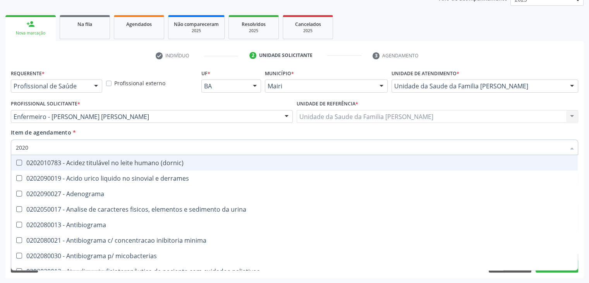
checkbox totais "true"
checkbox 5-nucleotidase "true"
checkbox acetona "true"
checkbox \(serotonina\) "true"
checkbox delta-aminolevulinico "true"
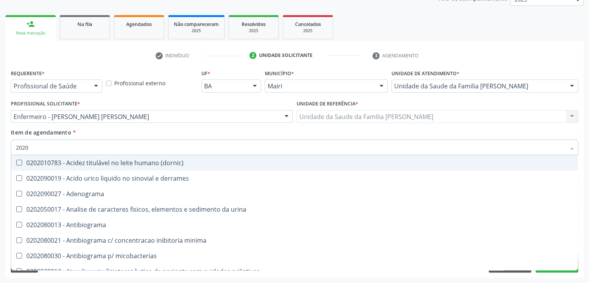
checkbox mandelico "true"
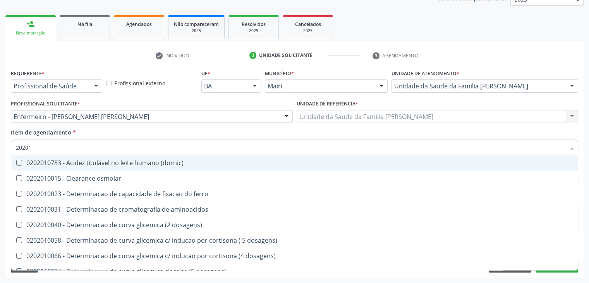
type input "202010"
checkbox fracoes "true"
checkbox calcio "true"
checkbox ionizavel "true"
checkbox hdl "false"
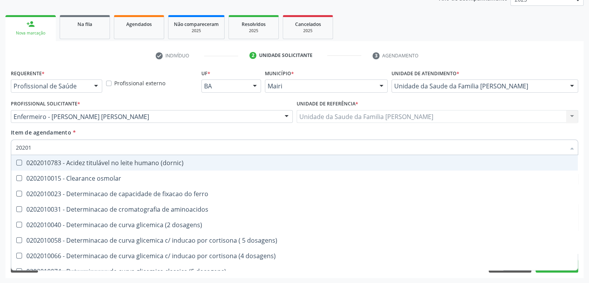
checkbox ldl "false"
checkbox total "false"
checkbox ferritina "true"
checkbox glicose "false"
checkbox hidroxiprolina "true"
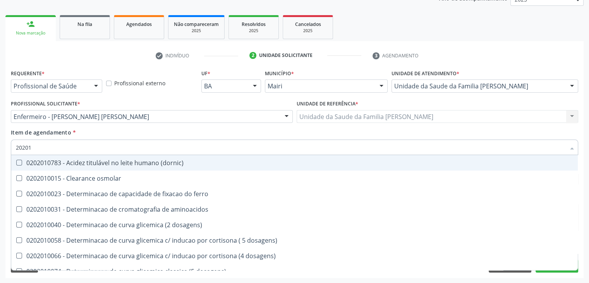
checkbox leucino-aminopeptidase "true"
checkbox lipase "true"
checkbox magnesio "true"
checkbox piruvato "true"
checkbox sodio "false"
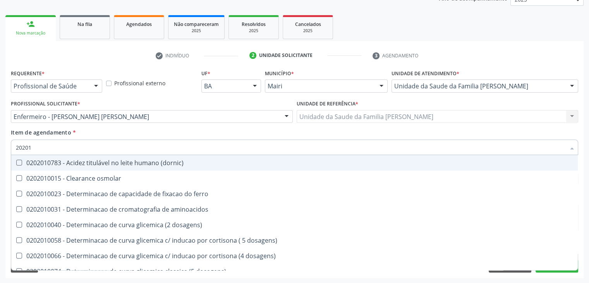
checkbox \(tgo\) "false"
checkbox \(tgp\) "false"
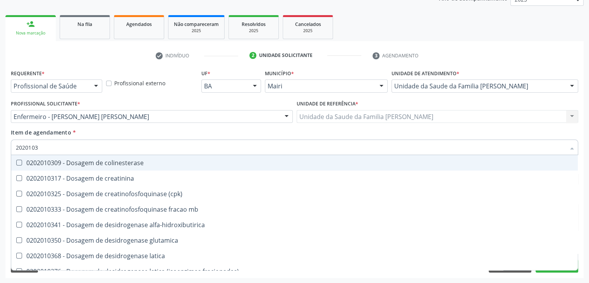
type input "20201031"
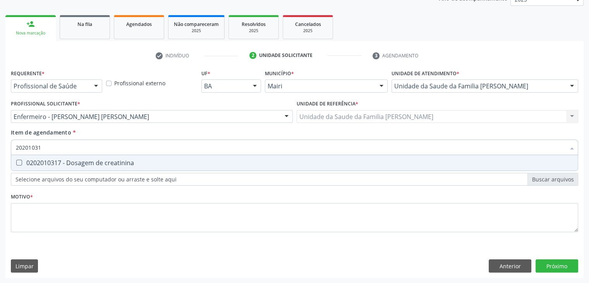
click at [85, 162] on div "0202010317 - Dosagem de creatinina" at bounding box center [294, 163] width 557 height 6
checkbox creatinina "true"
type input "2020103"
checkbox creatinina "false"
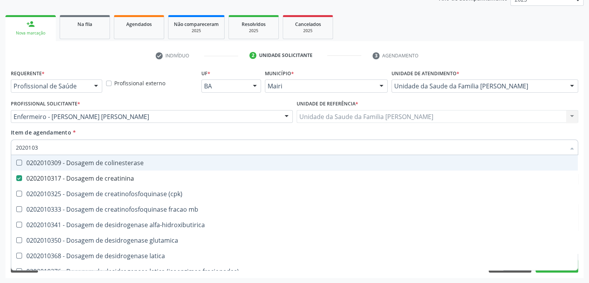
type input "202010"
checkbox creatinina "false"
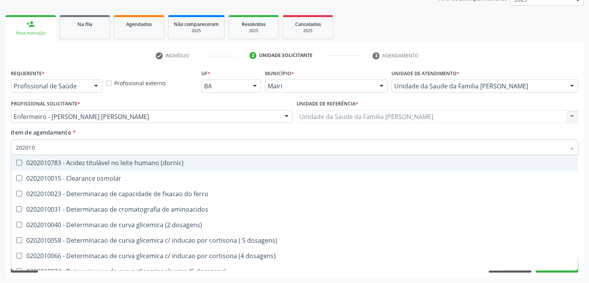
type input "20201"
checkbox hdl "false"
checkbox ldl "false"
checkbox total "false"
checkbox creatinina "false"
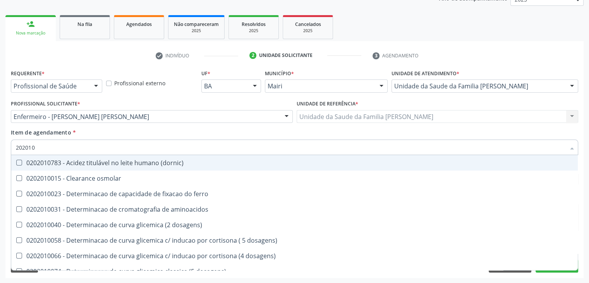
checkbox alfa-hidroxibutirica "true"
checkbox glutamica "true"
checkbox latica "true"
checkbox ferritina "true"
checkbox glicose "false"
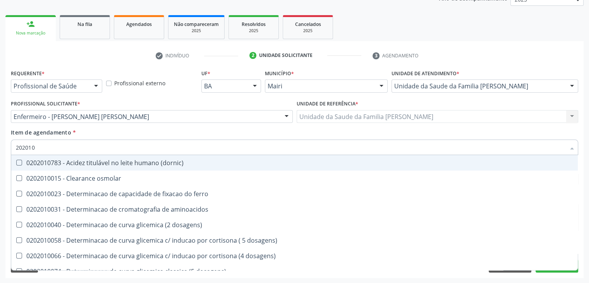
checkbox magnesio "true"
checkbox potassio "false"
checkbox sodio "false"
checkbox \(tgo\) "false"
checkbox \(tgp\) "false"
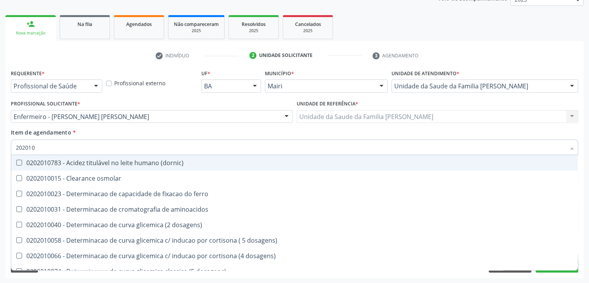
checkbox triglicerideos "false"
checkbox proteinas "true"
checkbox \) "true"
checkbox d-xilose "true"
type input "2020"
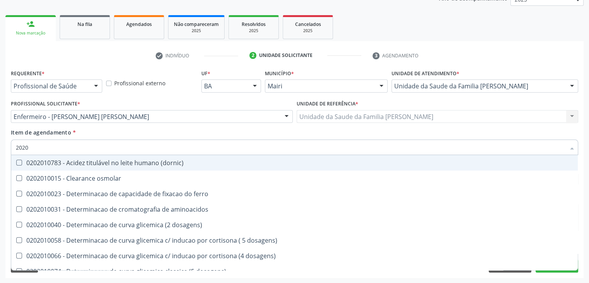
checkbox hdl "false"
checkbox ldl "false"
checkbox total "false"
checkbox creatinina "false"
checkbox glicose "false"
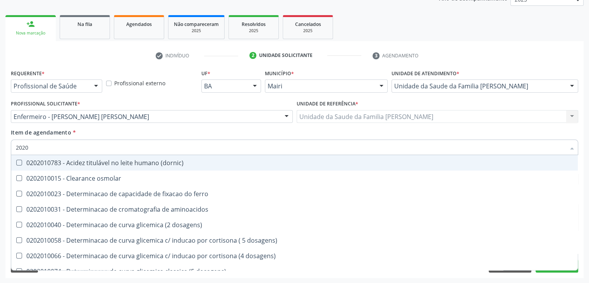
checkbox potassio "false"
checkbox sodio "false"
checkbox \(tgo\) "false"
checkbox \(tgp\) "false"
checkbox triglicerideos "false"
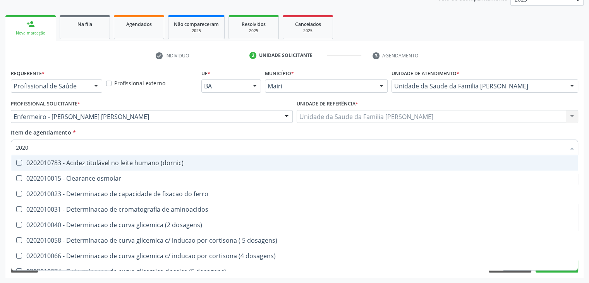
checkbox ureia "false"
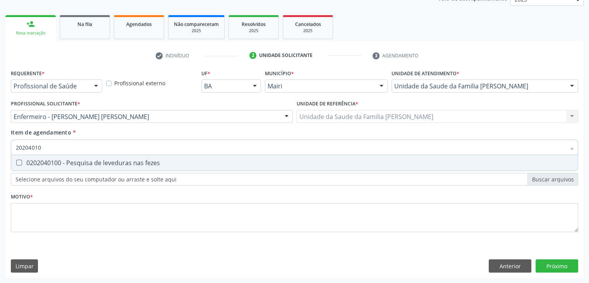
type input "202040100"
click at [92, 160] on div "0202040100 - Pesquisa de leveduras nas fezes" at bounding box center [294, 163] width 557 height 6
checkbox fezes "true"
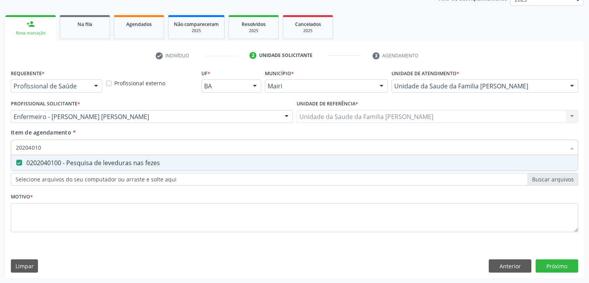
type input "2020401"
checkbox fezes "false"
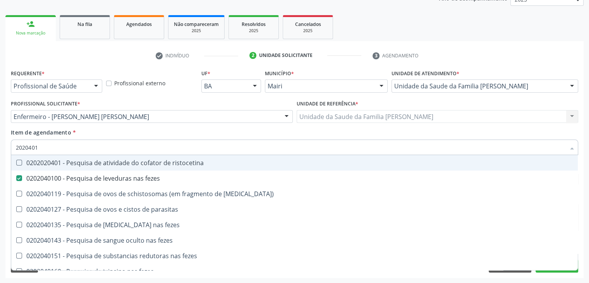
type input "202040"
checkbox fezes "false"
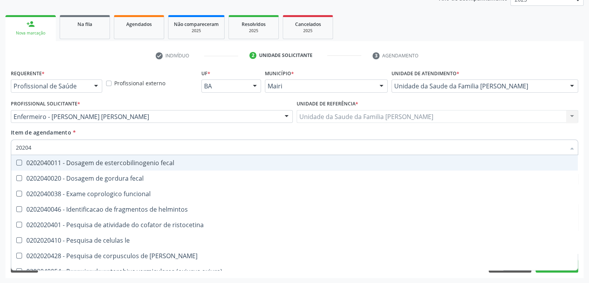
type input "2020"
checkbox fezes "false"
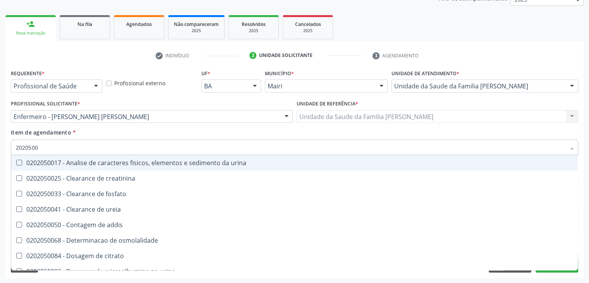
type input "20205001"
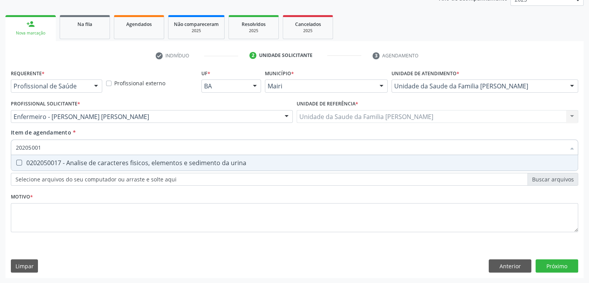
click at [92, 160] on div "0202050017 - Analise de caracteres fisicos, elementos e sedimento da urina" at bounding box center [294, 163] width 557 height 6
checkbox urina "true"
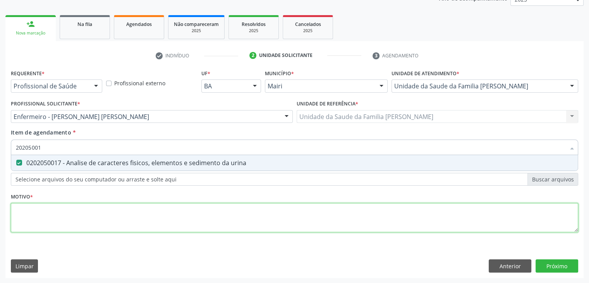
click at [87, 208] on div "Requerente * Profissional de Saúde Profissional de Saúde Paciente Nenhum result…" at bounding box center [294, 154] width 567 height 175
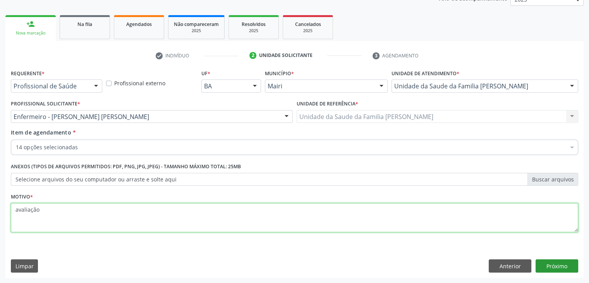
type textarea "avaliação"
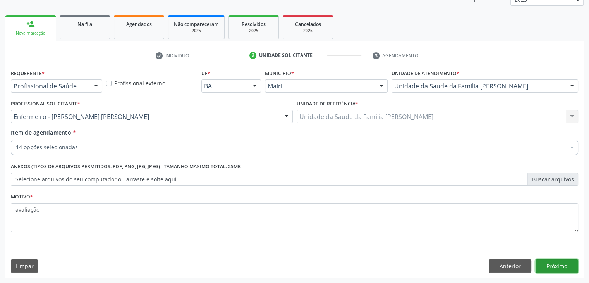
click at [556, 272] on button "Próximo" at bounding box center [557, 265] width 43 height 13
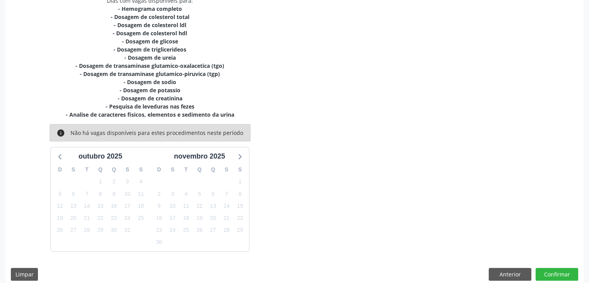
scroll to position [182, 0]
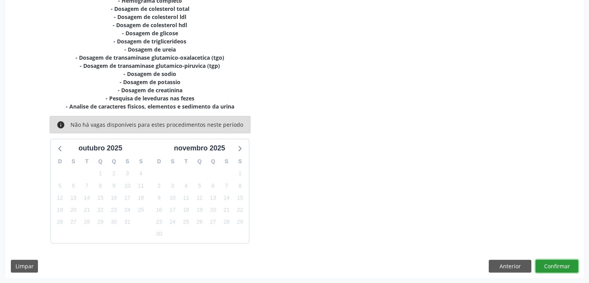
click at [565, 263] on button "Confirmar" at bounding box center [557, 266] width 43 height 13
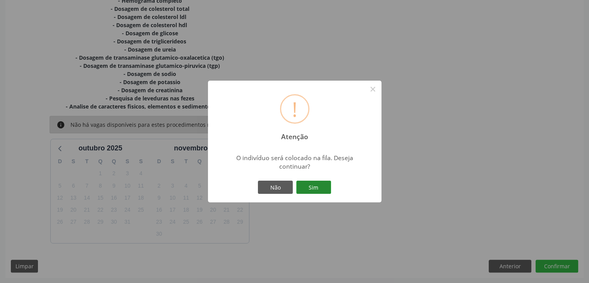
click at [327, 190] on button "Sim" at bounding box center [313, 186] width 35 height 13
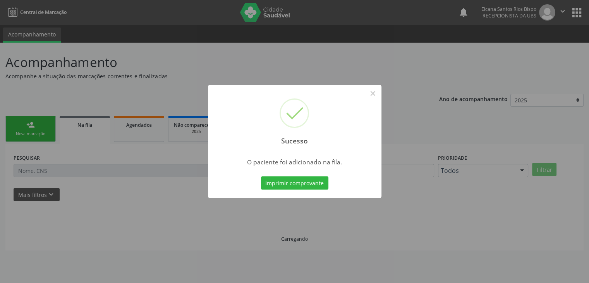
scroll to position [0, 0]
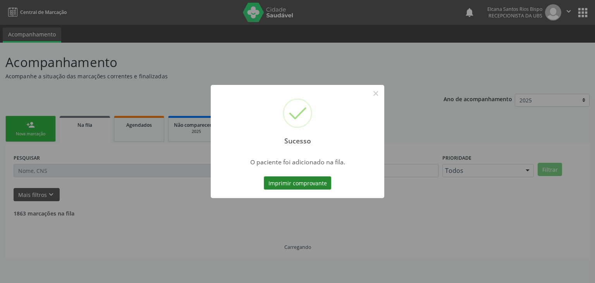
click at [321, 185] on button "Imprimir comprovante" at bounding box center [297, 182] width 67 height 13
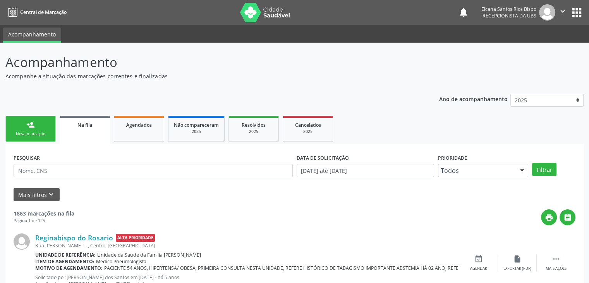
click at [19, 132] on div "Nova marcação" at bounding box center [30, 134] width 39 height 6
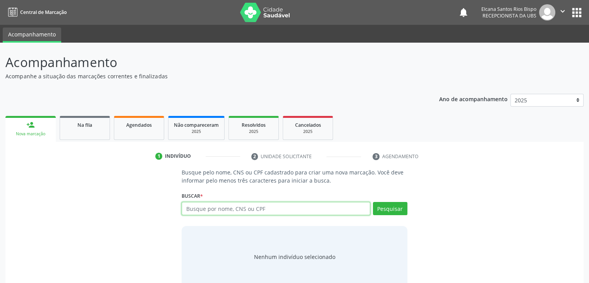
click at [221, 207] on input "text" at bounding box center [276, 208] width 188 height 13
paste input "702 0063 2087 2285"
type input "702 0063 2087 2285"
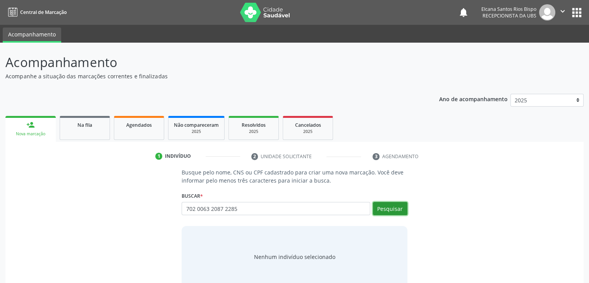
click at [402, 206] on button "Pesquisar" at bounding box center [390, 208] width 34 height 13
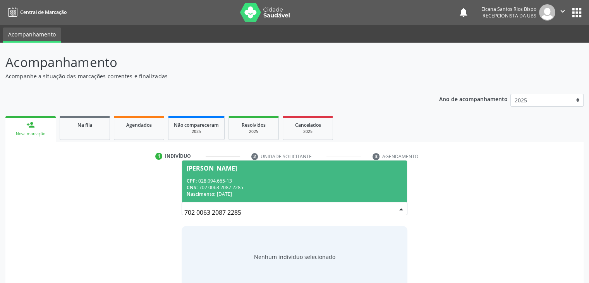
click at [244, 190] on div "CNS: 702 0063 2087 2285" at bounding box center [294, 187] width 215 height 7
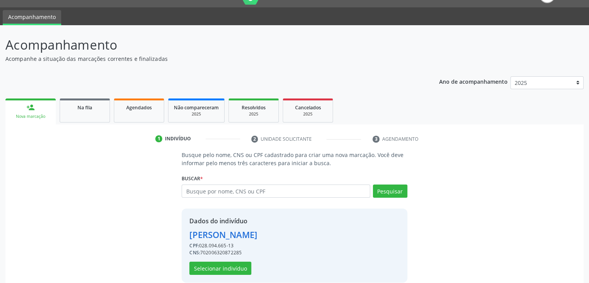
scroll to position [28, 0]
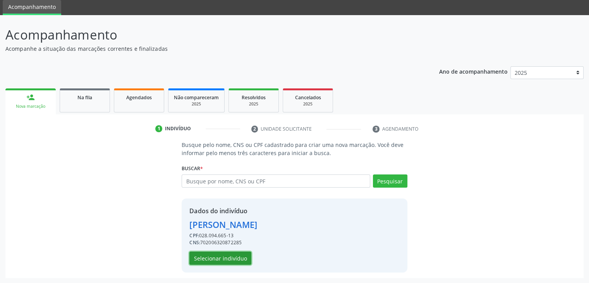
click at [234, 253] on button "Selecionar indivíduo" at bounding box center [220, 257] width 62 height 13
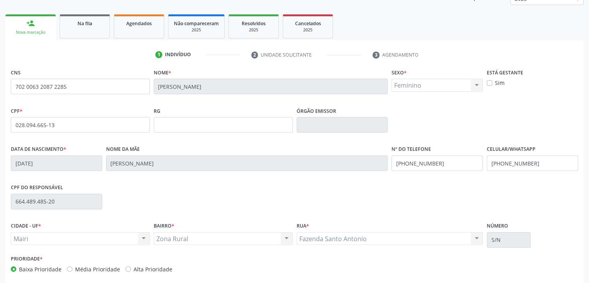
scroll to position [105, 0]
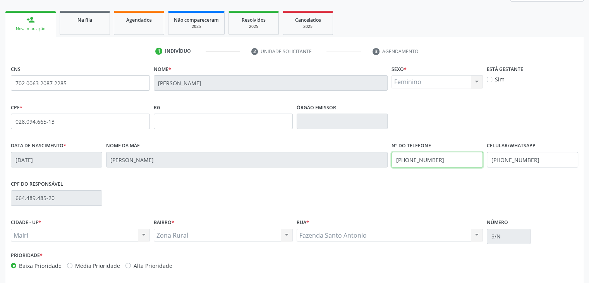
drag, startPoint x: 457, startPoint y: 162, endPoint x: 449, endPoint y: 163, distance: 7.6
click at [449, 163] on input "[PHONE_NUMBER]" at bounding box center [437, 159] width 91 height 15
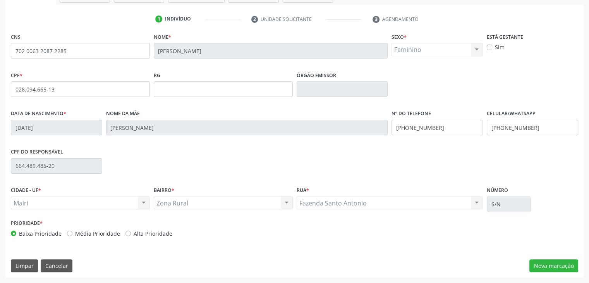
click at [144, 233] on label "Alta Prioridade" at bounding box center [153, 233] width 39 height 8
click at [131, 233] on input "Alta Prioridade" at bounding box center [127, 232] width 5 height 7
radio input "true"
click at [570, 261] on button "Nova marcação" at bounding box center [553, 265] width 49 height 13
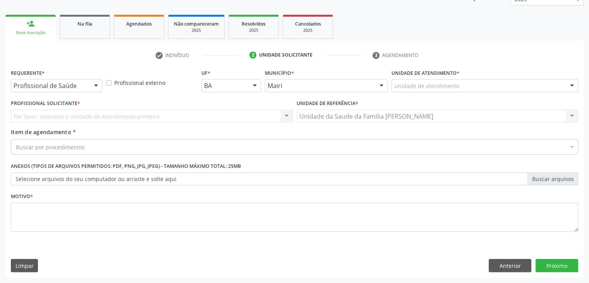
scroll to position [101, 0]
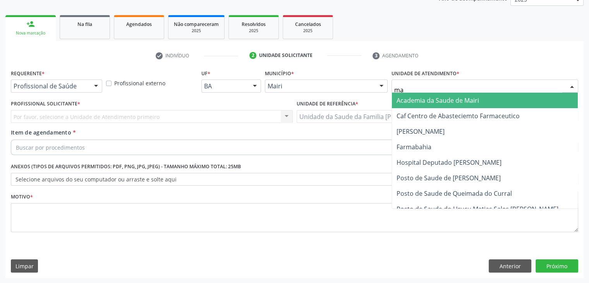
type input "mar"
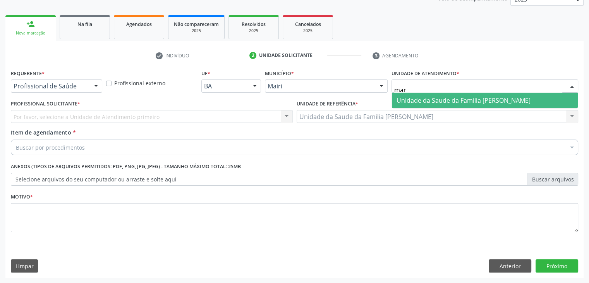
click at [450, 96] on span "Unidade da Saude da Familia [PERSON_NAME]" at bounding box center [464, 100] width 134 height 9
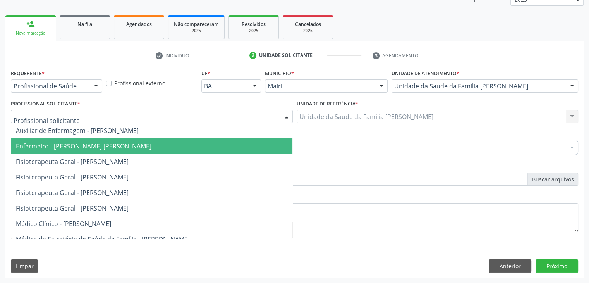
click at [58, 148] on span "Enfermeiro - [PERSON_NAME] [PERSON_NAME]" at bounding box center [84, 146] width 136 height 9
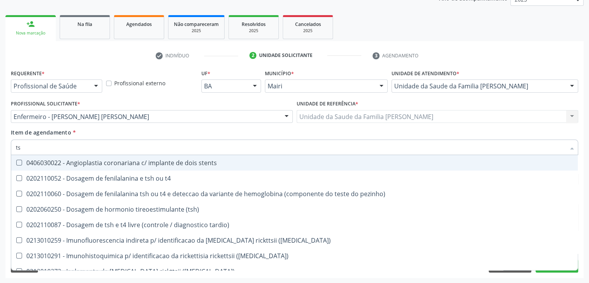
type input "tsh"
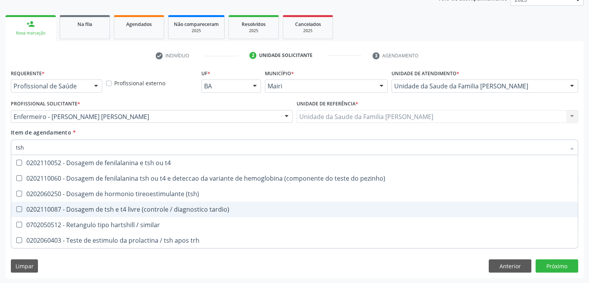
click at [97, 208] on div "0202110087 - Dosagem de tsh e t4 livre (controle / diagnostico tardio)" at bounding box center [294, 209] width 557 height 6
checkbox tardio\) "true"
type input "ts"
checkbox tardio\) "false"
checkbox similar "true"
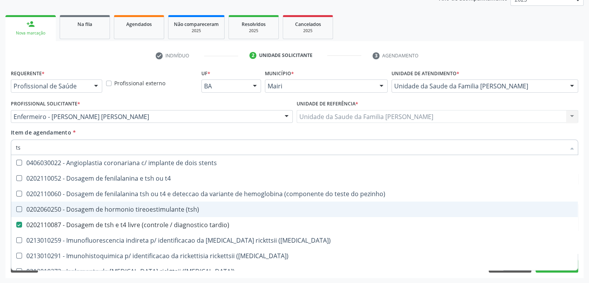
type input "t"
checkbox tardio\) "false"
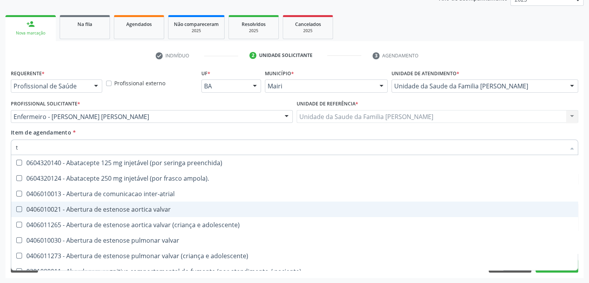
type input "[MEDICAL_DATA]"
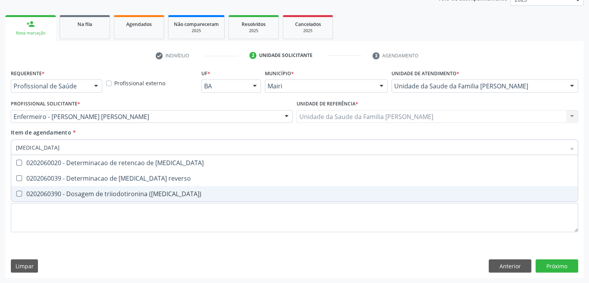
click at [149, 191] on div "0202060390 - Dosagem de triiodotironina ([MEDICAL_DATA])" at bounding box center [294, 194] width 557 height 6
checkbox \(t3\) "true"
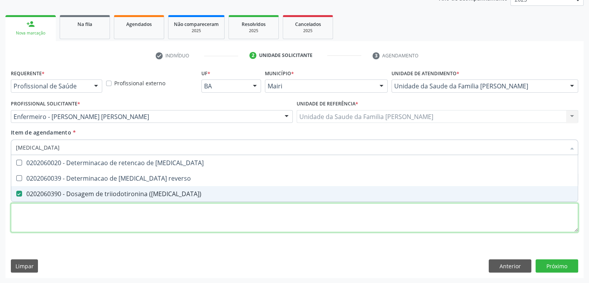
click at [122, 223] on div "Requerente * Profissional de Saúde Profissional de Saúde Paciente Nenhum result…" at bounding box center [294, 154] width 567 height 175
checkbox reverso "true"
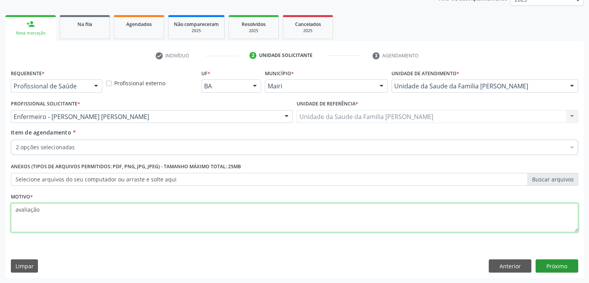
type textarea "avaliação"
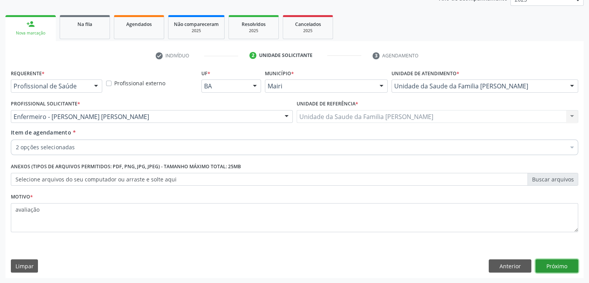
click at [552, 269] on button "Próximo" at bounding box center [557, 265] width 43 height 13
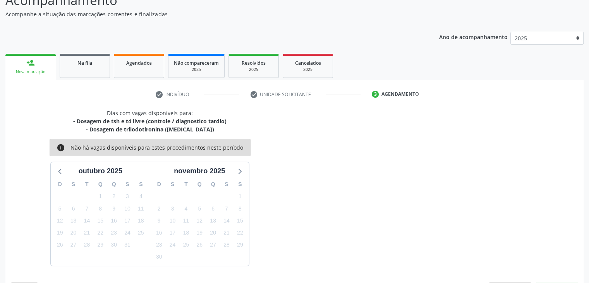
scroll to position [85, 0]
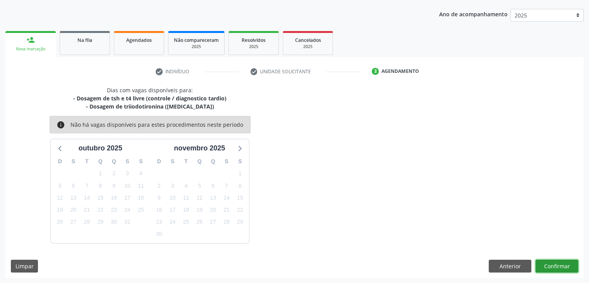
click at [564, 266] on button "Confirmar" at bounding box center [557, 266] width 43 height 13
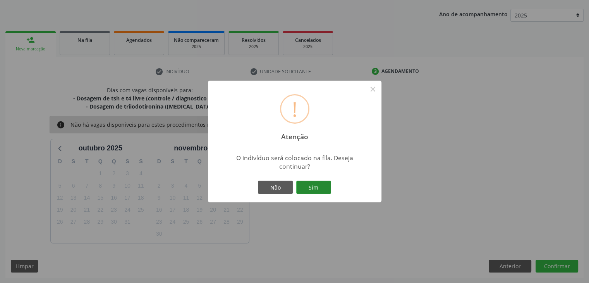
click at [316, 182] on button "Sim" at bounding box center [313, 186] width 35 height 13
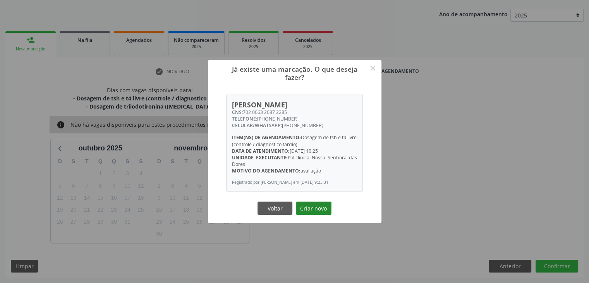
click at [315, 215] on button "Criar novo" at bounding box center [314, 207] width 36 height 13
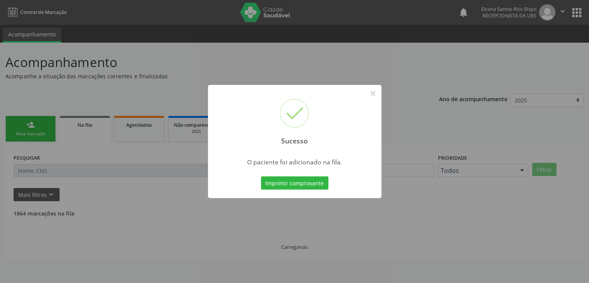
scroll to position [0, 0]
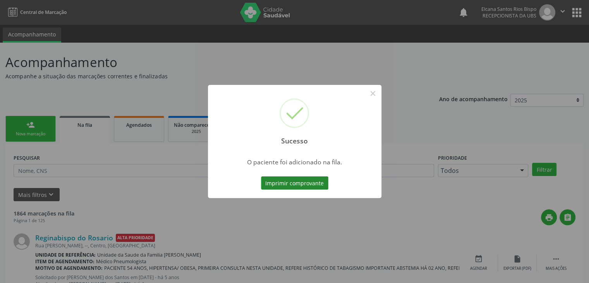
click at [325, 183] on button "Imprimir comprovante" at bounding box center [294, 182] width 67 height 13
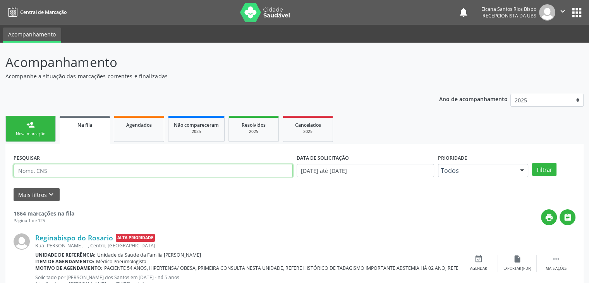
click at [102, 174] on input "text" at bounding box center [153, 170] width 279 height 13
paste input "702 0063 2087 2285"
type input "702 0063 2087 2285"
click at [532, 163] on button "Filtrar" at bounding box center [544, 169] width 24 height 13
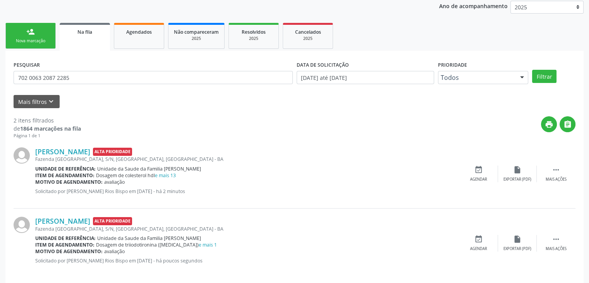
scroll to position [101, 0]
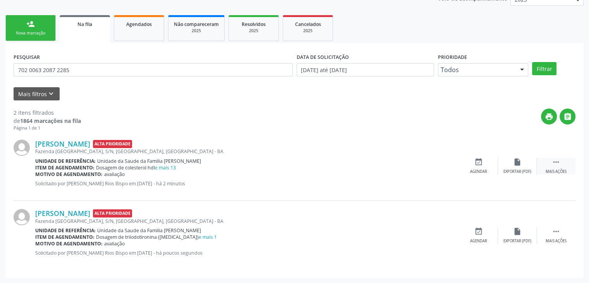
click at [559, 164] on icon "" at bounding box center [556, 162] width 9 height 9
click at [517, 167] on div "edit Editar" at bounding box center [517, 166] width 39 height 17
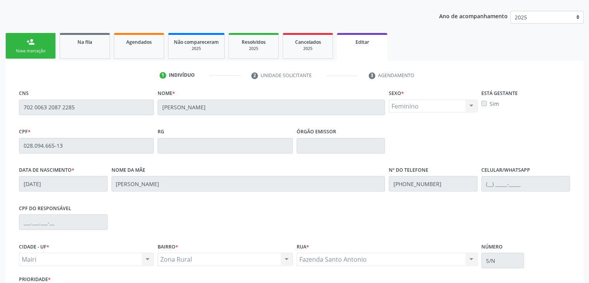
scroll to position [147, 0]
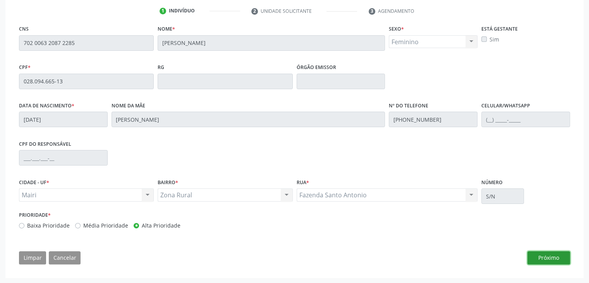
click at [532, 258] on button "Próximo" at bounding box center [549, 257] width 43 height 13
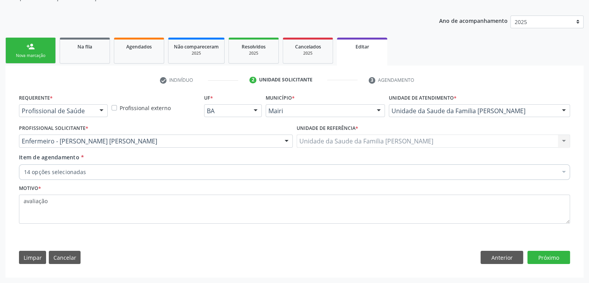
scroll to position [77, 0]
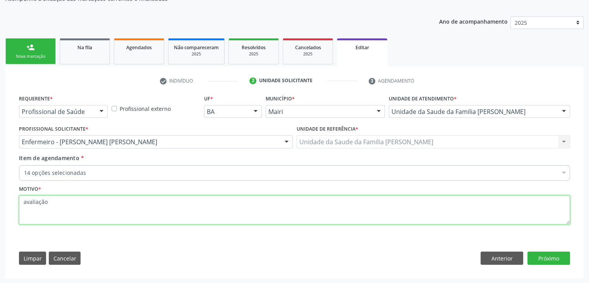
click at [149, 214] on textarea "avaliação" at bounding box center [294, 209] width 551 height 29
type textarea "avaliação, 74998134453"
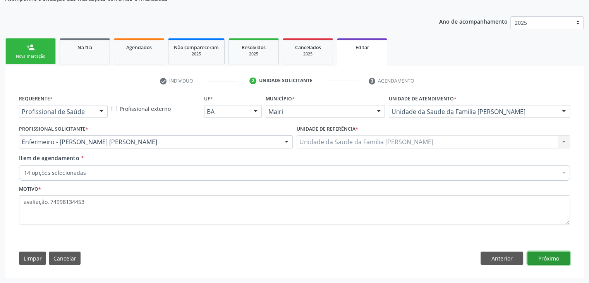
click at [555, 259] on button "Próximo" at bounding box center [549, 257] width 43 height 13
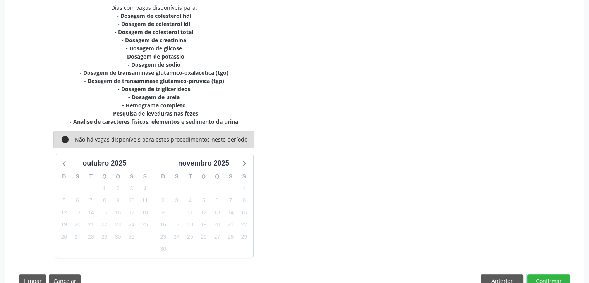
scroll to position [192, 0]
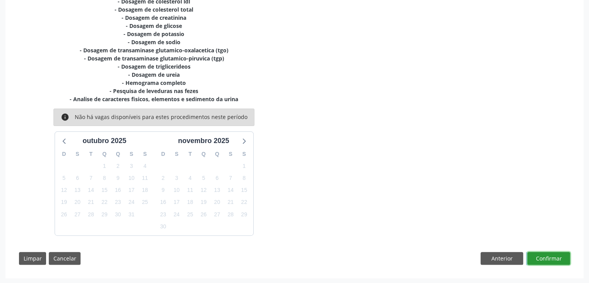
click at [560, 261] on button "Confirmar" at bounding box center [549, 258] width 43 height 13
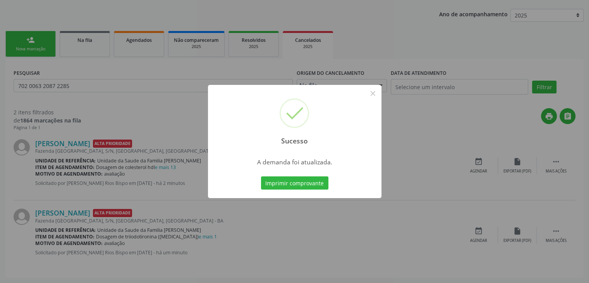
scroll to position [0, 0]
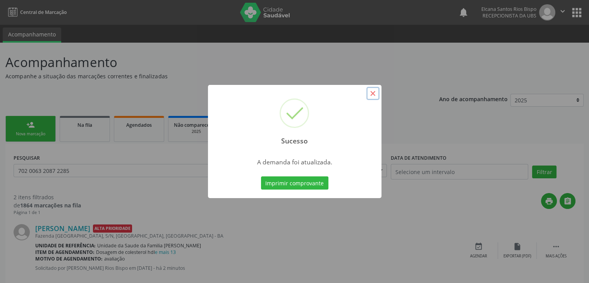
click at [375, 91] on button "×" at bounding box center [372, 93] width 13 height 13
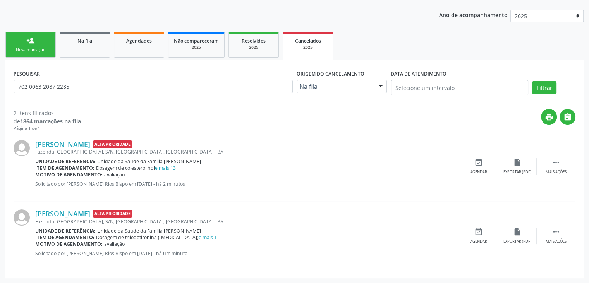
scroll to position [84, 0]
click at [553, 230] on icon "" at bounding box center [556, 231] width 9 height 9
click at [514, 231] on icon "edit" at bounding box center [517, 231] width 9 height 9
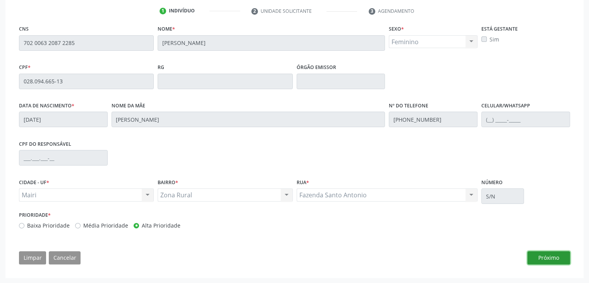
click at [554, 254] on button "Próximo" at bounding box center [549, 257] width 43 height 13
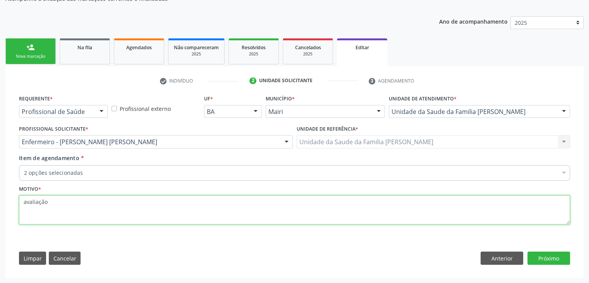
click at [172, 201] on textarea "avaliação" at bounding box center [294, 209] width 551 height 29
click at [47, 202] on textarea "avaliação, 998134453" at bounding box center [294, 209] width 551 height 29
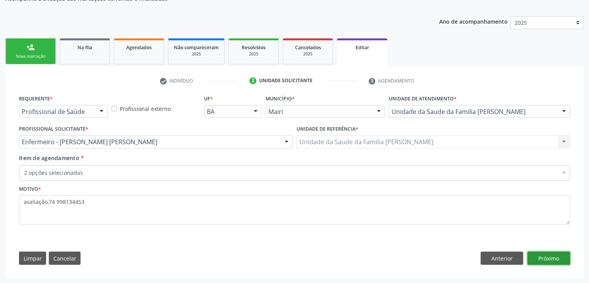
click at [562, 257] on button "Próximo" at bounding box center [549, 257] width 43 height 13
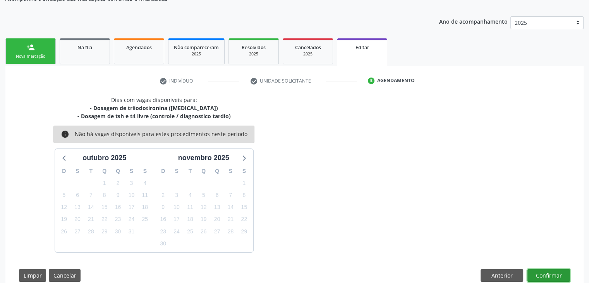
click at [559, 272] on button "Confirmar" at bounding box center [549, 275] width 43 height 13
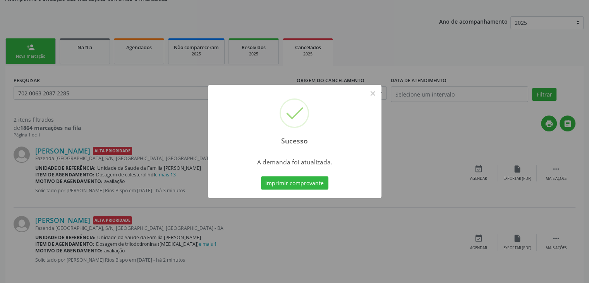
scroll to position [0, 0]
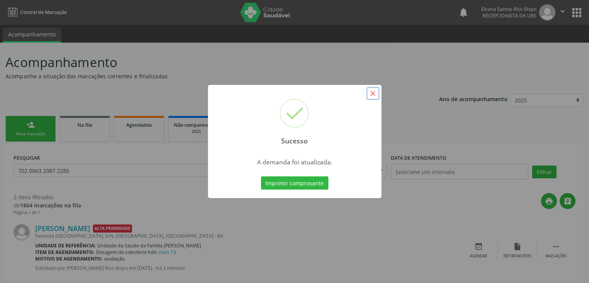
click at [374, 93] on button "×" at bounding box center [372, 93] width 13 height 13
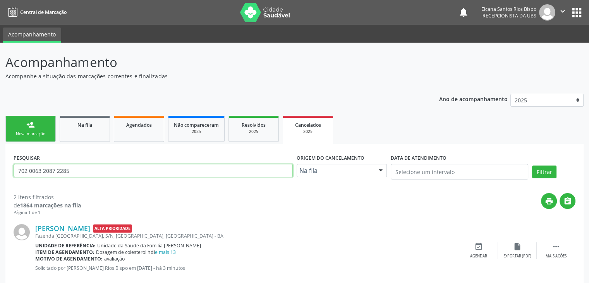
click at [181, 170] on input "702 0063 2087 2285" at bounding box center [153, 170] width 279 height 13
click at [532, 165] on button "Filtrar" at bounding box center [544, 171] width 24 height 13
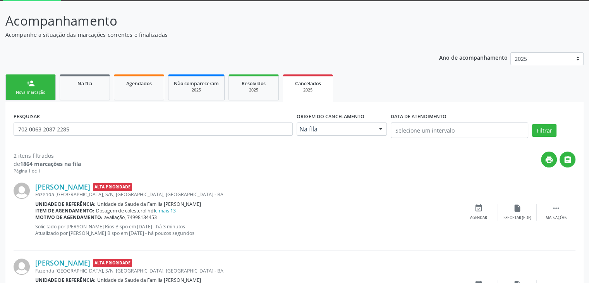
scroll to position [98, 0]
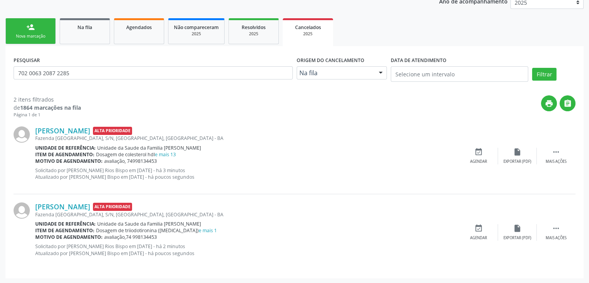
click at [26, 33] on div "Nova marcação" at bounding box center [30, 36] width 39 height 6
